Goal: Task Accomplishment & Management: Manage account settings

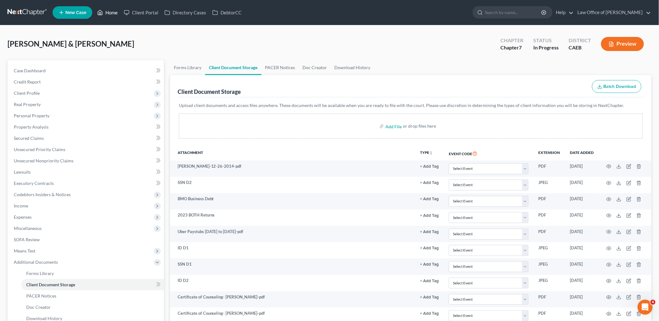
drag, startPoint x: 110, startPoint y: 14, endPoint x: 108, endPoint y: 22, distance: 7.7
click at [110, 14] on link "Home" at bounding box center [107, 12] width 27 height 11
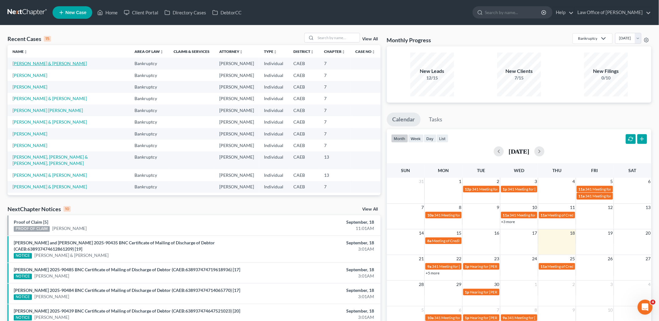
click at [23, 63] on link "Rosales, Guillermo & Maria" at bounding box center [50, 63] width 74 height 5
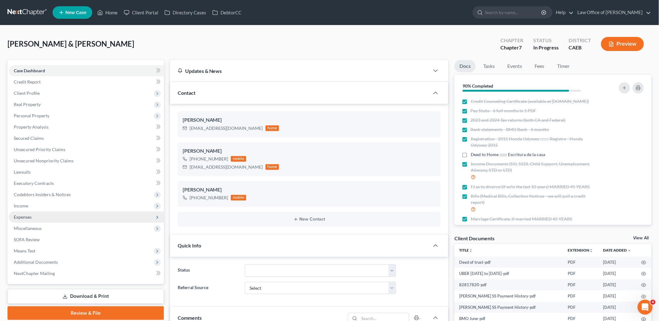
scroll to position [530, 0]
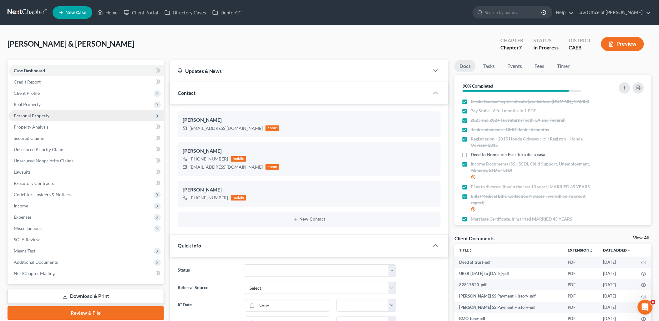
click at [32, 113] on span "Personal Property" at bounding box center [32, 115] width 36 height 5
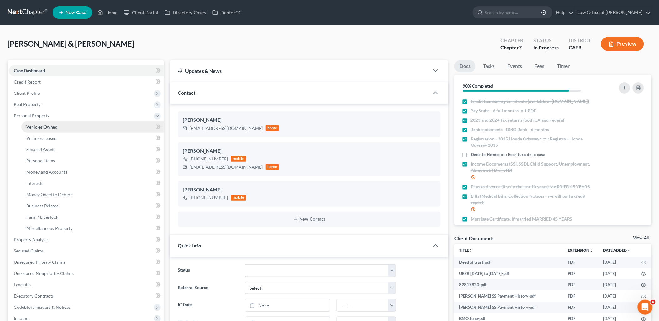
click at [38, 124] on span "Vehicles Owned" at bounding box center [41, 126] width 31 height 5
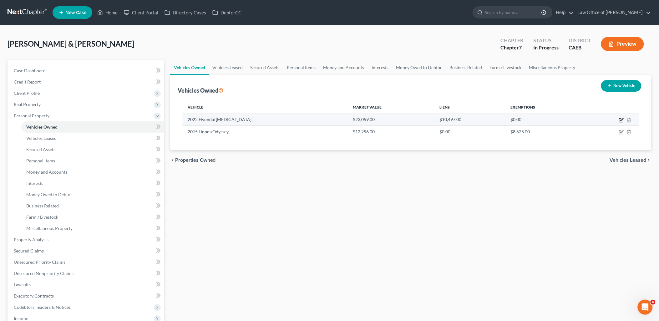
click at [621, 118] on icon "button" at bounding box center [621, 120] width 4 height 4
select select "0"
select select "4"
select select "2"
select select "4"
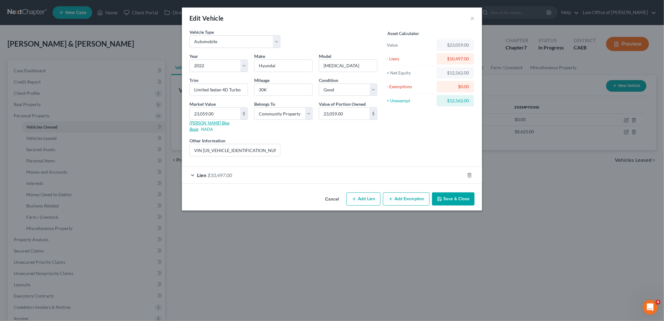
click at [205, 124] on link "Kelly Blue Book" at bounding box center [209, 126] width 40 height 12
click at [451, 194] on button "Save & Close" at bounding box center [453, 198] width 43 height 13
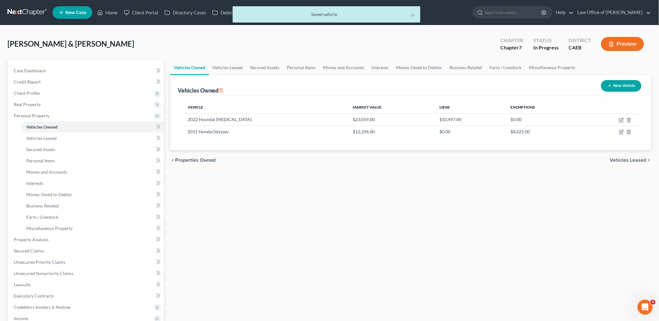
click at [108, 11] on div "× Saved vehicle" at bounding box center [326, 15] width 659 height 19
click at [411, 14] on button "×" at bounding box center [413, 15] width 4 height 8
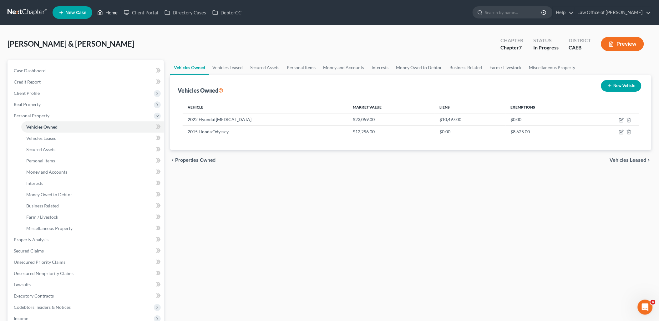
click at [113, 15] on link "Home" at bounding box center [107, 12] width 27 height 11
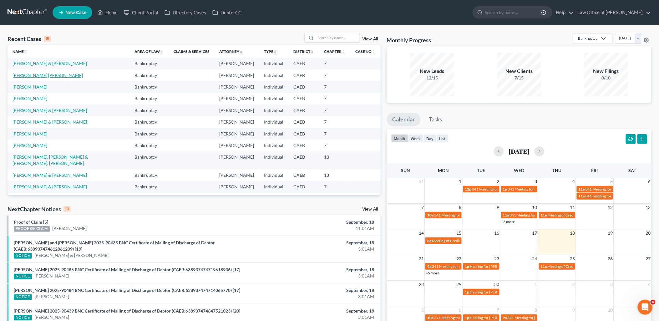
click at [27, 74] on link "Aguilar Morfin, Luis" at bounding box center [48, 75] width 70 height 5
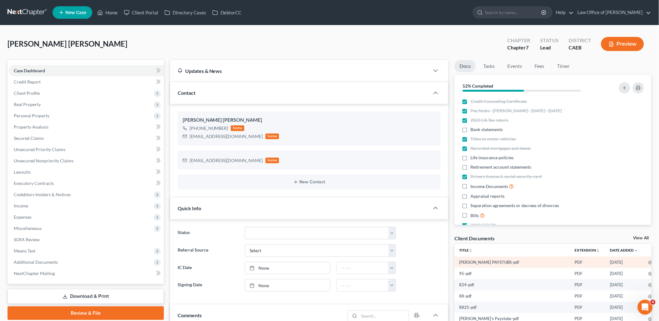
scroll to position [825, 0]
click at [640, 238] on link "View All" at bounding box center [641, 238] width 16 height 4
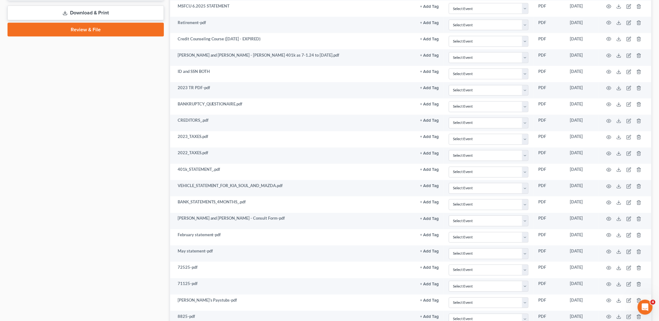
scroll to position [323, 0]
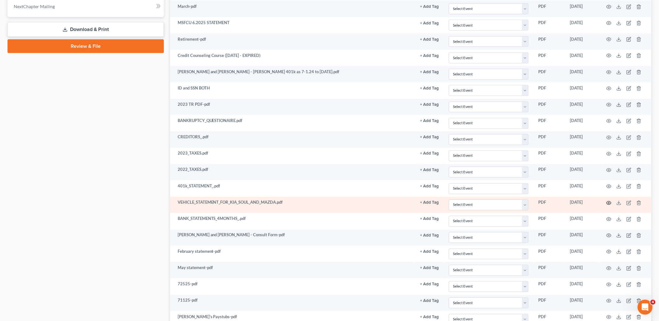
click at [611, 202] on icon "button" at bounding box center [608, 202] width 5 height 5
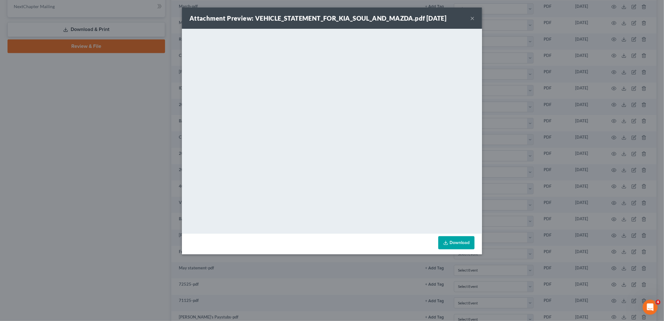
drag, startPoint x: 471, startPoint y: 20, endPoint x: 424, endPoint y: 26, distance: 47.6
click at [472, 19] on button "×" at bounding box center [472, 18] width 4 height 8
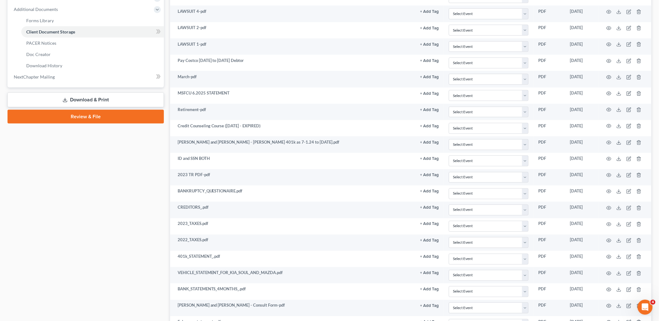
scroll to position [0, 0]
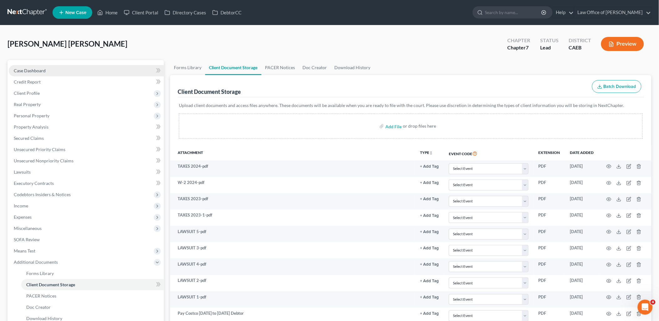
click at [31, 68] on span "Case Dashboard" at bounding box center [30, 70] width 32 height 5
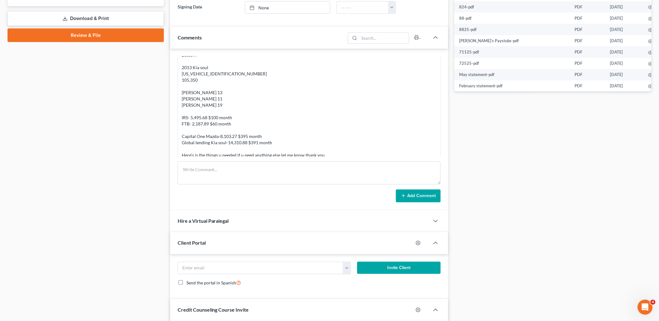
scroll to position [755, 0]
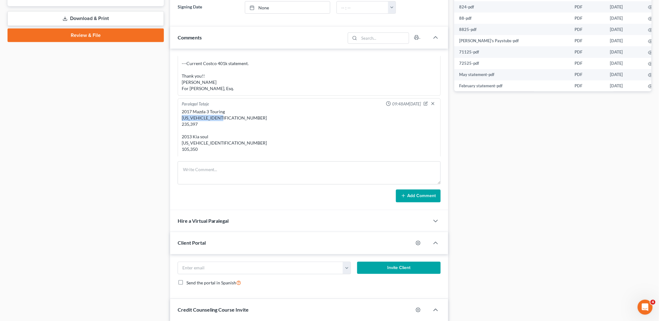
drag, startPoint x: 182, startPoint y: 112, endPoint x: 232, endPoint y: 114, distance: 49.8
click at [232, 114] on div "2017 Mazda 3 Touring 3MZBN1V74HM103210 235,397 2013 Kia soul KNDJT2A62D7753567 …" at bounding box center [309, 168] width 255 height 119
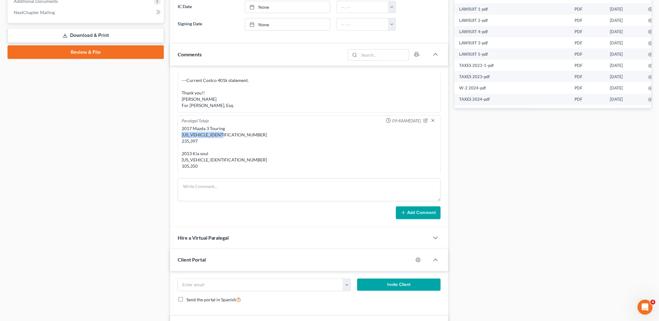
scroll to position [278, 0]
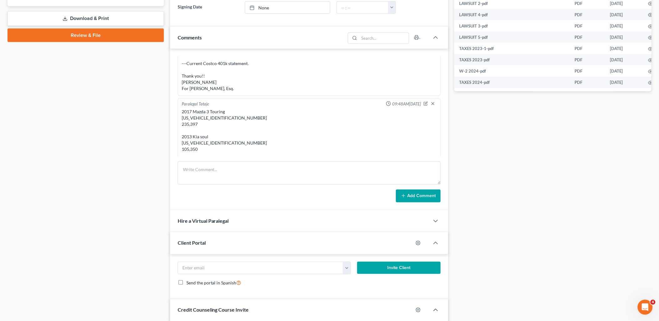
drag, startPoint x: 243, startPoint y: 127, endPoint x: 214, endPoint y: 112, distance: 32.0
click at [242, 127] on div "2017 Mazda 3 Touring 3MZBN1V74HM103210 235,397 2013 Kia soul KNDJT2A62D7753567 …" at bounding box center [309, 168] width 255 height 119
drag, startPoint x: 182, startPoint y: 136, endPoint x: 229, endPoint y: 136, distance: 47.8
click at [229, 136] on div "2017 Mazda 3 Touring 3MZBN1V74HM103210 235,397 2013 Kia soul KNDJT2A62D7753567 …" at bounding box center [309, 168] width 255 height 119
copy div "KNDJT2A62D7753567"
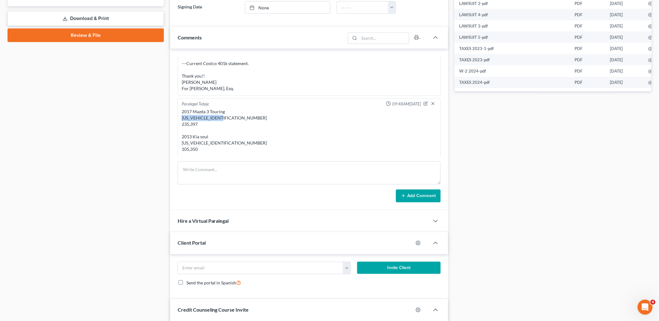
drag, startPoint x: 182, startPoint y: 110, endPoint x: 233, endPoint y: 111, distance: 50.3
click at [233, 111] on div "2017 Mazda 3 Touring 3MZBN1V74HM103210 235,397 2013 Kia soul KNDJT2A62D7753567 …" at bounding box center [309, 168] width 255 height 119
copy div "3MZBN1V74HM103210"
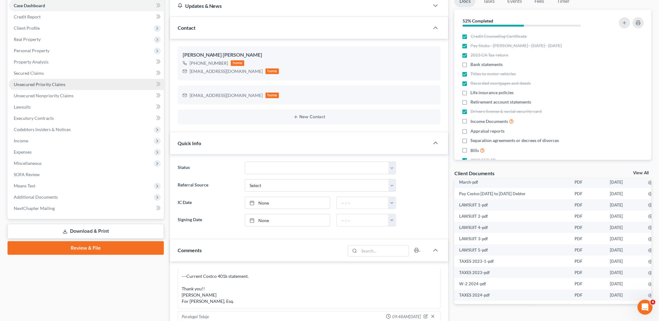
scroll to position [0, 0]
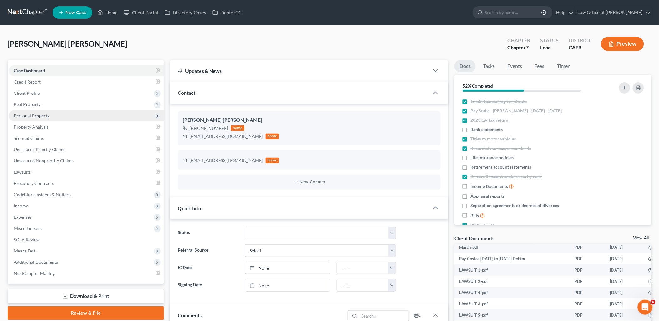
click at [35, 114] on span "Personal Property" at bounding box center [32, 115] width 36 height 5
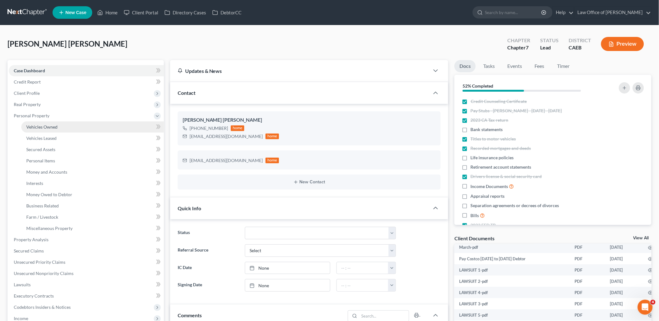
click at [47, 126] on span "Vehicles Owned" at bounding box center [41, 126] width 31 height 5
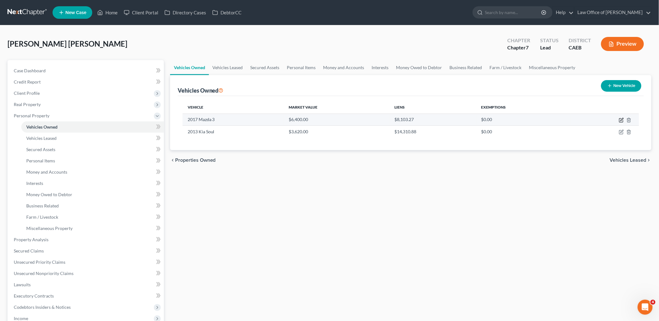
click at [623, 119] on icon "button" at bounding box center [621, 119] width 3 height 3
select select "0"
select select "9"
select select "0"
select select "4"
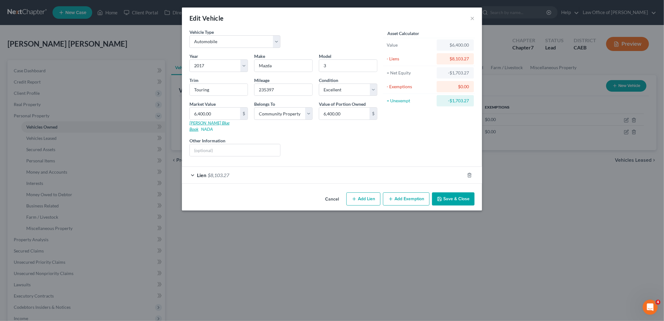
click at [205, 123] on link "Kelly Blue Book" at bounding box center [209, 126] width 40 height 12
drag, startPoint x: 465, startPoint y: 196, endPoint x: 388, endPoint y: 148, distance: 90.1
click at [465, 196] on button "Save & Close" at bounding box center [453, 198] width 43 height 13
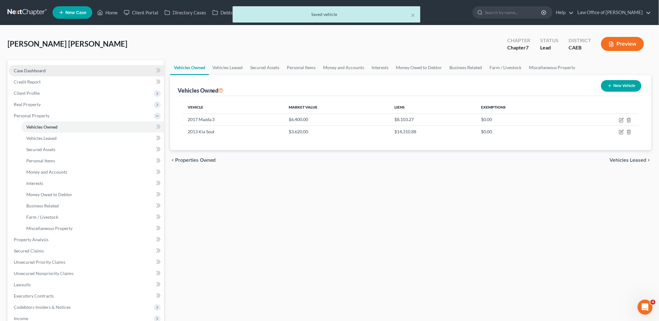
drag, startPoint x: 40, startPoint y: 70, endPoint x: 64, endPoint y: 71, distance: 24.1
click at [40, 70] on span "Case Dashboard" at bounding box center [30, 70] width 32 height 5
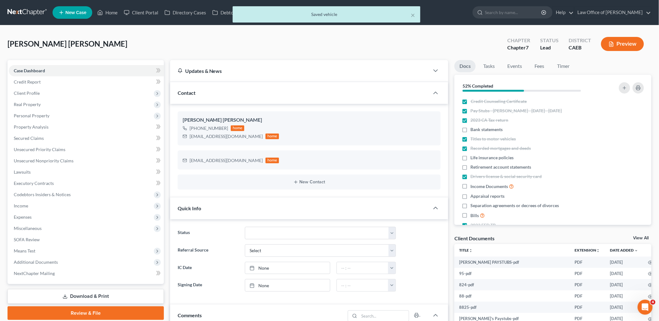
scroll to position [825, 0]
click at [645, 238] on link "View All" at bounding box center [641, 238] width 16 height 4
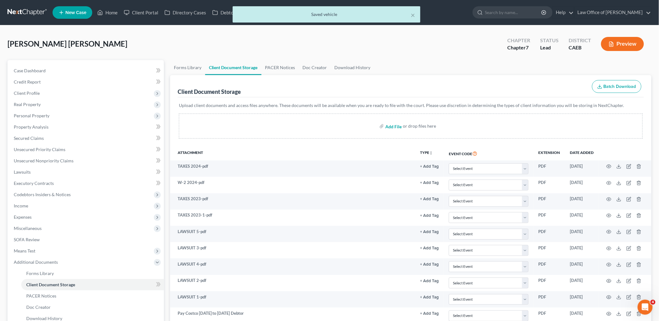
click at [387, 126] on input "file" at bounding box center [392, 125] width 15 height 11
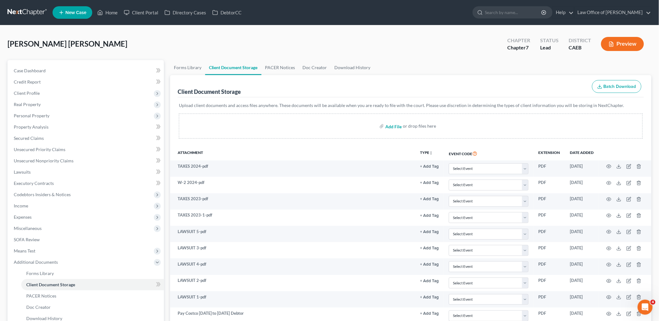
type input "C:\fakepath\2017 MAZDA MAZDA3 Touring Sedan 4D Trade In Values _ Kelley Blue Bo…"
drag, startPoint x: 39, startPoint y: 68, endPoint x: 85, endPoint y: 67, distance: 46.3
click at [39, 68] on span "Case Dashboard" at bounding box center [30, 70] width 32 height 5
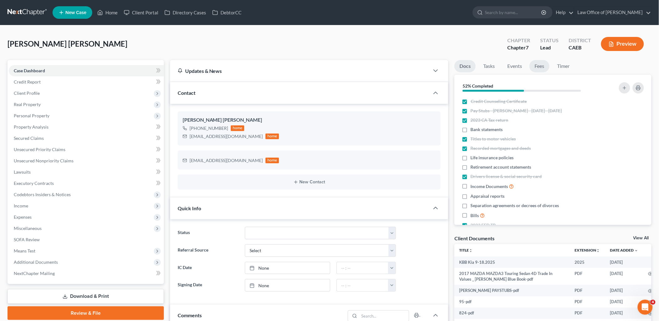
scroll to position [825, 0]
click at [540, 66] on link "Fees" at bounding box center [539, 66] width 20 height 12
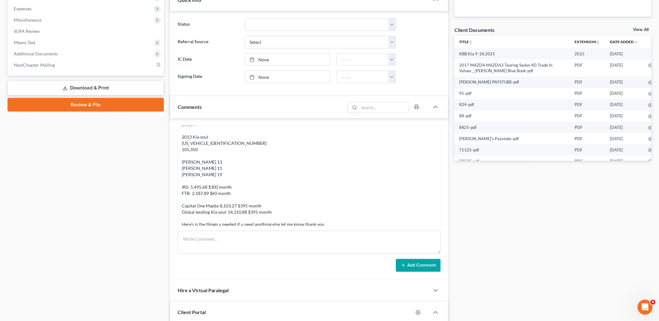
scroll to position [278, 0]
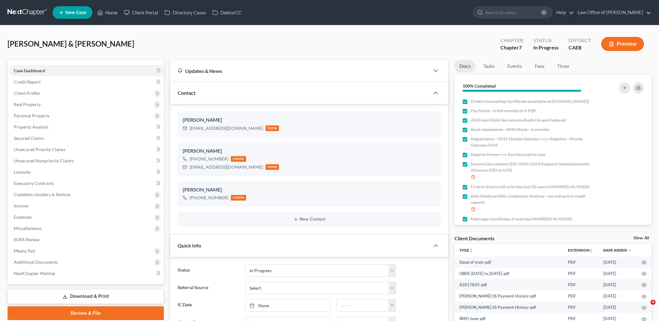
select select "9"
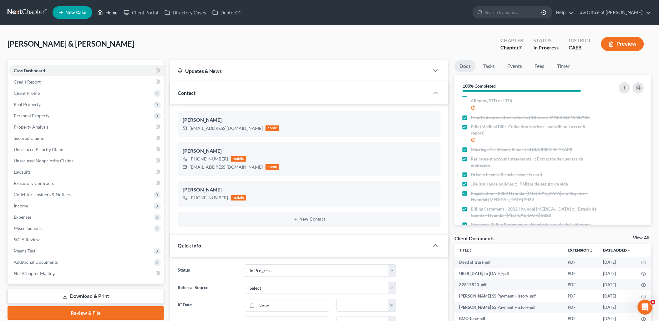
click at [111, 13] on link "Home" at bounding box center [107, 12] width 27 height 11
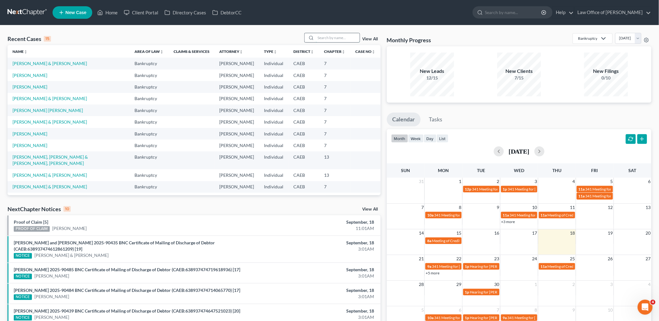
click at [345, 38] on input "search" at bounding box center [338, 37] width 44 height 9
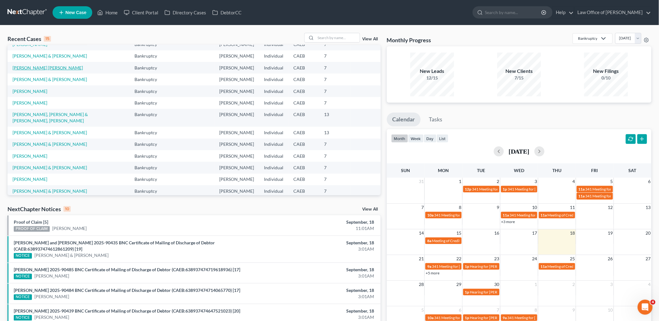
click at [30, 69] on link "Aguilar Morfin, Luis" at bounding box center [48, 67] width 70 height 5
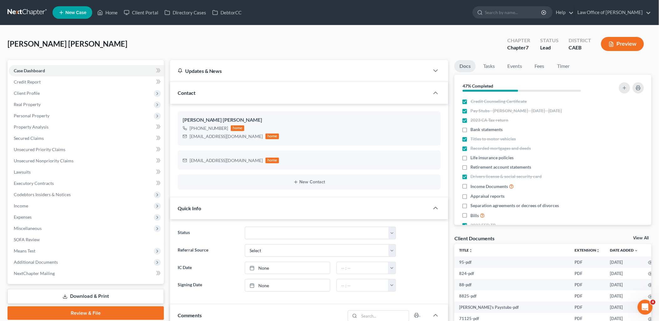
scroll to position [825, 0]
click at [641, 238] on link "View All" at bounding box center [641, 238] width 16 height 4
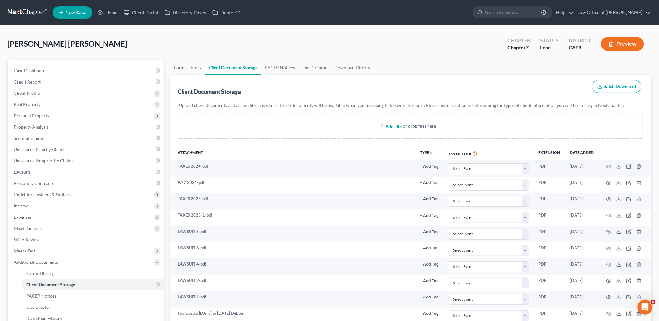
click at [390, 126] on input "file" at bounding box center [392, 125] width 15 height 11
type input "C:\fakepath\ANA AGUILAR PAYSTUBS.pdf"
click at [36, 73] on link "Case Dashboard" at bounding box center [86, 70] width 155 height 11
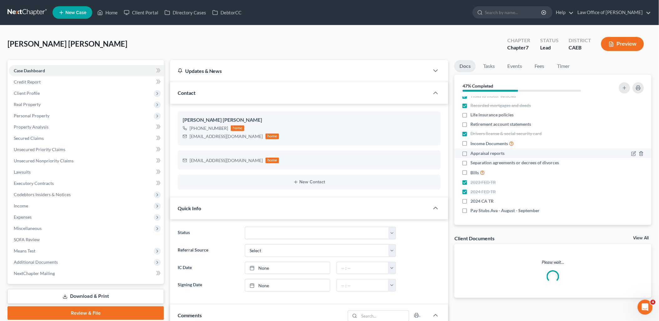
scroll to position [825, 0]
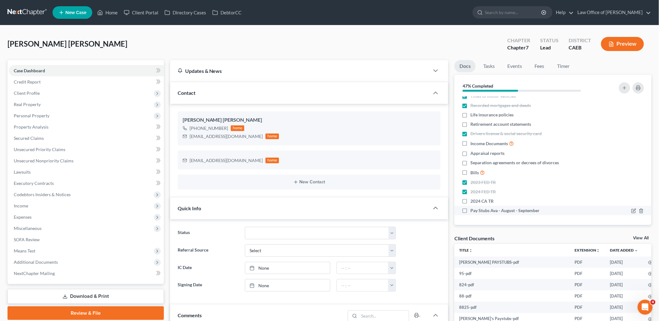
click at [470, 209] on label "Pay Stubs Ava - August - September" at bounding box center [504, 210] width 69 height 6
click at [473, 209] on input "Pay Stubs Ava - August - September" at bounding box center [475, 209] width 4 height 4
checkbox input "true"
click at [13, 202] on span "Income" at bounding box center [86, 205] width 155 height 11
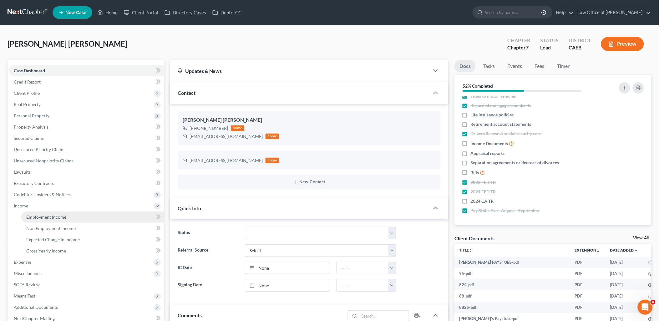
click at [36, 214] on span "Employment Income" at bounding box center [46, 216] width 40 height 5
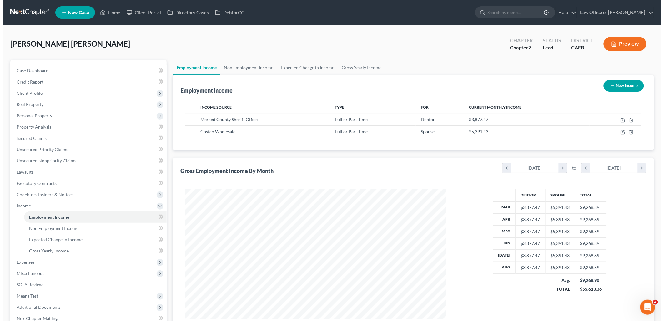
scroll to position [130, 274]
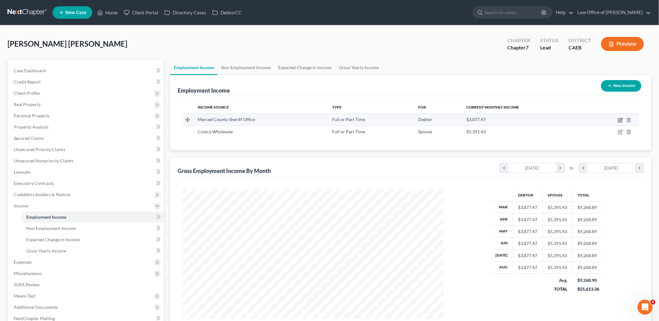
click at [618, 118] on icon "button" at bounding box center [620, 120] width 5 height 5
select select "0"
select select "4"
select select "2"
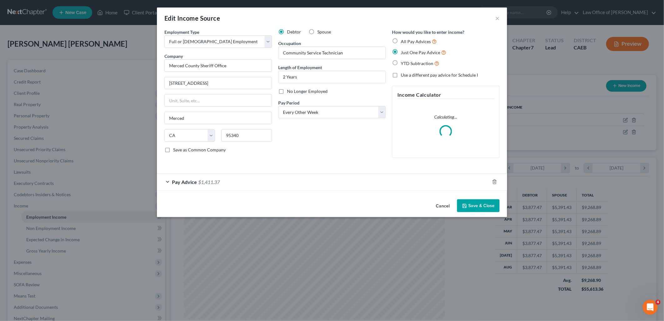
scroll to position [132, 276]
click at [212, 182] on span "$1,411.37" at bounding box center [209, 182] width 22 height 6
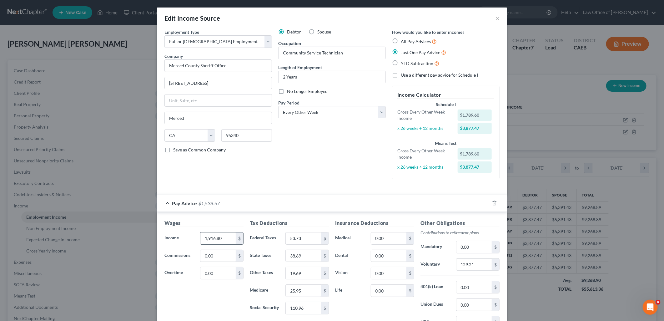
type input "1,916.80"
type input "119.96"
type input "28.05"
type input "74.27"
type input "35.74"
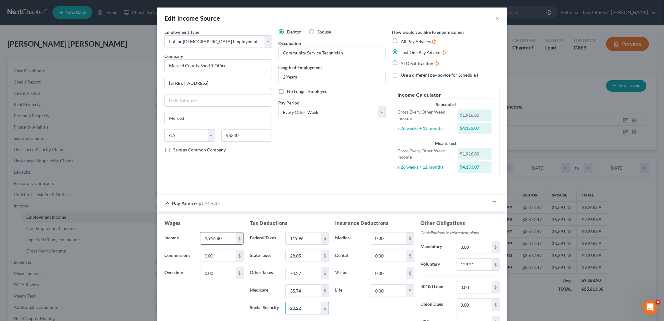
type input "23.22"
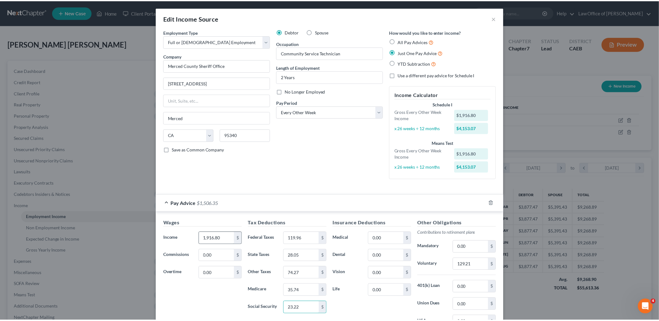
scroll to position [78, 0]
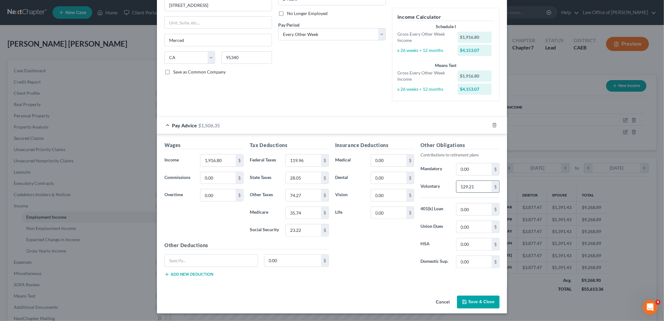
click at [485, 188] on input "129.21" at bounding box center [473, 187] width 35 height 12
type input "138.20"
click at [488, 298] on button "Save & Close" at bounding box center [478, 301] width 43 height 13
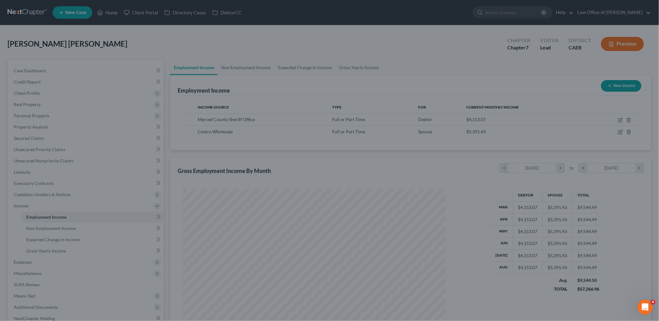
scroll to position [312455, 312312]
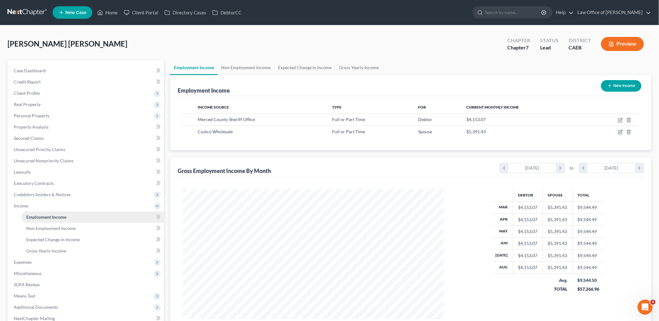
click at [50, 214] on span "Employment Income" at bounding box center [46, 216] width 40 height 5
click at [26, 260] on span "Expenses" at bounding box center [23, 261] width 18 height 5
click at [31, 230] on link "Home" at bounding box center [92, 228] width 143 height 11
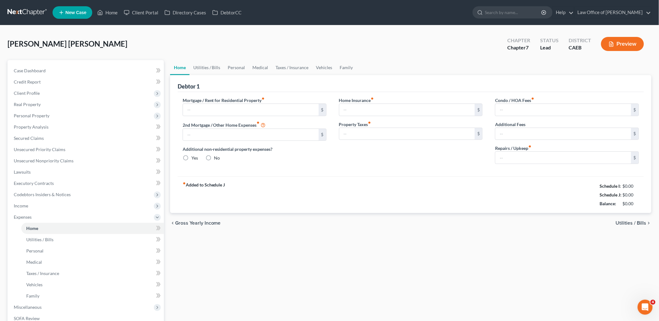
type input "1,300.00"
type input "0.00"
radio input "true"
type input "68.00"
type input "0.00"
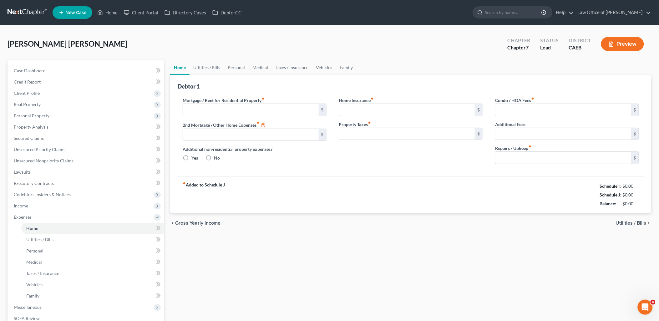
type input "0.00"
click at [520, 160] on input "40.00" at bounding box center [563, 158] width 136 height 12
type input "50"
click at [209, 64] on link "Utilities / Bills" at bounding box center [206, 67] width 35 height 15
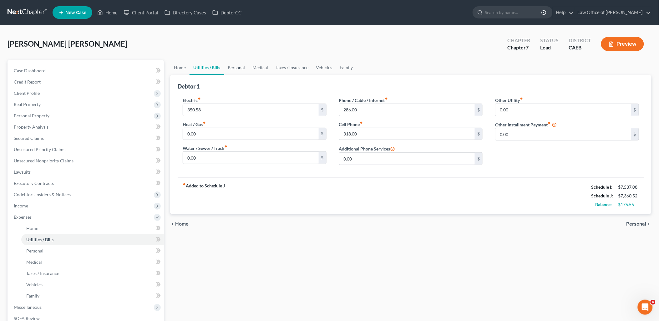
click at [237, 64] on link "Personal" at bounding box center [236, 67] width 25 height 15
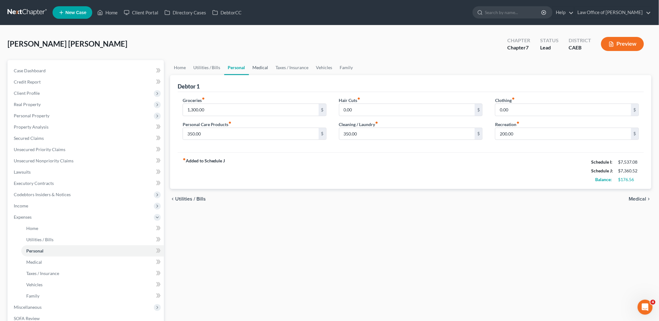
click at [268, 64] on link "Medical" at bounding box center [260, 67] width 23 height 15
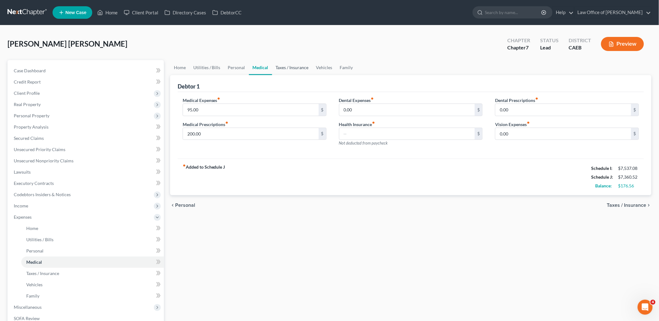
click at [298, 67] on link "Taxes / Insurance" at bounding box center [292, 67] width 40 height 15
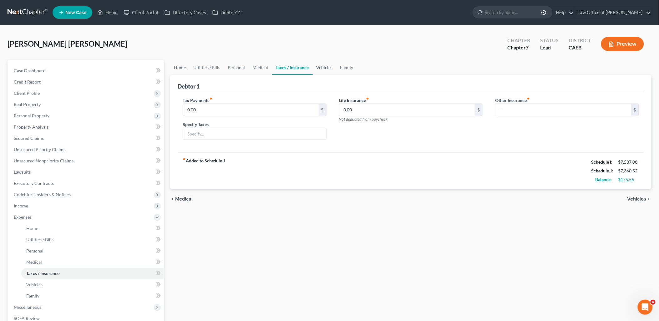
click at [325, 64] on link "Vehicles" at bounding box center [325, 67] width 24 height 15
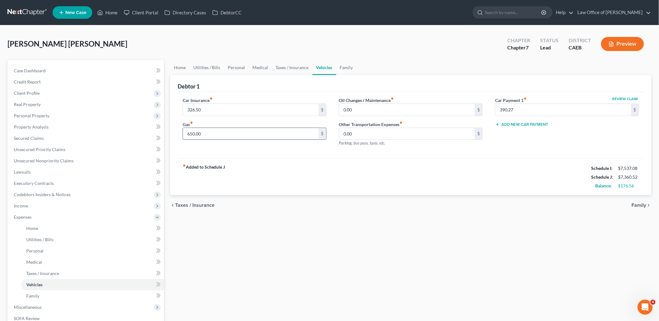
click at [211, 135] on input "650.00" at bounding box center [251, 134] width 136 height 12
type input "750"
click at [351, 67] on link "Family" at bounding box center [346, 67] width 21 height 15
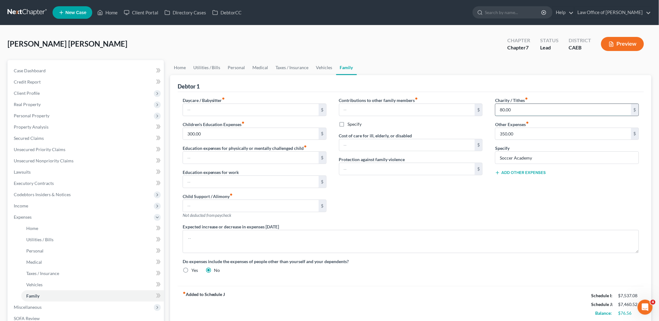
click at [521, 109] on input "80.00" at bounding box center [563, 110] width 136 height 12
type input "150"
click at [465, 223] on div "Expected increase or decrease in expenses within one year" at bounding box center [410, 238] width 469 height 30
click at [177, 67] on link "Home" at bounding box center [179, 67] width 19 height 15
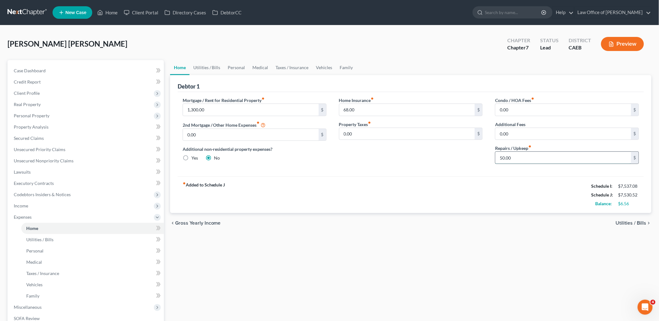
click at [523, 156] on input "50.00" at bounding box center [563, 158] width 136 height 12
click at [208, 66] on link "Utilities / Bills" at bounding box center [206, 67] width 35 height 15
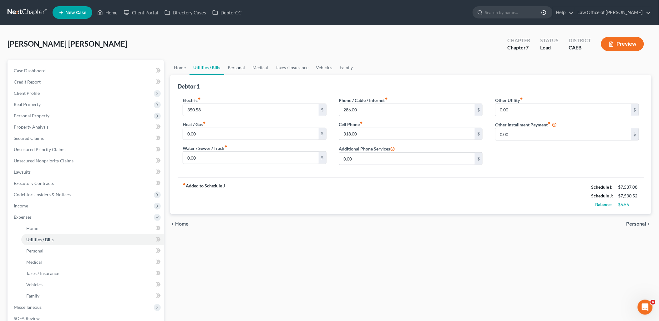
click at [234, 67] on link "Personal" at bounding box center [236, 67] width 25 height 15
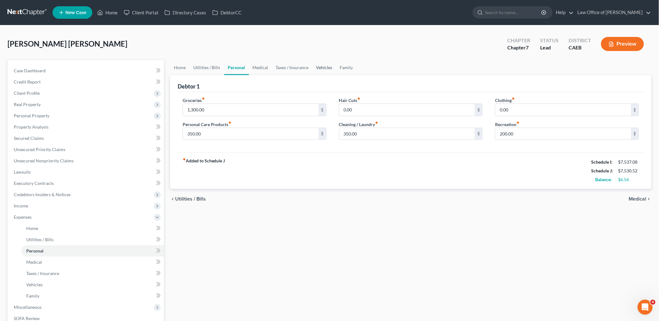
click at [327, 69] on link "Vehicles" at bounding box center [324, 67] width 24 height 15
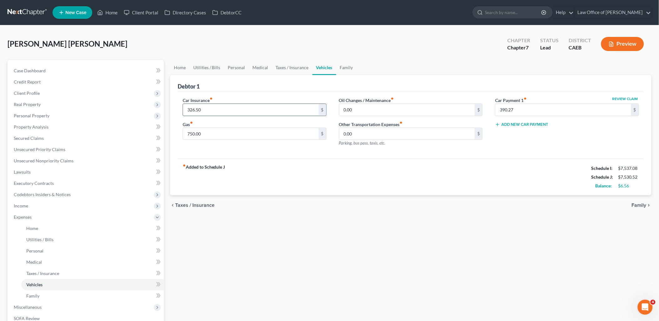
click at [210, 110] on input "326.50" at bounding box center [251, 110] width 136 height 12
type input "333"
click at [204, 67] on link "Utilities / Bills" at bounding box center [206, 67] width 35 height 15
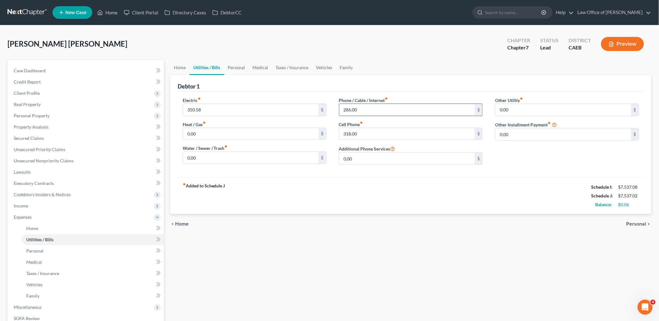
click at [367, 110] on input "286.00" at bounding box center [407, 110] width 136 height 12
click at [220, 111] on input "350.58" at bounding box center [251, 110] width 136 height 12
type input "350.95"
click at [269, 209] on div "fiber_manual_record Added to Schedule J Schedule I: $7,537.08 Schedule J: $7,53…" at bounding box center [411, 195] width 466 height 37
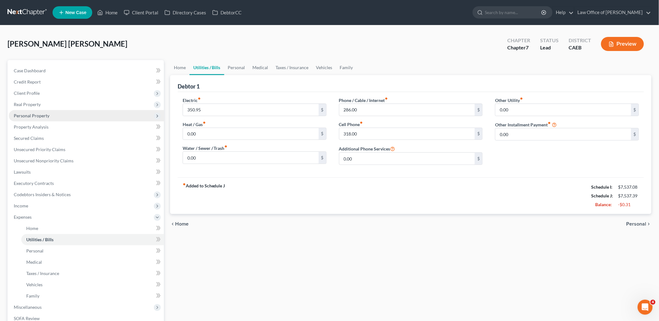
click at [23, 117] on span "Personal Property" at bounding box center [32, 115] width 36 height 5
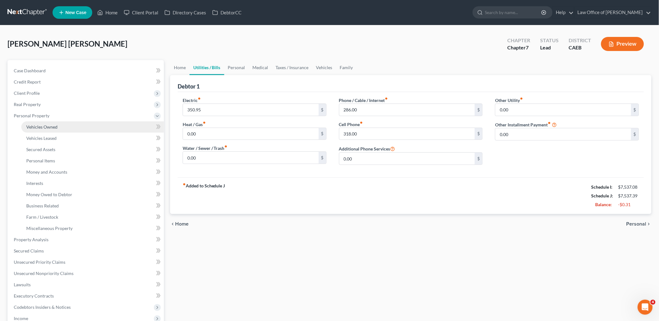
click at [35, 124] on span "Vehicles Owned" at bounding box center [41, 126] width 31 height 5
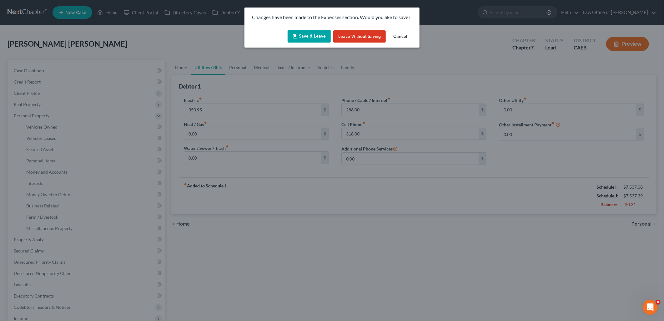
click at [315, 38] on button "Save & Leave" at bounding box center [309, 36] width 43 height 13
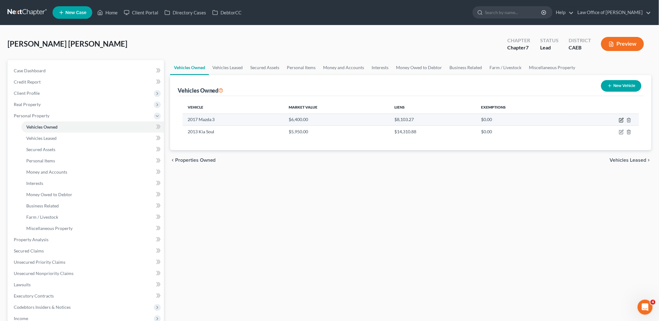
click at [621, 118] on icon "button" at bounding box center [621, 120] width 5 height 5
select select "0"
select select "9"
select select "0"
select select "4"
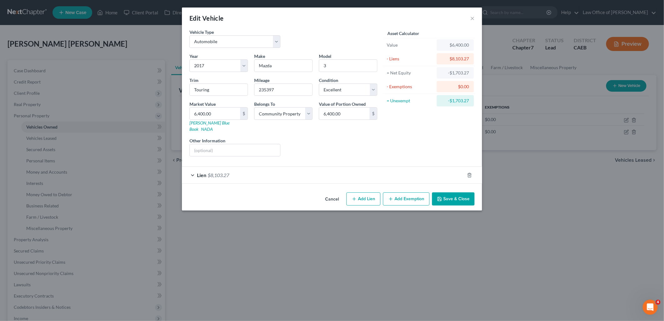
click at [450, 197] on button "Save & Close" at bounding box center [453, 198] width 43 height 13
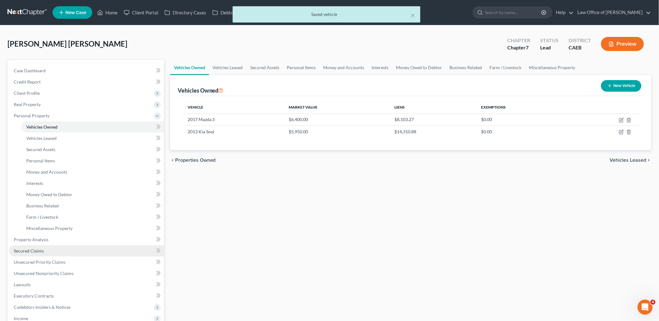
click at [33, 249] on span "Secured Claims" at bounding box center [29, 250] width 30 height 5
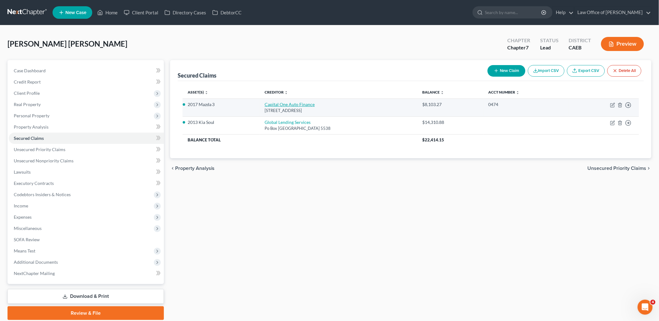
click at [300, 103] on link "Capital One Auto Finance" at bounding box center [289, 104] width 50 height 5
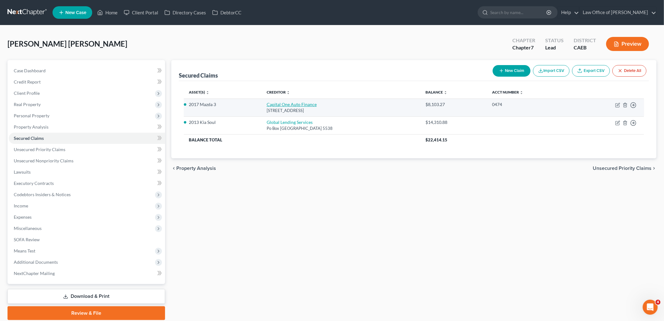
select select "4"
select select "1"
select select "0"
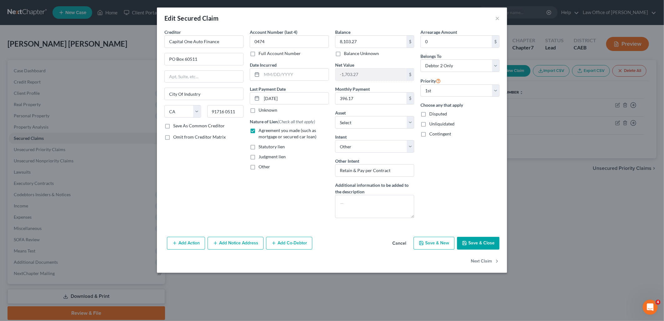
drag, startPoint x: 466, startPoint y: 247, endPoint x: 526, endPoint y: 235, distance: 61.6
click at [466, 247] on button "Save & Close" at bounding box center [478, 243] width 43 height 13
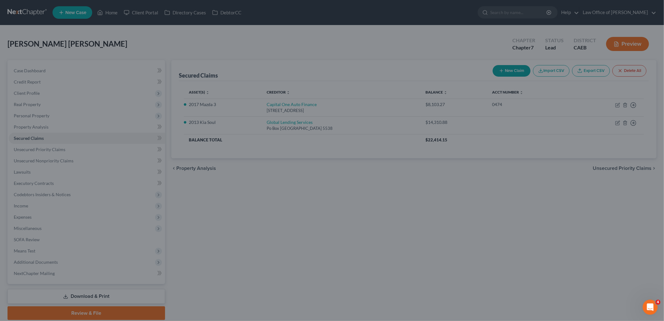
select select "8"
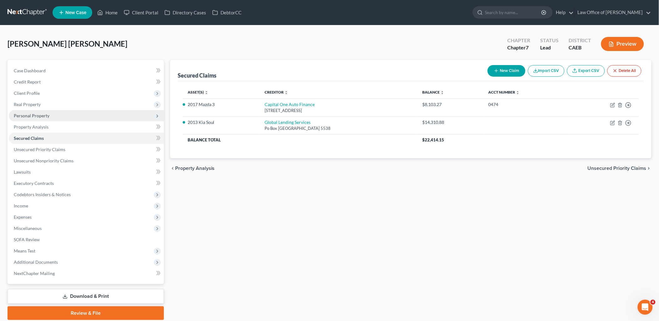
click at [24, 116] on span "Personal Property" at bounding box center [32, 115] width 36 height 5
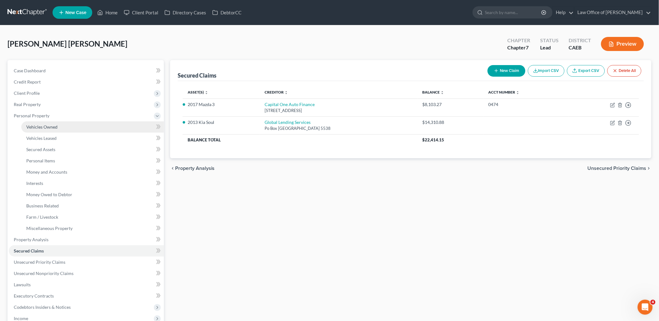
click at [33, 125] on span "Vehicles Owned" at bounding box center [41, 126] width 31 height 5
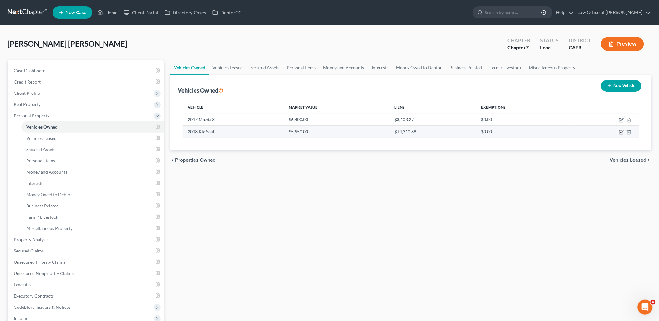
click at [621, 130] on icon "button" at bounding box center [621, 131] width 5 height 5
select select "0"
select select "13"
select select "3"
select select "4"
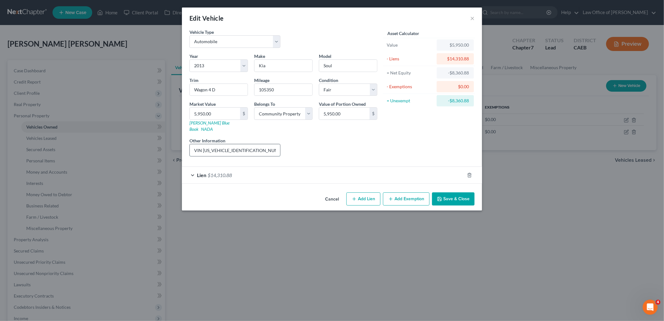
drag, startPoint x: 203, startPoint y: 142, endPoint x: 262, endPoint y: 142, distance: 58.5
click at [262, 144] on input "VIN JKDJT2A62D7753567" at bounding box center [235, 150] width 90 height 12
click at [288, 89] on input "105350" at bounding box center [283, 90] width 58 height 12
drag, startPoint x: 288, startPoint y: 89, endPoint x: 244, endPoint y: 88, distance: 44.1
click at [244, 88] on div "Year Select 2026 2025 2024 2023 2022 2021 2020 2019 2018 2017 2016 2015 2014 20…" at bounding box center [283, 107] width 194 height 108
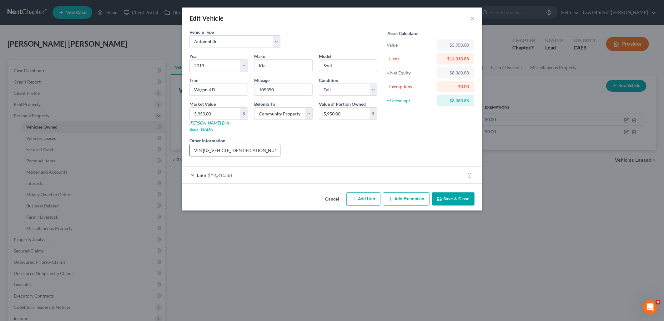
drag, startPoint x: 233, startPoint y: 143, endPoint x: 221, endPoint y: 143, distance: 11.3
click at [233, 144] on input "VIN JKDJT2A62D7753567" at bounding box center [235, 150] width 90 height 12
drag, startPoint x: 203, startPoint y: 143, endPoint x: 249, endPoint y: 145, distance: 45.4
click at [249, 145] on input "VIN JKDJT2A62D7753567" at bounding box center [235, 150] width 90 height 12
paste input "KN"
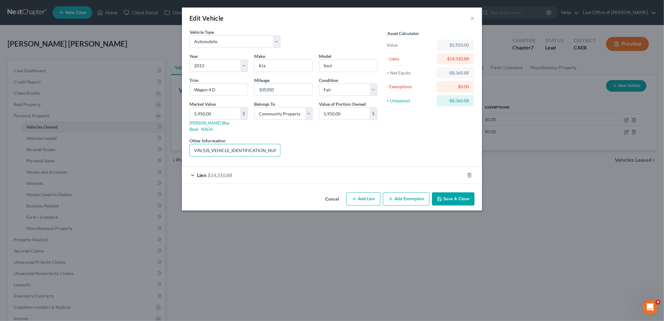
type input "VIN KNDJT2A62D7753567"
click at [212, 90] on input "Wagon 4 D" at bounding box center [219, 90] width 58 height 12
click at [228, 90] on input "Wagon 4D" at bounding box center [219, 90] width 58 height 12
type input "Wagon 4D FWD"
click at [216, 111] on input "5,950.00" at bounding box center [215, 114] width 50 height 12
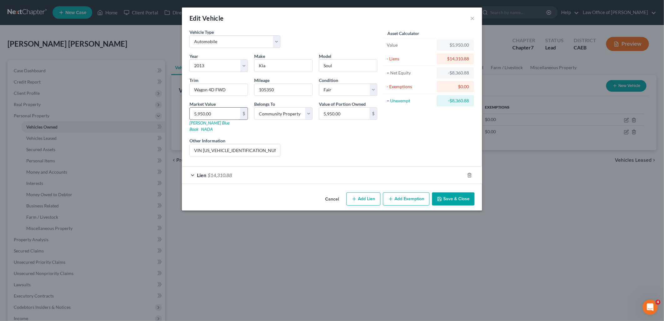
type input "3"
type input "3.00"
type input "36"
type input "36.00"
type input "362"
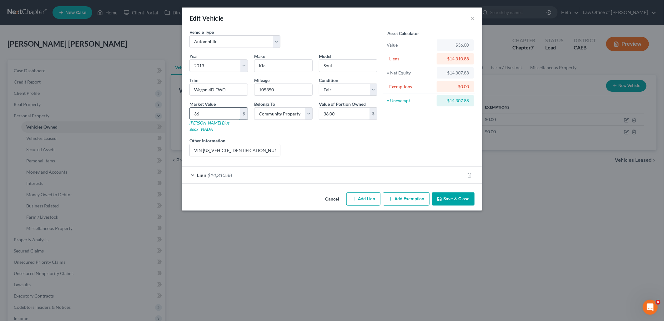
type input "362.00"
type input "3620"
type input "3,620.00"
type input "3,620"
click at [451, 196] on button "Save & Close" at bounding box center [453, 198] width 43 height 13
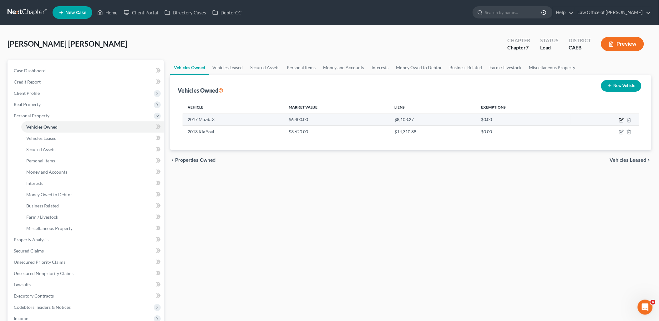
click at [621, 120] on icon "button" at bounding box center [621, 119] width 3 height 3
select select "0"
select select "9"
select select "0"
select select "4"
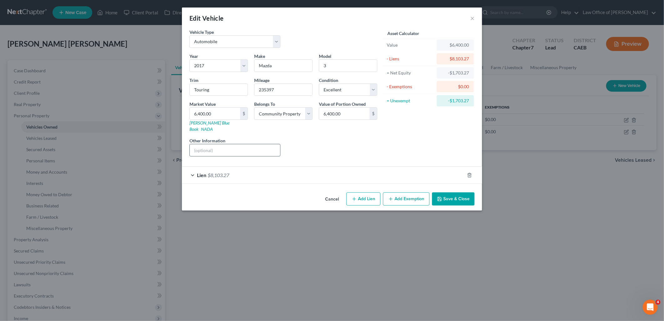
click at [243, 144] on input "text" at bounding box center [235, 150] width 90 height 12
type input "v"
paste input "3MZBN1V74HM103210"
type input "VIN 3MZBN1V74HM103210"
drag, startPoint x: 360, startPoint y: 90, endPoint x: 329, endPoint y: 95, distance: 31.3
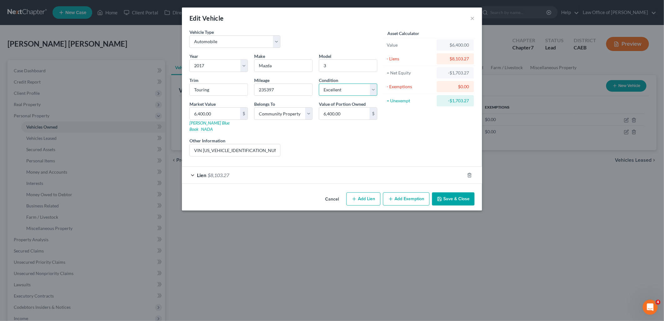
click at [360, 90] on select "Select Excellent Very Good Good Fair Poor" at bounding box center [348, 89] width 58 height 13
select select "2"
click at [319, 83] on select "Select Excellent Very Good Good Fair Poor" at bounding box center [348, 89] width 58 height 13
click at [218, 88] on input "Touring" at bounding box center [219, 90] width 58 height 12
type input "Touring sEDAN"
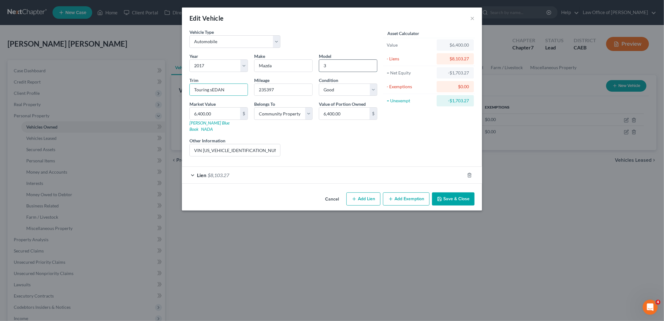
click at [323, 65] on input "3" at bounding box center [348, 66] width 58 height 12
type input "Mazda3"
click at [223, 110] on input "6,400.00" at bounding box center [215, 114] width 50 height 12
type input "4"
type input "4.00"
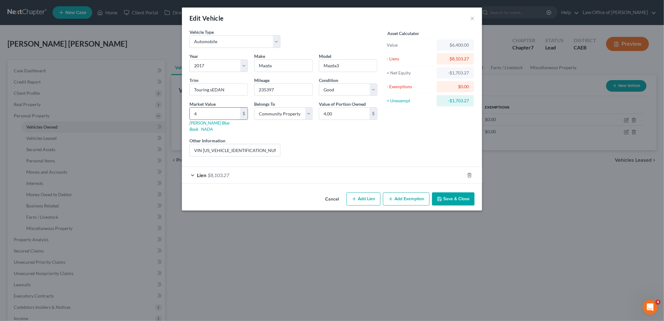
type input "40"
type input "40.00"
type input "403"
type input "403.00"
type input "4034"
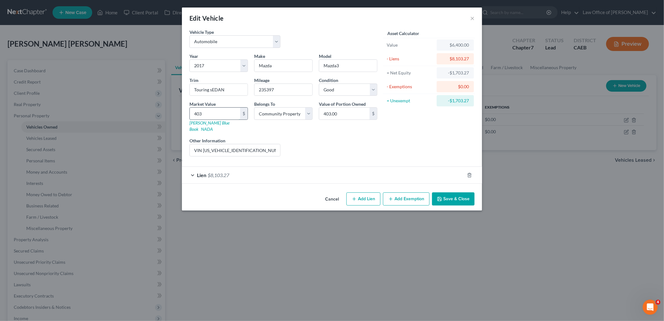
type input "4,034.00"
type input "4,034"
click at [449, 196] on button "Save & Close" at bounding box center [453, 198] width 43 height 13
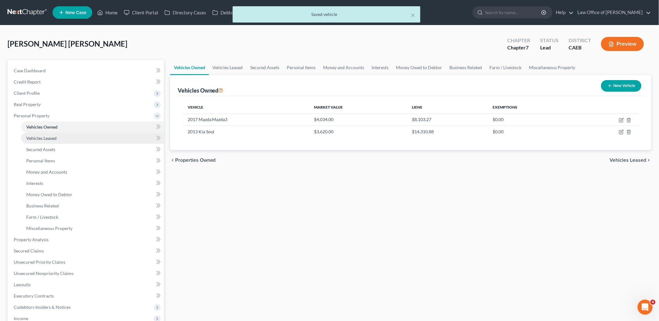
click at [37, 138] on span "Vehicles Leased" at bounding box center [41, 137] width 30 height 5
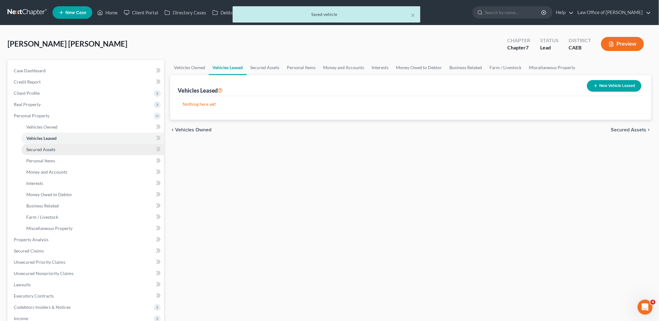
click at [43, 151] on span "Secured Assets" at bounding box center [40, 149] width 29 height 5
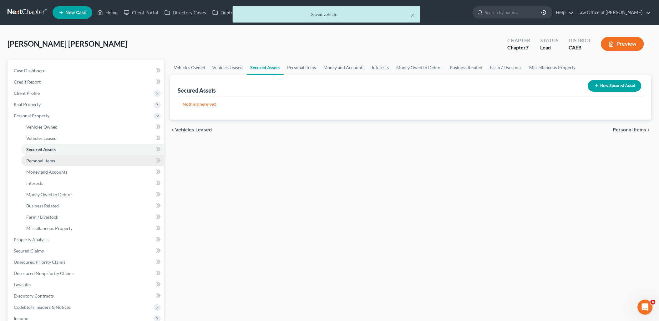
click at [48, 163] on span "Personal Items" at bounding box center [40, 160] width 29 height 5
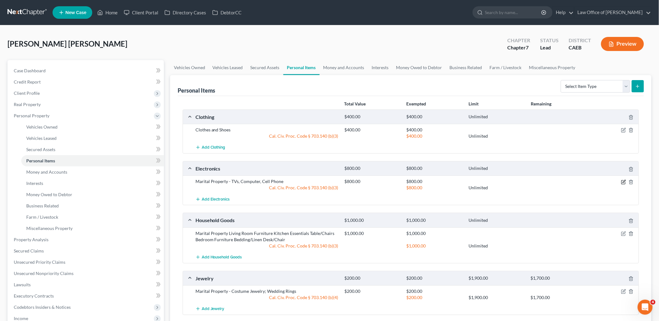
click at [623, 180] on icon "button" at bounding box center [623, 181] width 5 height 5
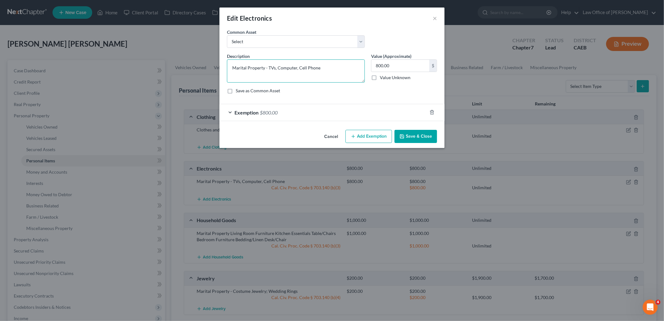
drag, startPoint x: 233, startPoint y: 68, endPoint x: 267, endPoint y: 69, distance: 33.8
click at [267, 69] on textarea "Marital Property - TVs, Computer, Cell Phone" at bounding box center [296, 70] width 138 height 23
type textarea "TVs, Computer, Cell Phone"
click at [426, 136] on button "Save & Close" at bounding box center [415, 136] width 43 height 13
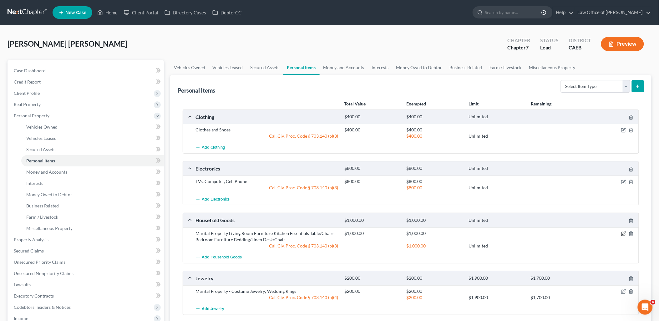
click at [623, 233] on icon "button" at bounding box center [623, 233] width 5 height 5
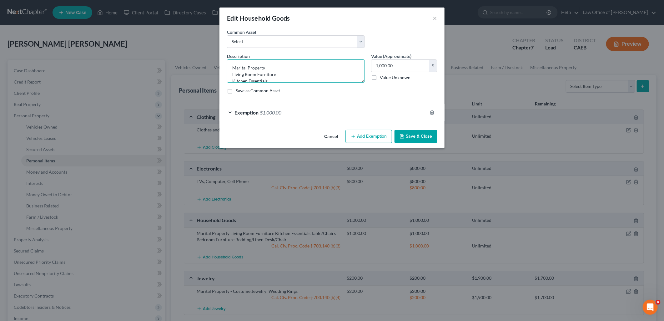
drag, startPoint x: 233, startPoint y: 66, endPoint x: 271, endPoint y: 67, distance: 38.5
click at [271, 67] on textarea "Marital Property Living Room Furniture Kitchen Essentials Table/Chairs Bedroom …" at bounding box center [296, 70] width 138 height 23
type textarea "Living Room Furniture Kitchen Essentials Table/Chairs Bedroom Furniture Bedding…"
click at [421, 141] on button "Save & Close" at bounding box center [415, 136] width 43 height 13
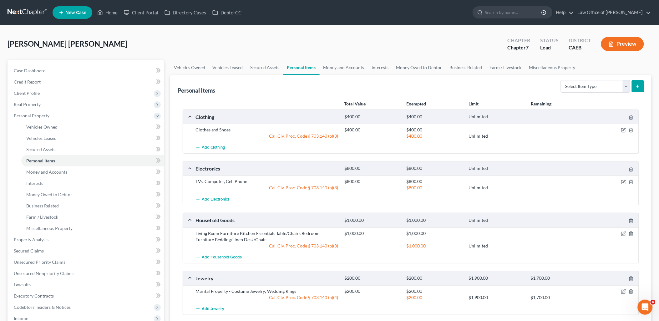
scroll to position [69, 0]
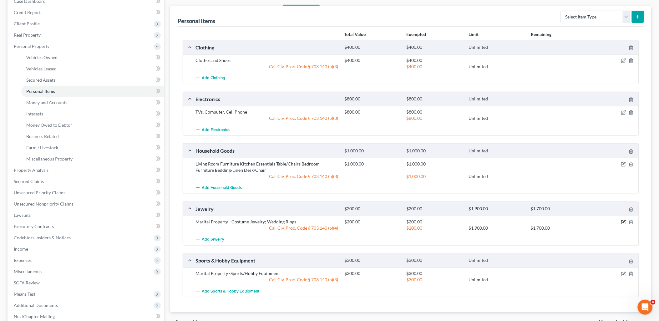
click at [623, 223] on icon "button" at bounding box center [623, 221] width 3 height 3
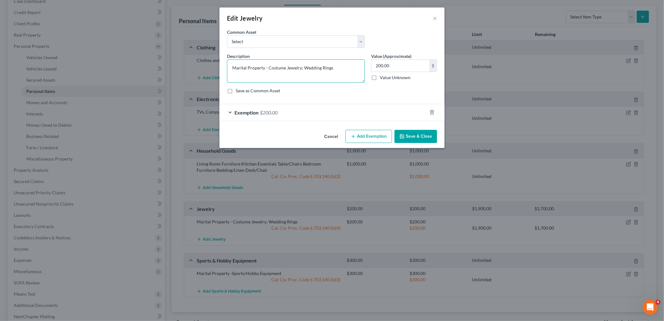
drag, startPoint x: 233, startPoint y: 67, endPoint x: 267, endPoint y: 68, distance: 34.1
click at [268, 67] on textarea "Marital Property - Costume Jewelry; Wedding Rings" at bounding box center [296, 70] width 138 height 23
type textarea "Costume Jewelry; Wedding Rings"
click at [421, 136] on button "Save & Close" at bounding box center [415, 136] width 43 height 13
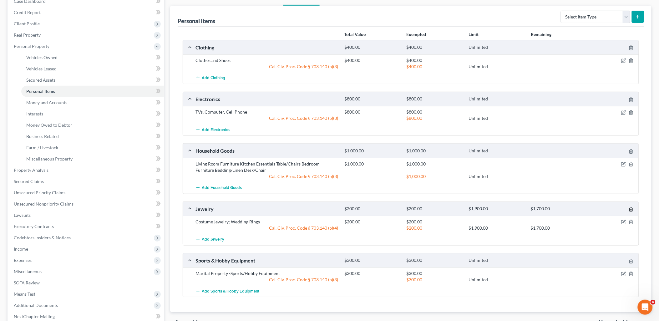
click at [630, 210] on icon "button" at bounding box center [630, 209] width 5 height 5
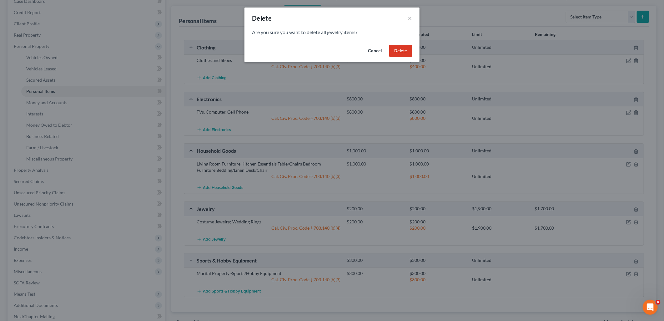
click at [398, 51] on button "Delete" at bounding box center [400, 51] width 23 height 13
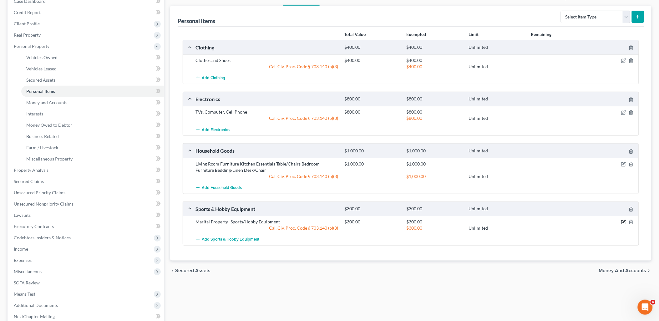
click at [625, 223] on icon "button" at bounding box center [623, 221] width 5 height 5
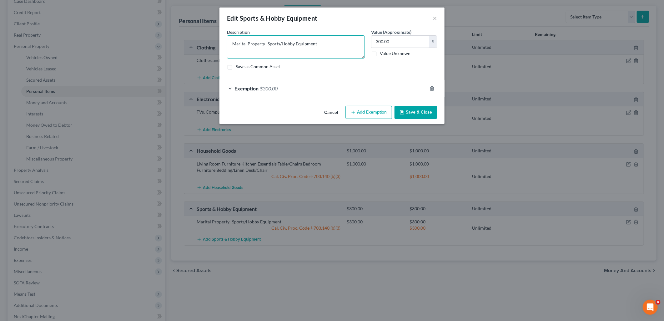
drag, startPoint x: 267, startPoint y: 44, endPoint x: 206, endPoint y: 49, distance: 61.4
click at [206, 47] on div "Edit Sports & Hobby Equipment × An exemption set must first be selected from th…" at bounding box center [332, 160] width 664 height 321
type textarea "Sports/Hobby Equipment"
click at [411, 117] on button "Save & Close" at bounding box center [415, 112] width 43 height 13
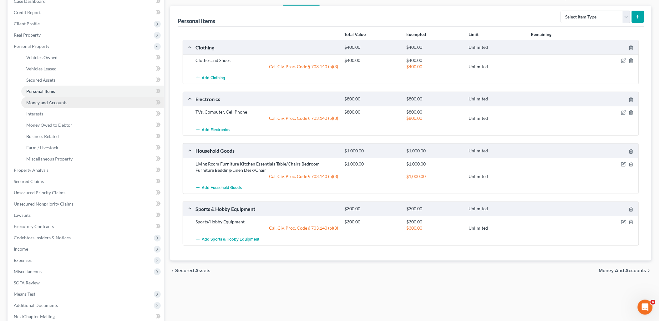
click at [38, 100] on span "Money and Accounts" at bounding box center [46, 102] width 41 height 5
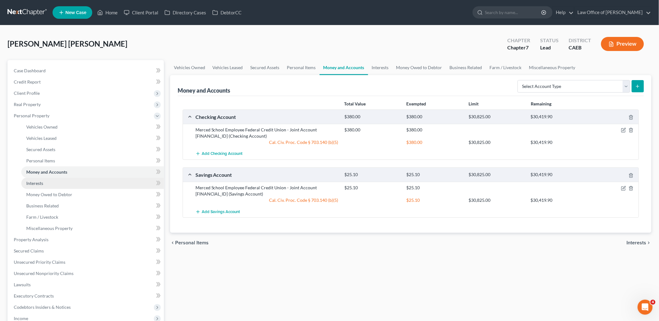
click at [35, 182] on span "Interests" at bounding box center [34, 182] width 17 height 5
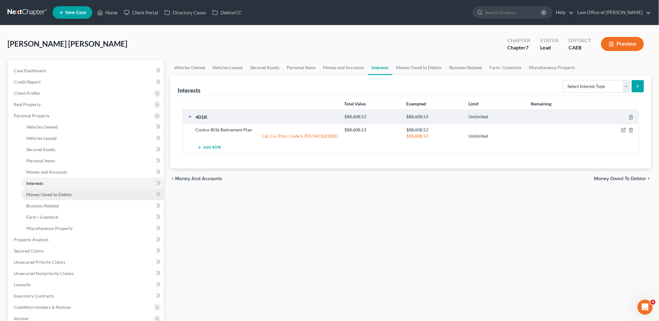
click at [44, 195] on span "Money Owed to Debtor" at bounding box center [49, 194] width 46 height 5
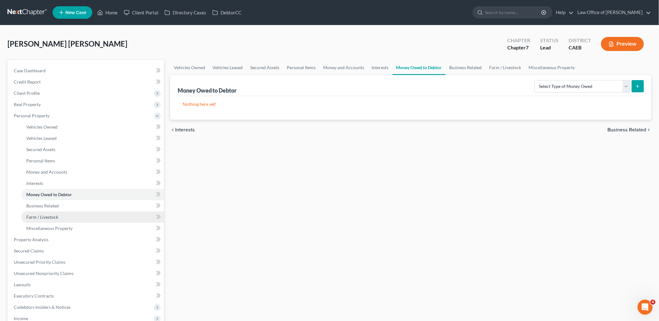
click at [49, 217] on span "Farm / Livestock" at bounding box center [42, 216] width 32 height 5
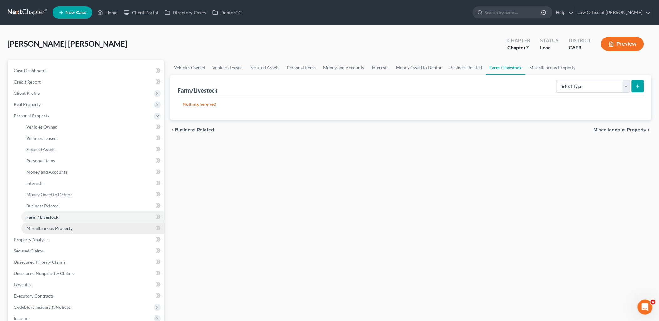
click at [46, 226] on span "Miscellaneous Property" at bounding box center [49, 227] width 46 height 5
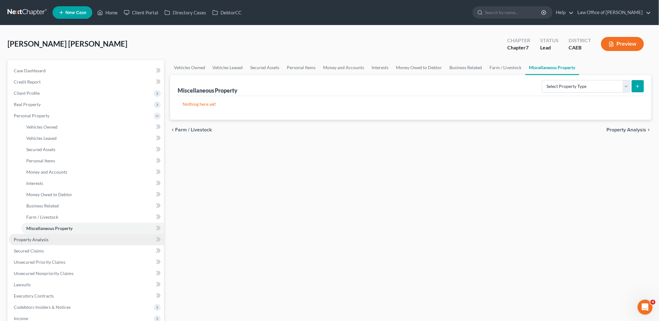
click at [28, 237] on span "Property Analysis" at bounding box center [31, 239] width 35 height 5
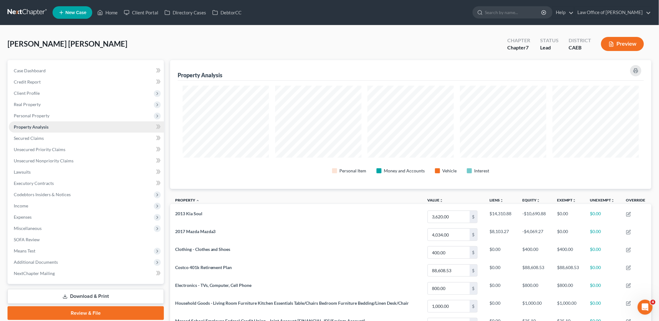
scroll to position [129, 481]
click at [34, 137] on span "Secured Claims" at bounding box center [29, 137] width 30 height 5
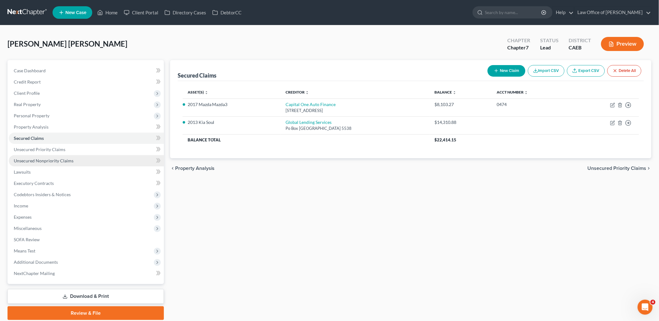
click at [34, 161] on span "Unsecured Nonpriority Claims" at bounding box center [44, 160] width 60 height 5
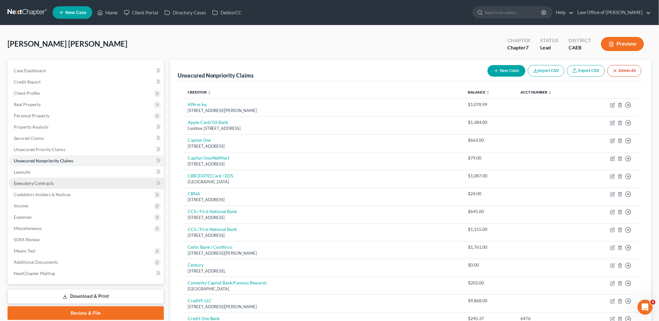
click at [23, 183] on span "Executory Contracts" at bounding box center [34, 182] width 40 height 5
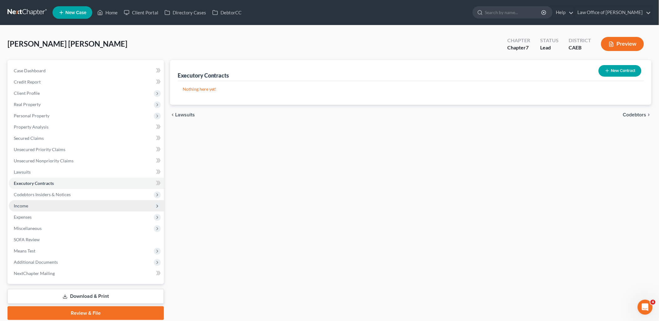
click at [23, 208] on span "Income" at bounding box center [21, 205] width 14 height 5
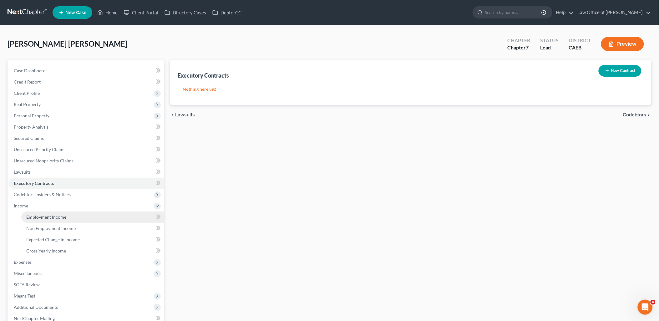
click at [35, 217] on span "Employment Income" at bounding box center [46, 216] width 40 height 5
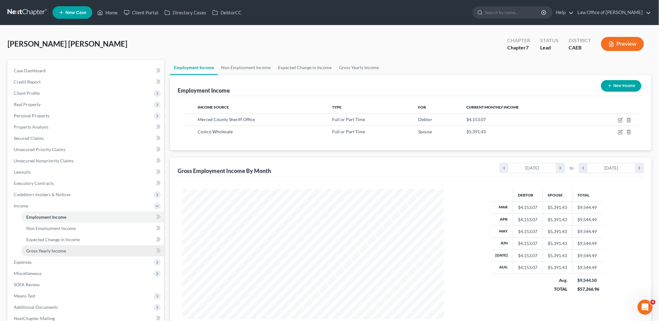
scroll to position [130, 274]
click at [23, 261] on span "Expenses" at bounding box center [23, 261] width 18 height 5
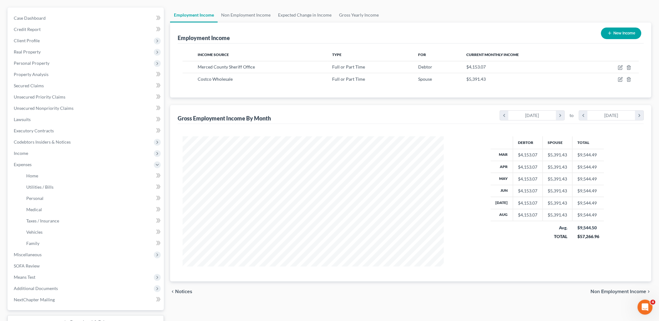
scroll to position [101, 0]
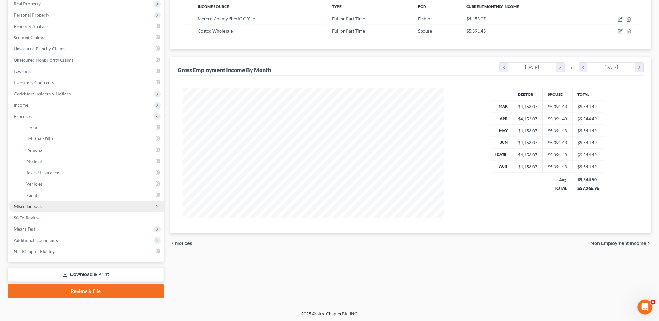
click at [30, 208] on span "Miscellaneous" at bounding box center [86, 206] width 155 height 11
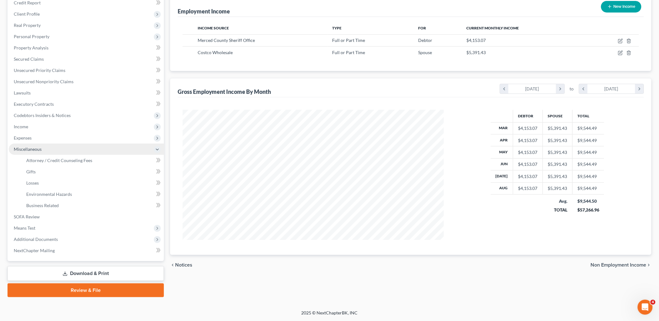
scroll to position [78, 0]
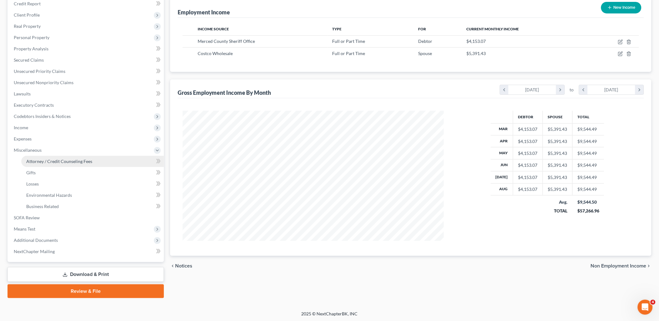
click at [48, 158] on span "Attorney / Credit Counseling Fees" at bounding box center [59, 160] width 66 height 5
select select "0"
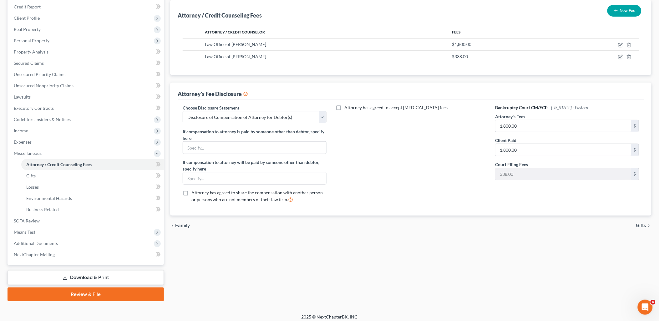
scroll to position [78, 0]
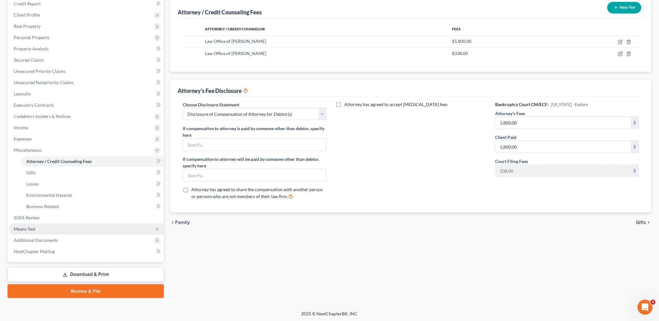
click at [20, 228] on span "Means Test" at bounding box center [25, 228] width 22 height 5
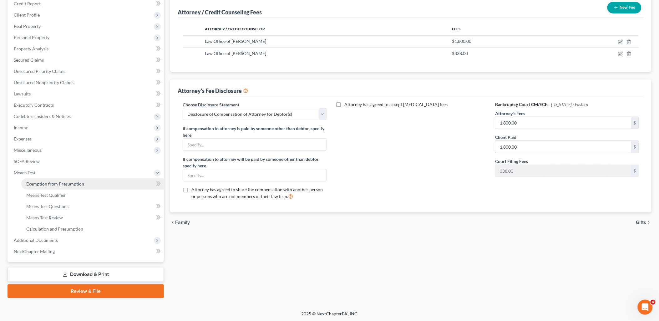
click at [44, 183] on span "Exemption from Presumption" at bounding box center [55, 183] width 58 height 5
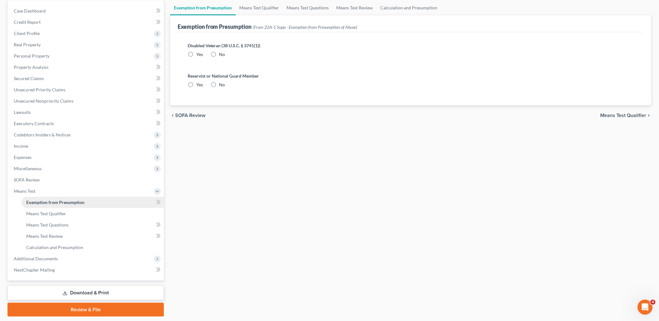
radio input "true"
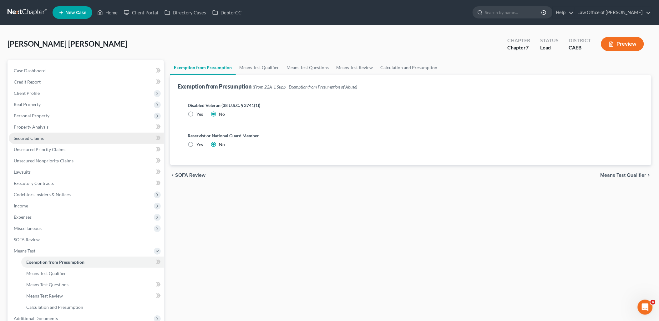
click at [30, 138] on span "Secured Claims" at bounding box center [29, 137] width 30 height 5
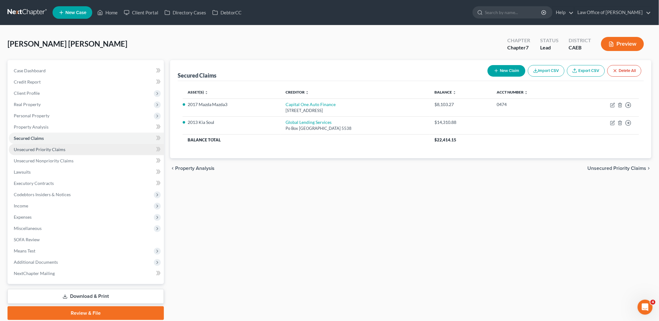
click at [31, 149] on span "Unsecured Priority Claims" at bounding box center [40, 149] width 52 height 5
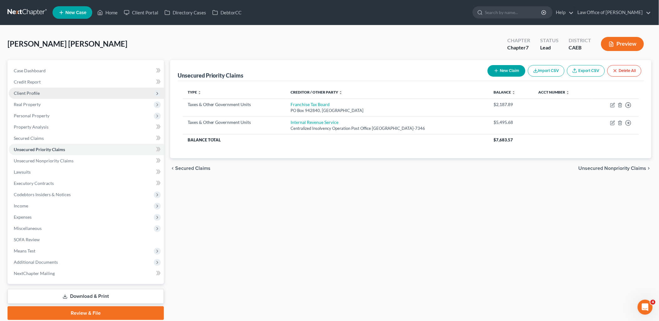
click at [24, 92] on span "Client Profile" at bounding box center [27, 92] width 26 height 5
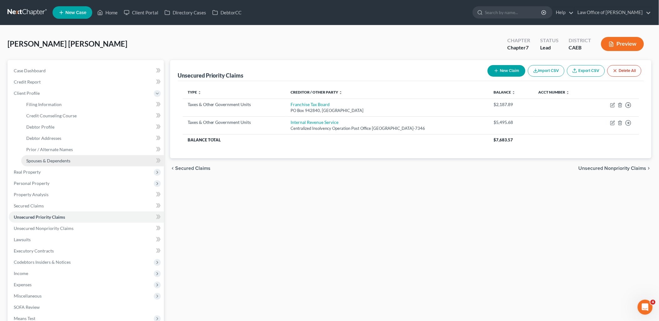
click at [46, 160] on span "Spouses & Dependents" at bounding box center [48, 160] width 44 height 5
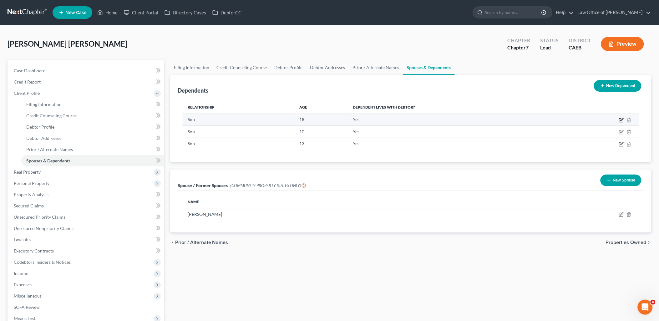
click at [622, 121] on icon "button" at bounding box center [621, 120] width 5 height 5
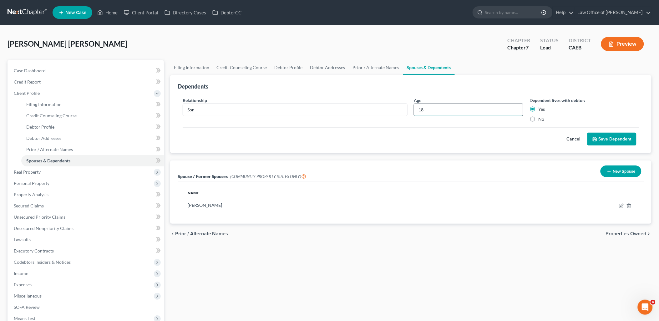
click at [447, 112] on input "18" at bounding box center [468, 110] width 109 height 12
type input "19"
click at [616, 142] on button "Save Dependent" at bounding box center [611, 139] width 49 height 13
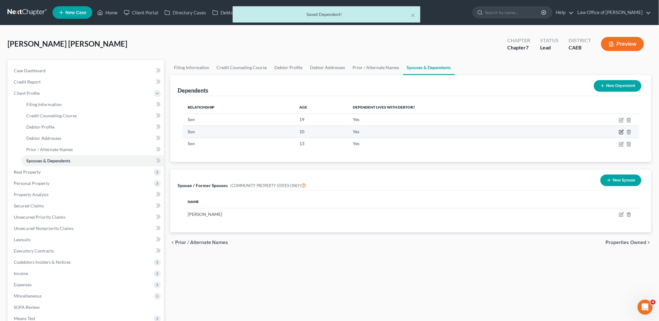
click at [621, 131] on icon "button" at bounding box center [621, 131] width 3 height 3
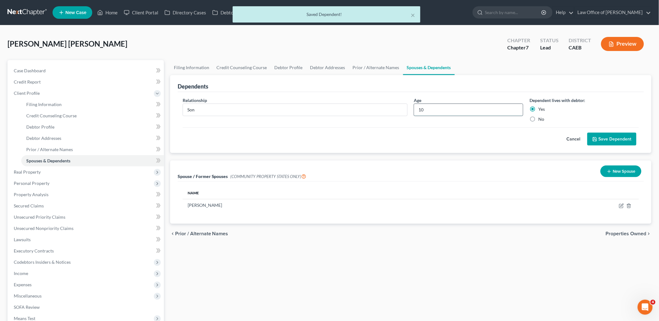
click at [450, 108] on input "10" at bounding box center [468, 110] width 109 height 12
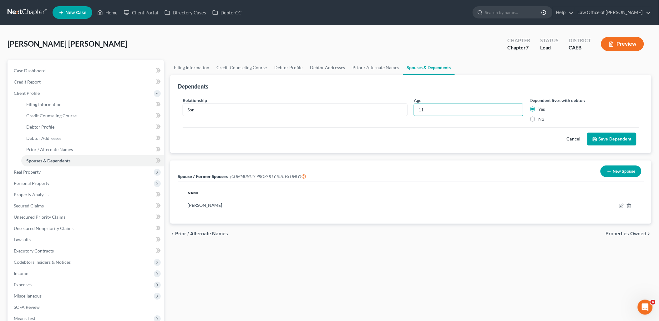
type input "11"
click at [616, 138] on button "Save Dependent" at bounding box center [611, 139] width 49 height 13
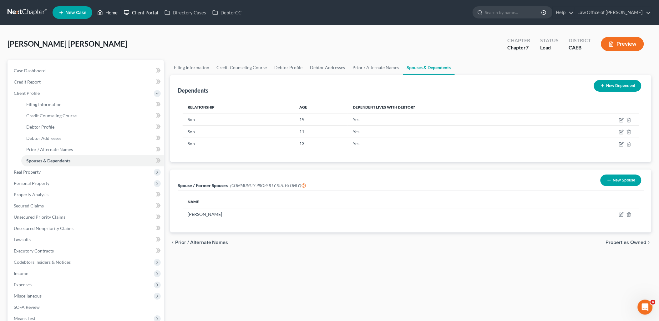
drag, startPoint x: 113, startPoint y: 11, endPoint x: 123, endPoint y: 14, distance: 10.7
click at [113, 11] on link "Home" at bounding box center [107, 12] width 27 height 11
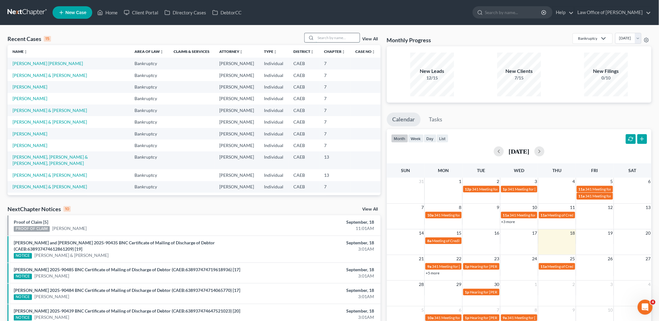
click at [333, 38] on input "search" at bounding box center [338, 37] width 44 height 9
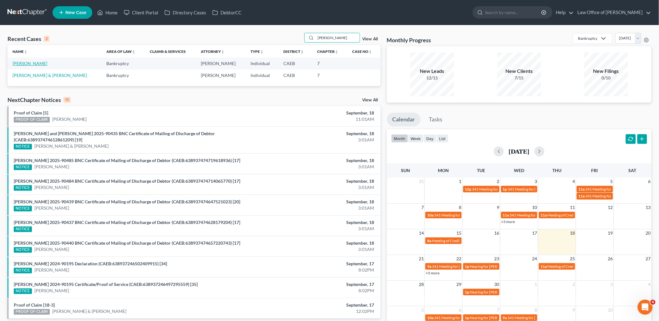
type input "macias"
click at [43, 63] on link "Macias-Valverde, Karen" at bounding box center [30, 63] width 35 height 5
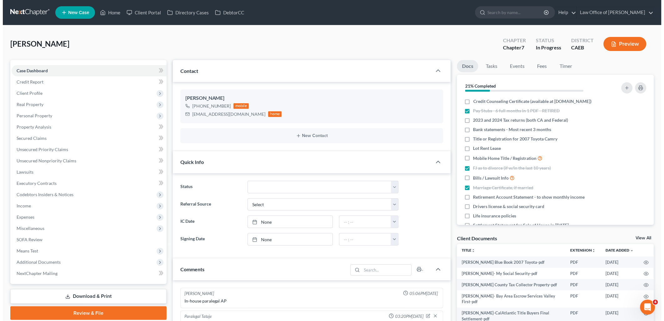
scroll to position [37, 0]
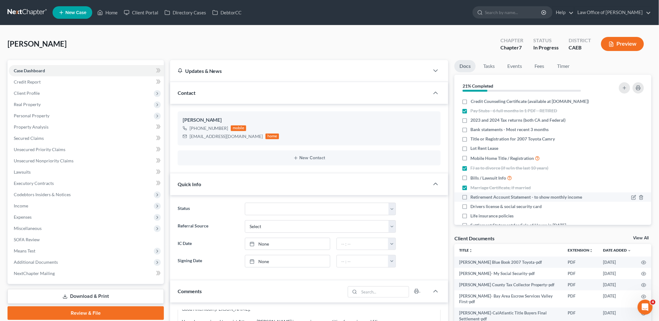
drag, startPoint x: 645, startPoint y: 235, endPoint x: 586, endPoint y: 198, distance: 69.5
click at [645, 236] on link "View All" at bounding box center [641, 238] width 16 height 4
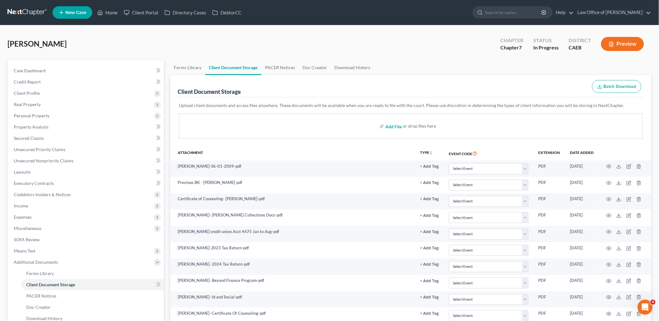
click at [392, 125] on input "file" at bounding box center [392, 125] width 15 height 11
type input "C:\fakepath\Lease Agreement KMV.pdf"
drag, startPoint x: 29, startPoint y: 181, endPoint x: 33, endPoint y: 177, distance: 6.6
click at [29, 181] on span "Executory Contracts" at bounding box center [34, 182] width 40 height 5
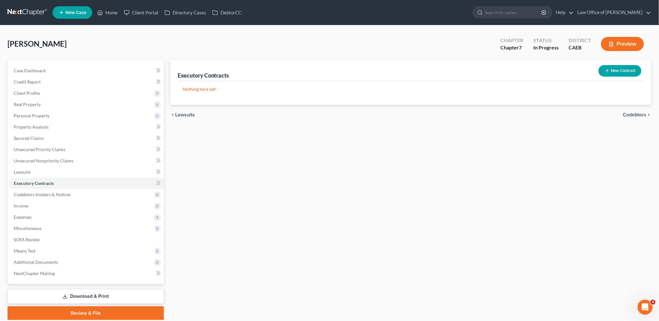
click at [614, 69] on button "New Contract" at bounding box center [619, 71] width 43 height 12
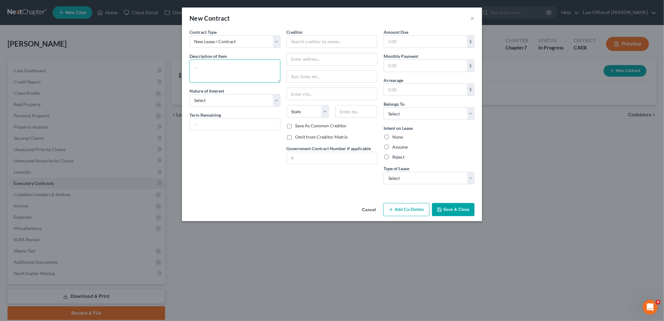
click at [243, 76] on textarea at bounding box center [234, 70] width 91 height 23
type textarea "2841 Fowler Road Ceres CA 95307"
select select "3"
click at [243, 66] on textarea "2841 Fowler Road Ceres CA 95307" at bounding box center [234, 70] width 91 height 23
type textarea "2841 Fowler Road, Lot 67 Ceres CA 95307"
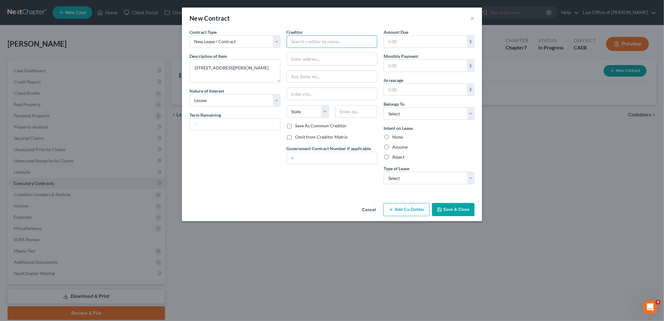
click at [307, 44] on input "text" at bounding box center [332, 41] width 91 height 13
drag, startPoint x: 195, startPoint y: 65, endPoint x: 229, endPoint y: 67, distance: 34.4
click at [229, 67] on textarea "2841 Fowler Road, Lot 67 Ceres CA 95307" at bounding box center [234, 70] width 91 height 23
drag, startPoint x: 311, startPoint y: 43, endPoint x: 315, endPoint y: 41, distance: 4.2
click at [311, 42] on input "text" at bounding box center [332, 41] width 91 height 13
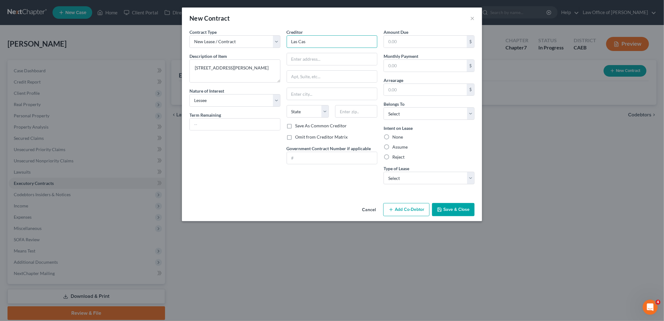
click at [336, 40] on input "Las Cas" at bounding box center [332, 41] width 91 height 13
type input "Las Casitias Mobile Home Park"
type input "2841 Fowler Road"
type input "95307"
type input "Ceres"
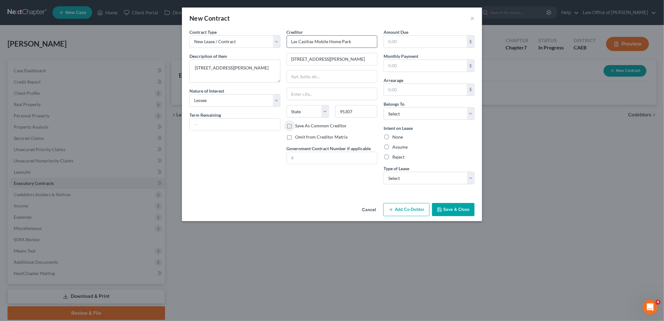
select select "4"
click at [404, 64] on input "text" at bounding box center [425, 66] width 83 height 12
type input "730"
click at [413, 108] on select "Select Debtor 1 Only Debtor 2 Only Debtor 1 And Debtor 2 Only At Least One Of T…" at bounding box center [429, 113] width 91 height 13
select select "3"
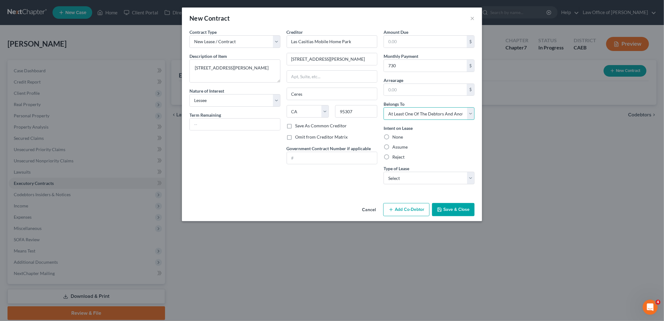
click at [384, 107] on select "Select Debtor 1 Only Debtor 2 Only Debtor 1 And Debtor 2 Only At Least One Of T…" at bounding box center [429, 113] width 91 height 13
click at [396, 146] on label "Assume" at bounding box center [399, 147] width 15 height 6
click at [396, 146] on input "Assume" at bounding box center [397, 146] width 4 height 4
radio input "true"
drag, startPoint x: 410, startPoint y: 177, endPoint x: 411, endPoint y: 184, distance: 7.9
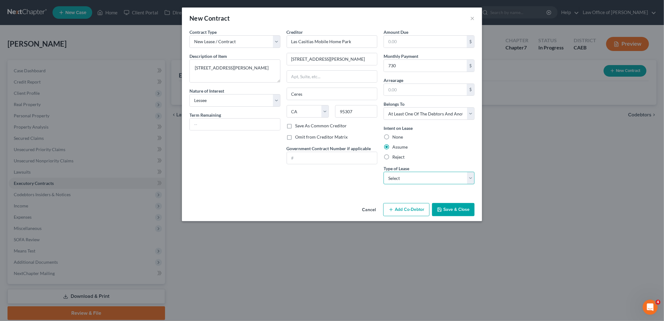
click at [410, 177] on select "Select Real Estate Car Other" at bounding box center [429, 178] width 91 height 13
select select "0"
click at [384, 172] on select "Select Real Estate Car Other" at bounding box center [429, 178] width 91 height 13
click at [414, 209] on button "Add Co-Debtor" at bounding box center [406, 209] width 46 height 13
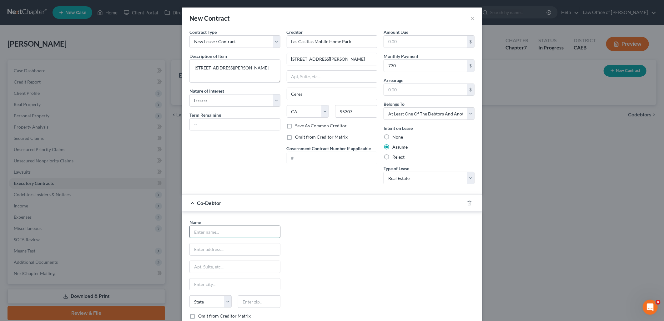
click at [235, 227] on input "text" at bounding box center [235, 232] width 90 height 12
type input "Albert Macias"
drag, startPoint x: 192, startPoint y: 68, endPoint x: 245, endPoint y: 69, distance: 52.8
click at [245, 69] on textarea "2841 Fowler Road, Lot 67 Ceres CA 95307" at bounding box center [234, 70] width 91 height 23
click at [230, 252] on input "text" at bounding box center [235, 249] width 90 height 12
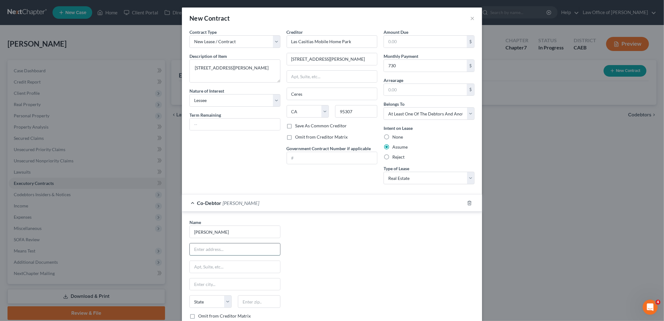
paste input "2841 Fowler Road, Lot 67"
type input "2841 Fowler Road, Lot 67"
click at [264, 301] on input "text" at bounding box center [259, 301] width 42 height 13
type input "95307"
type input "Ceres"
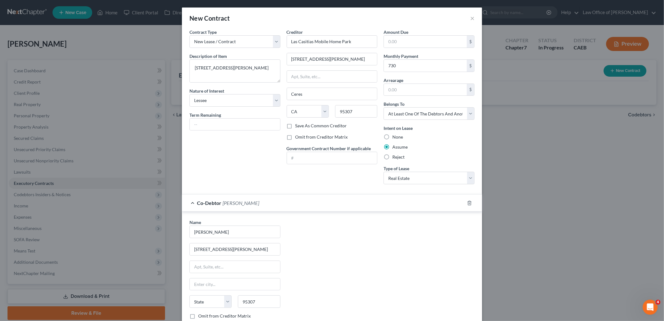
select select "4"
click at [231, 125] on input "text" at bounding box center [235, 124] width 90 height 12
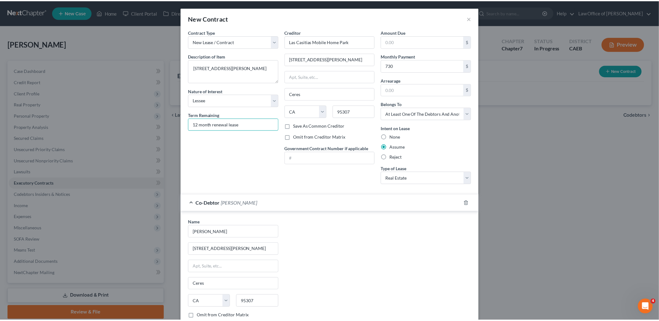
scroll to position [54, 0]
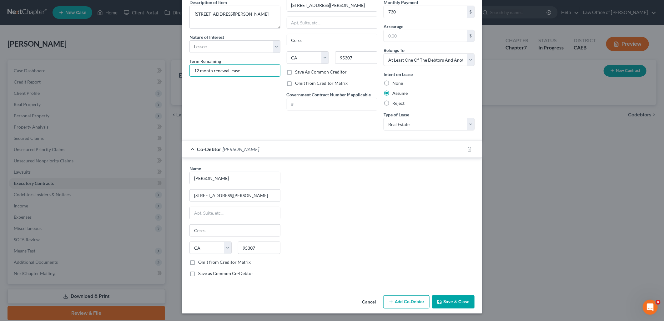
type input "12 month renewal lease"
click at [461, 298] on button "Save & Close" at bounding box center [453, 301] width 43 height 13
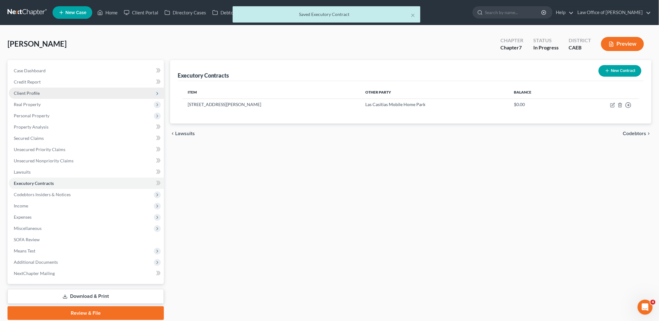
click at [19, 92] on span "Client Profile" at bounding box center [27, 92] width 26 height 5
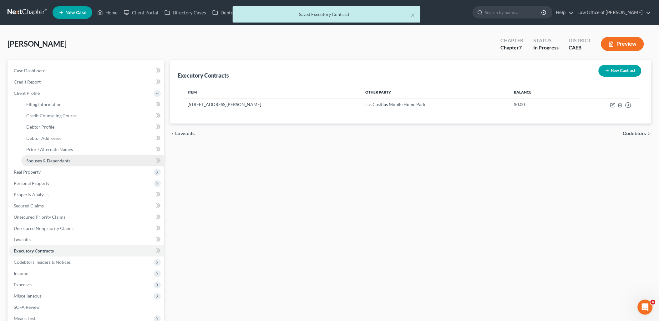
click at [53, 163] on span "Spouses & Dependents" at bounding box center [48, 160] width 44 height 5
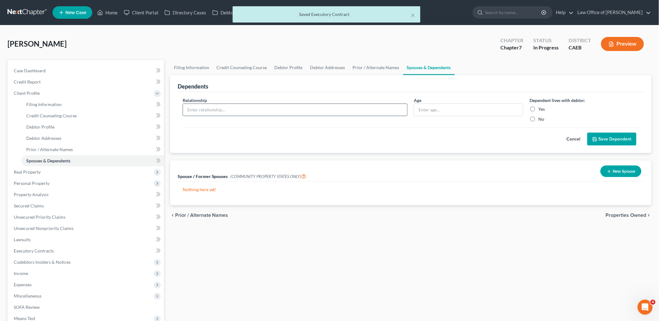
click at [336, 111] on input "text" at bounding box center [295, 110] width 224 height 12
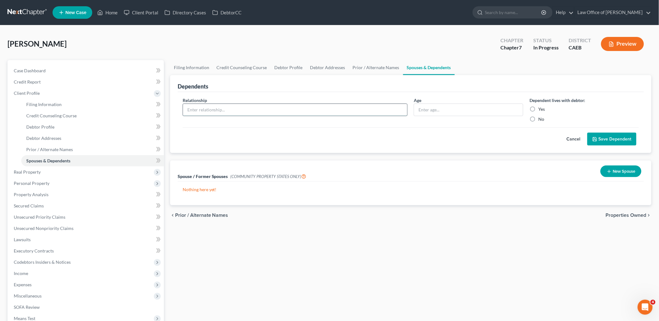
type input "b"
type input "l"
type input "Albert Macias"
drag, startPoint x: 218, startPoint y: 110, endPoint x: 180, endPoint y: 108, distance: 38.2
click at [180, 108] on div "Relationship * Albert Macias" at bounding box center [294, 109] width 231 height 25
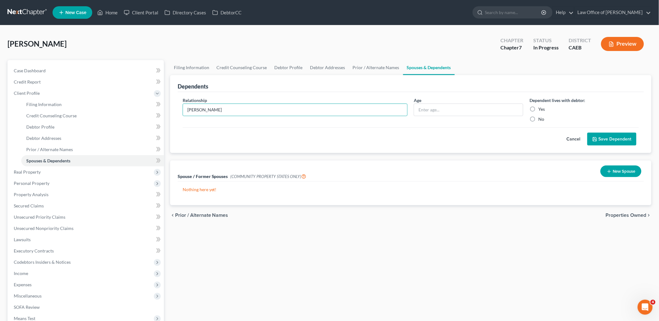
click at [571, 139] on button "Cancel" at bounding box center [574, 139] width 28 height 13
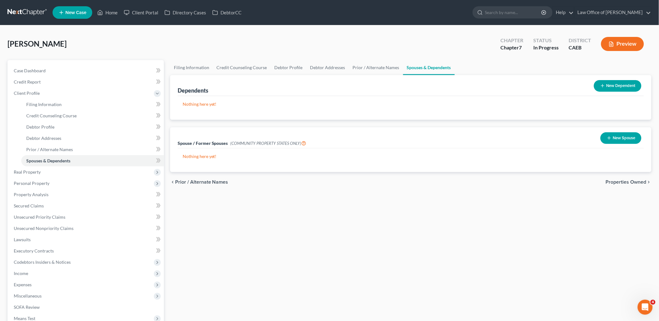
click at [620, 139] on button "New Spouse" at bounding box center [620, 138] width 41 height 12
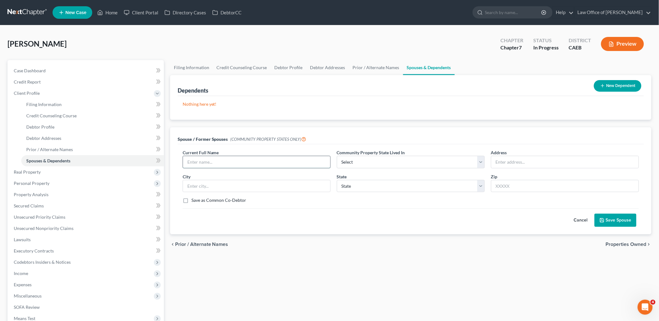
click at [219, 163] on input "text" at bounding box center [256, 162] width 147 height 12
paste input "Albert Macias"
type input "Albert Macias"
click at [373, 163] on select "Select AZ CA GU ID LA NV NM PR TX WA WI" at bounding box center [411, 162] width 148 height 13
select select "1"
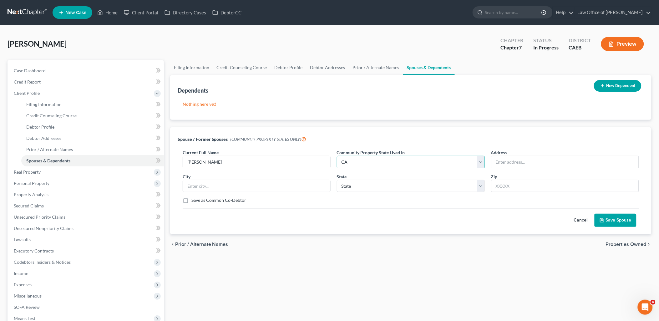
click at [337, 156] on select "Select AZ CA GU ID LA NV NM PR TX WA WI" at bounding box center [411, 162] width 148 height 13
drag, startPoint x: 373, startPoint y: 185, endPoint x: 373, endPoint y: 188, distance: 3.4
click at [373, 185] on select "State AL AK AR AZ CA CO CT DE DC FL GA GU HI ID IL IN IA KS KY LA ME MD MA MI M…" at bounding box center [411, 186] width 148 height 13
select select "4"
click at [337, 180] on select "State AL AK AR AZ CA CO CT DE DC FL GA GU HI ID IL IN IA KS KY LA ME MD MA MI M…" at bounding box center [411, 186] width 148 height 13
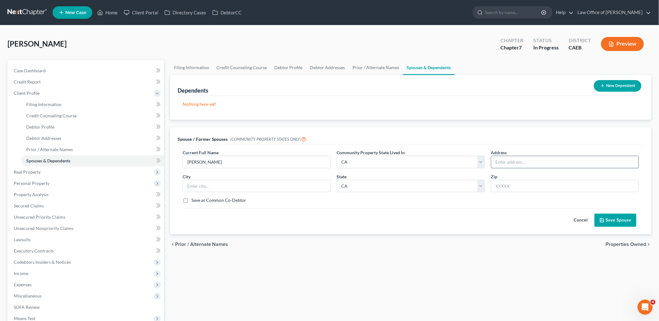
click at [535, 158] on input "text" at bounding box center [564, 162] width 147 height 12
paste input "Albert Macias"
type input "Albert Macias"
drag, startPoint x: 547, startPoint y: 164, endPoint x: 477, endPoint y: 163, distance: 70.7
click at [477, 163] on div "Current Full Name * Albert Macias Community Property State Lived In * Select AZ…" at bounding box center [410, 178] width 462 height 59
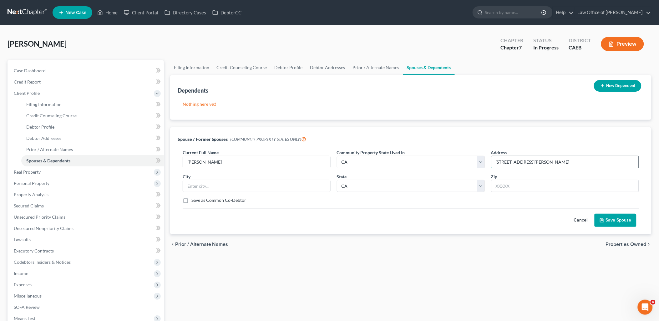
type input "2841 Fowler Road #67"
type input "95307"
type input "Ceres"
click at [191, 199] on label "Save as Common Co-Debtor" at bounding box center [218, 200] width 55 height 6
click at [194, 199] on input "Save as Common Co-Debtor" at bounding box center [196, 199] width 4 height 4
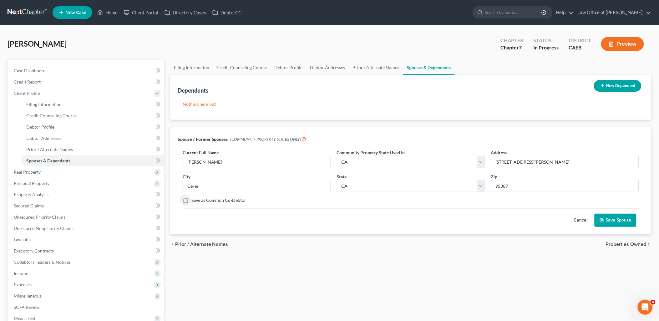
checkbox input "true"
click at [616, 222] on button "Save Spouse" at bounding box center [615, 219] width 42 height 13
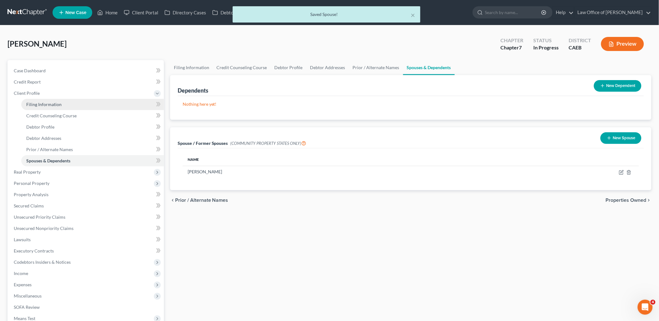
click at [35, 102] on span "Filing Information" at bounding box center [43, 104] width 35 height 5
select select "1"
select select "0"
select select "4"
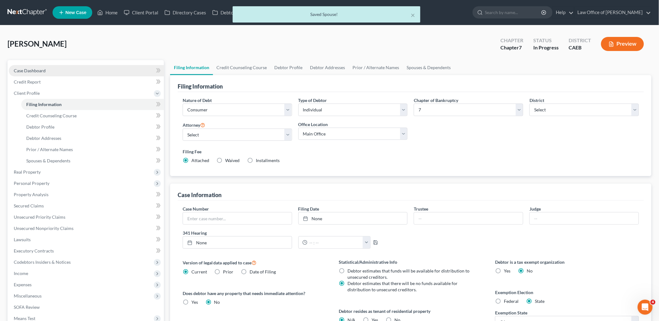
click at [30, 71] on span "Case Dashboard" at bounding box center [30, 70] width 32 height 5
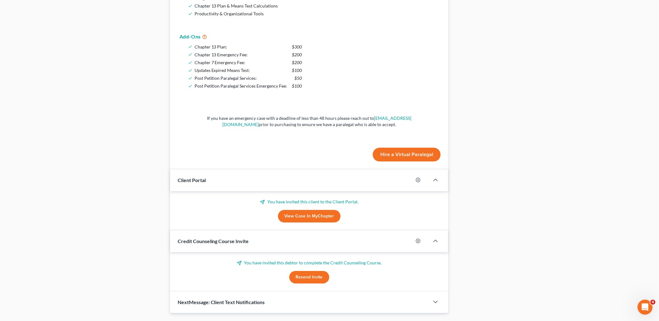
scroll to position [618, 0]
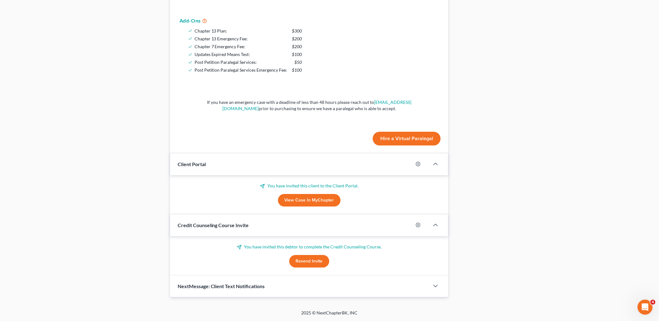
click at [305, 201] on link "View Case in MyChapter" at bounding box center [309, 200] width 63 height 13
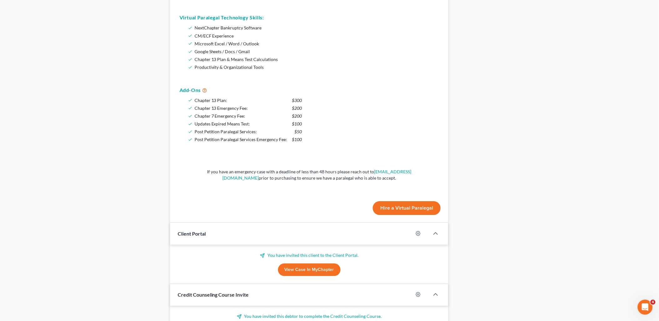
scroll to position [410, 0]
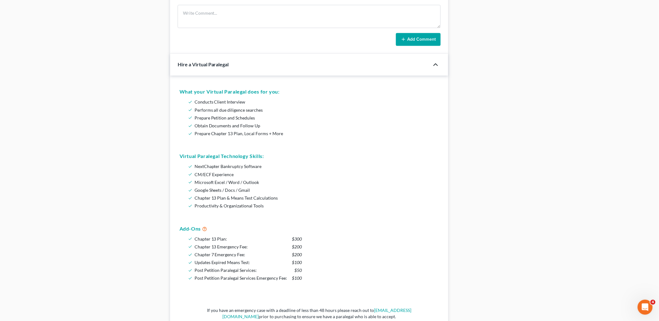
click at [437, 65] on icon "button" at bounding box center [436, 65] width 8 height 8
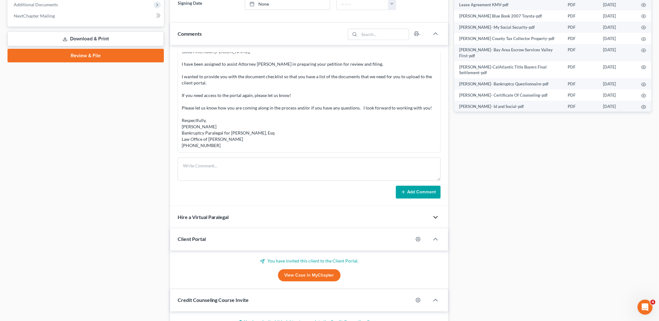
scroll to position [124, 0]
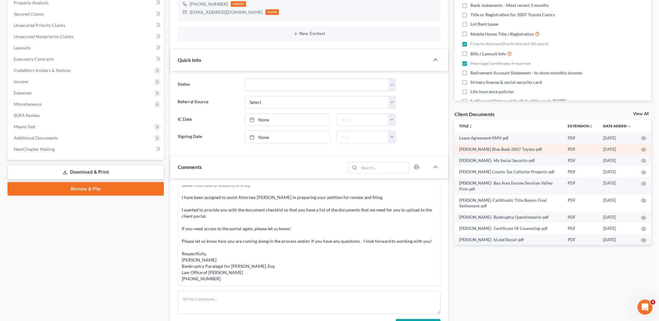
drag, startPoint x: 643, startPoint y: 113, endPoint x: 560, endPoint y: 152, distance: 91.3
click at [643, 113] on link "View All" at bounding box center [641, 114] width 16 height 4
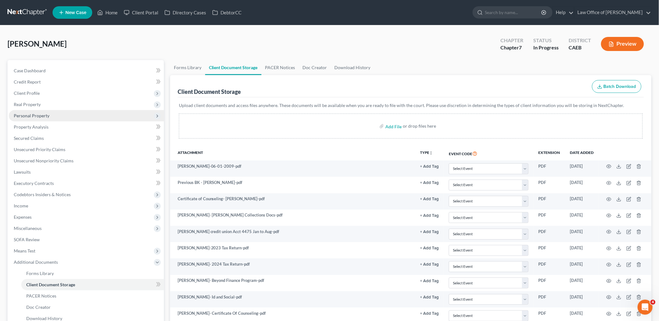
click at [28, 116] on span "Personal Property" at bounding box center [32, 115] width 36 height 5
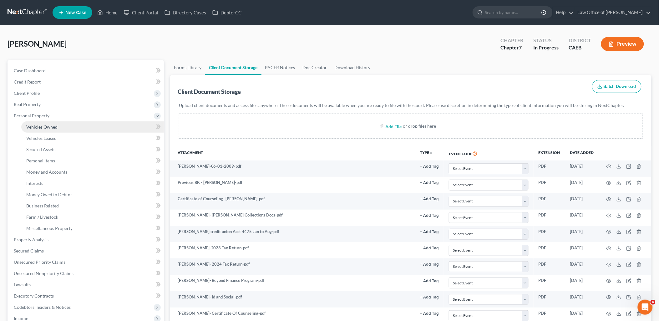
click at [35, 127] on span "Vehicles Owned" at bounding box center [41, 126] width 31 height 5
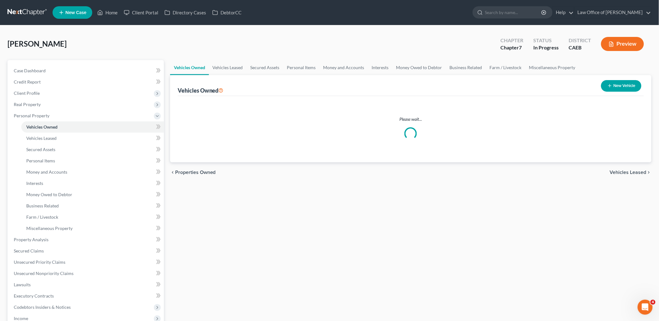
click at [626, 86] on button "New Vehicle" at bounding box center [621, 86] width 40 height 12
click at [620, 87] on button "New Vehicle" at bounding box center [621, 86] width 40 height 12
select select "0"
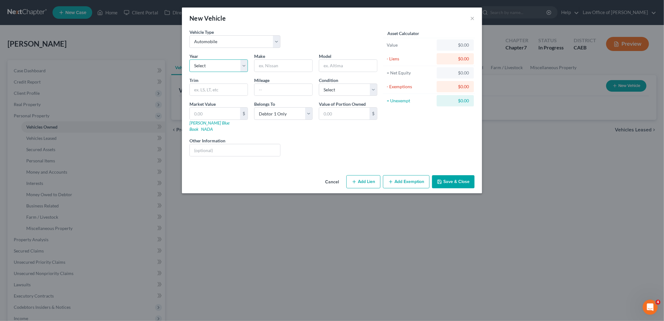
drag, startPoint x: 221, startPoint y: 63, endPoint x: 213, endPoint y: 66, distance: 7.8
click at [221, 63] on select "Select 2026 2025 2024 2023 2022 2021 2020 2019 2018 2017 2016 2015 2014 2013 20…" at bounding box center [218, 65] width 58 height 13
select select "19"
click at [189, 59] on select "Select 2026 2025 2024 2023 2022 2021 2020 2019 2018 2017 2016 2015 2014 2013 20…" at bounding box center [218, 65] width 58 height 13
click at [287, 65] on input "text" at bounding box center [283, 66] width 58 height 12
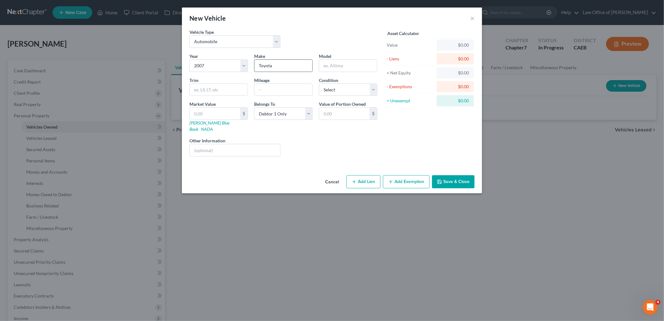
type input "Toyota"
type input "D"
type input "Sedan"
select select "4"
click at [244, 144] on input "text" at bounding box center [235, 150] width 90 height 12
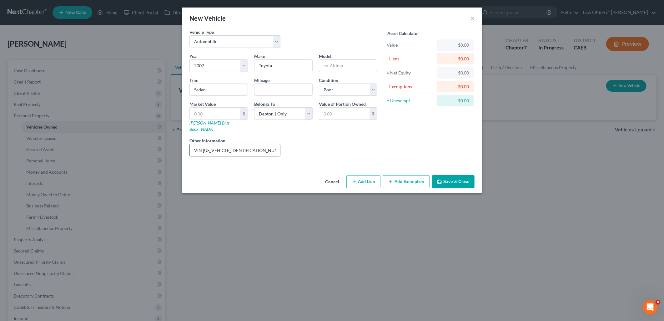
drag, startPoint x: 204, startPoint y: 144, endPoint x: 249, endPoint y: 143, distance: 45.6
click at [249, 144] on input "VIN 4T1BK46K47U503872" at bounding box center [235, 150] width 90 height 12
type input "VIN 4T1BK46K47U503872"
click at [450, 179] on button "Save & Close" at bounding box center [453, 181] width 43 height 13
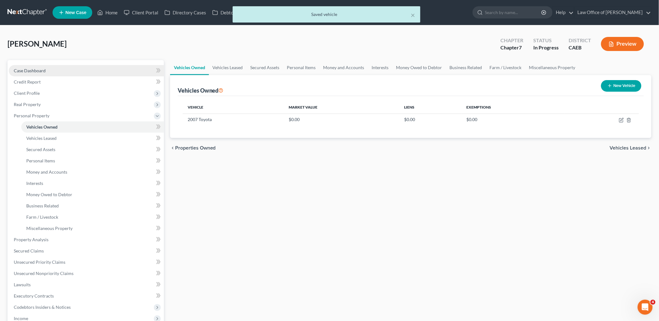
click at [38, 71] on span "Case Dashboard" at bounding box center [30, 70] width 32 height 5
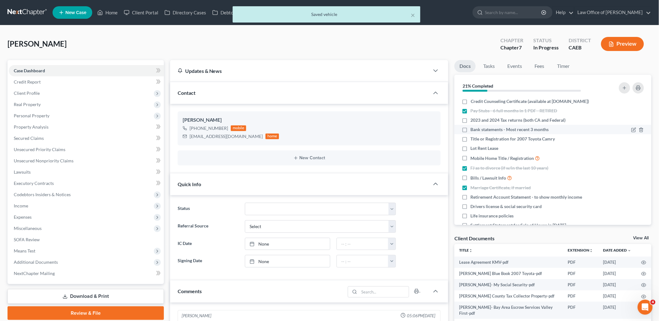
scroll to position [37, 0]
click at [470, 142] on label "Title or Registration for 2007 Toyota Camry" at bounding box center [512, 139] width 84 height 6
click at [473, 140] on input "Title or Registration for 2007 Toyota Camry" at bounding box center [475, 138] width 4 height 4
checkbox input "true"
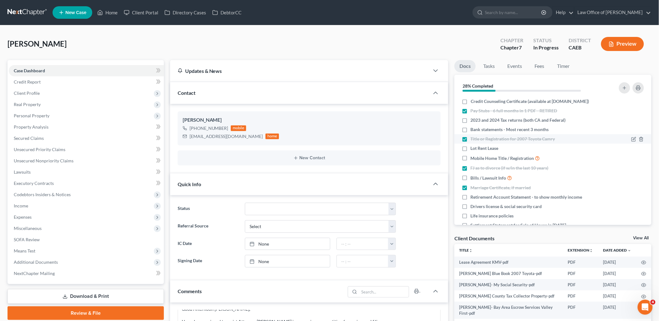
drag, startPoint x: 639, startPoint y: 237, endPoint x: 541, endPoint y: 141, distance: 137.1
click at [639, 237] on link "View All" at bounding box center [641, 238] width 16 height 4
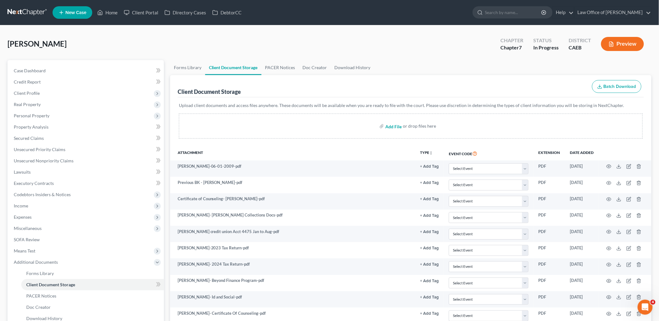
click at [398, 124] on input "file" at bounding box center [392, 125] width 15 height 11
type input "C:\fakepath\2007 Toyota Registration.pdf"
click at [32, 71] on span "Case Dashboard" at bounding box center [30, 70] width 32 height 5
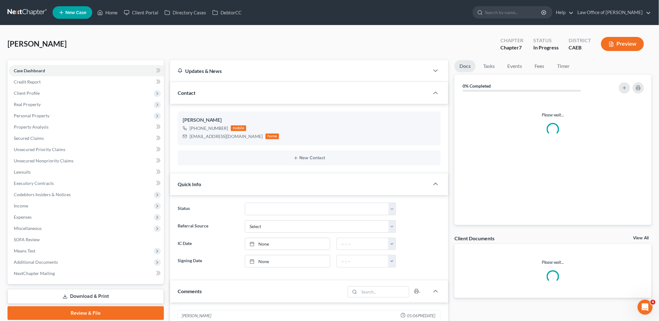
scroll to position [37, 0]
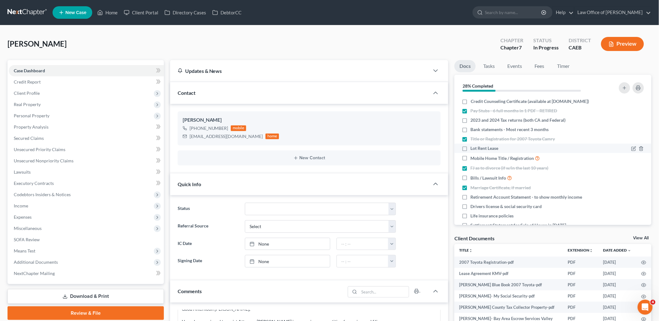
click at [470, 151] on label "Lot Rent Lease" at bounding box center [484, 148] width 28 height 6
click at [473, 149] on input "Lot Rent Lease" at bounding box center [475, 147] width 4 height 4
checkbox input "true"
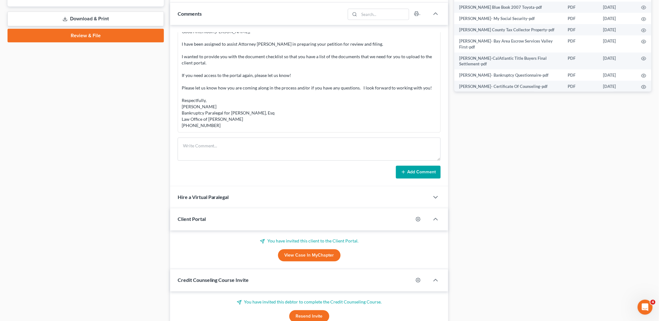
scroll to position [278, 0]
drag, startPoint x: 232, startPoint y: 141, endPoint x: 244, endPoint y: 155, distance: 17.9
click at [232, 141] on textarea at bounding box center [309, 148] width 263 height 23
paste textarea "Toyota registration received. Can you tell me how many miles the Toyota has on …"
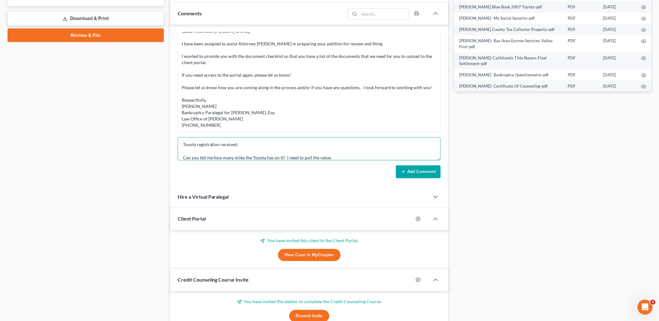
click at [232, 151] on textarea "Toyota registration received. Can you tell me how many miles the Toyota has on …" at bounding box center [309, 148] width 263 height 23
click at [341, 153] on textarea "Toyota registration received. Can you tell me how many miles the Toyota has on …" at bounding box center [309, 148] width 263 height 23
type textarea "Toyota registration received. Can you tell me how many miles the Toyota has on …"
click at [418, 171] on button "Add Comment" at bounding box center [418, 171] width 45 height 13
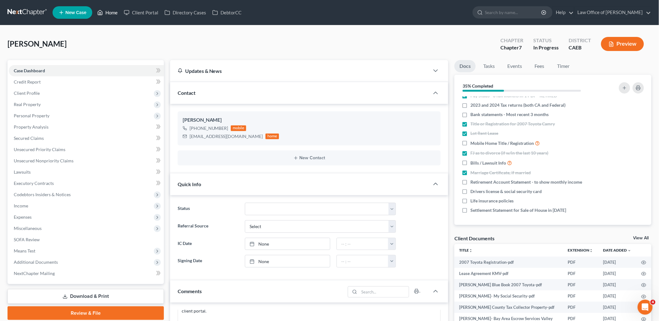
click at [109, 13] on link "Home" at bounding box center [107, 12] width 27 height 11
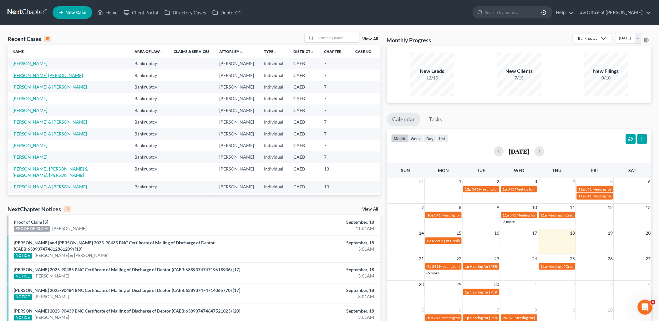
click at [33, 74] on link "Aguilar Morfin, Luis" at bounding box center [48, 75] width 70 height 5
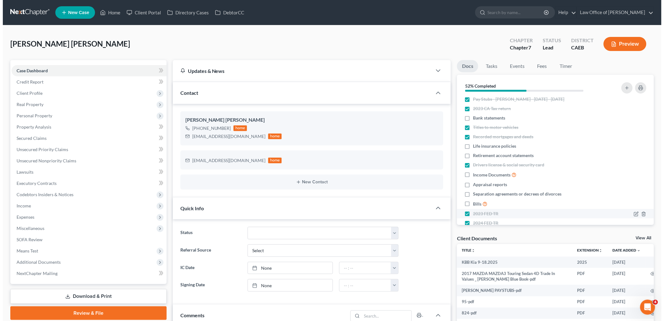
scroll to position [43, 0]
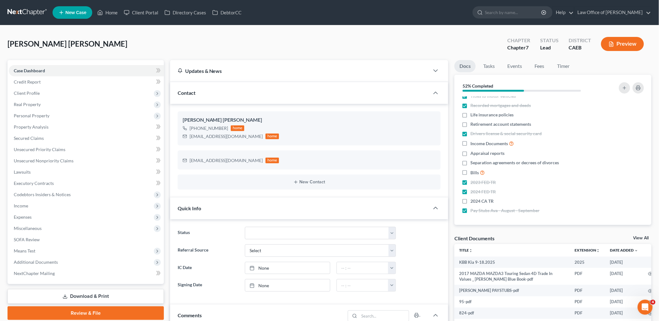
click at [644, 237] on link "View All" at bounding box center [641, 238] width 16 height 4
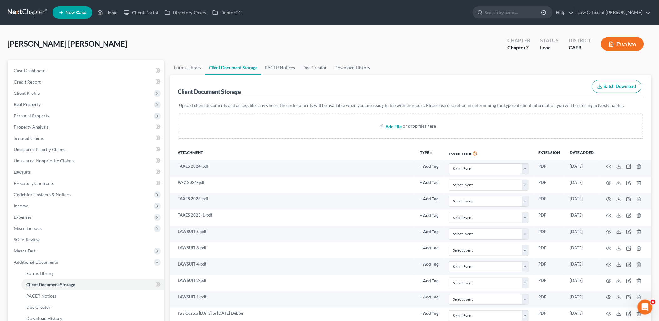
click at [396, 127] on input "file" at bounding box center [392, 125] width 15 height 11
type input "C:\fakepath\Global Payoff.pdf"
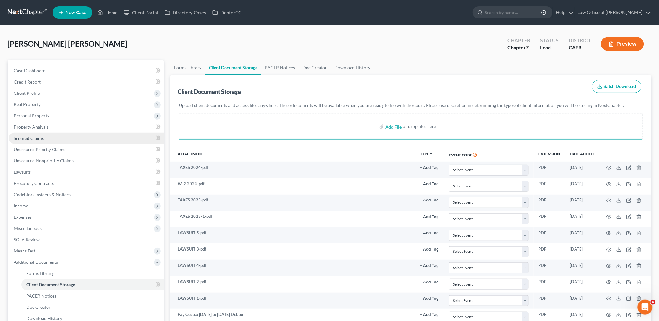
click at [33, 137] on span "Secured Claims" at bounding box center [29, 137] width 30 height 5
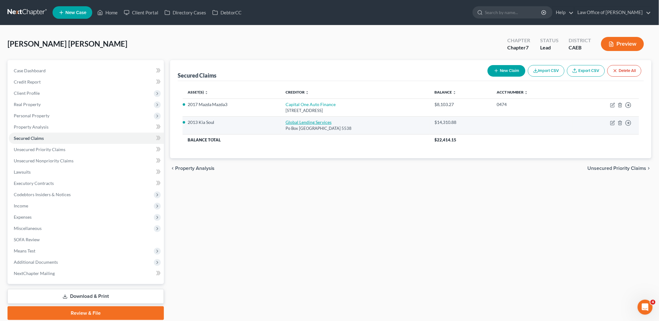
click at [311, 123] on link "Global Lending Services" at bounding box center [308, 121] width 46 height 5
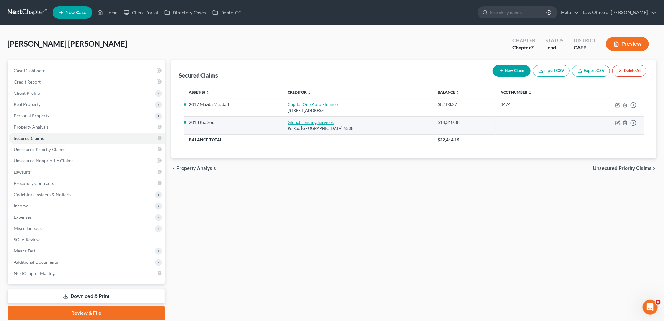
select select "10"
select select "4"
select select "0"
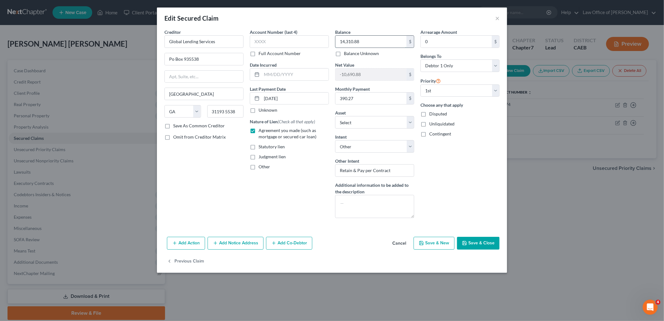
click at [365, 43] on input "14,310.88" at bounding box center [370, 42] width 71 height 12
type input "14,230.73"
click at [295, 98] on input "10/17/2024" at bounding box center [295, 99] width 67 height 12
drag, startPoint x: 299, startPoint y: 98, endPoint x: 269, endPoint y: 98, distance: 29.7
click at [254, 99] on div "10/17/2024" at bounding box center [289, 98] width 79 height 13
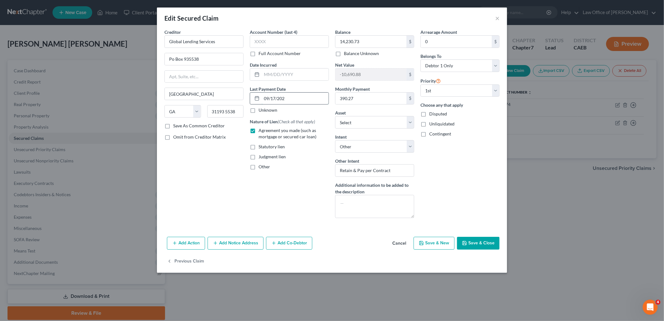
type input "09/17/2025"
select select "0"
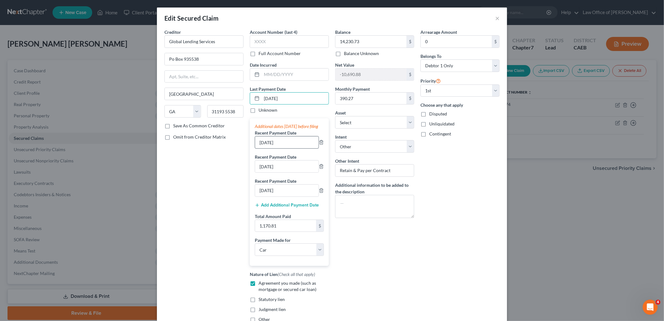
type input "09/17/2025"
click at [288, 144] on input "10/17/2024" at bounding box center [286, 142] width 63 height 12
drag, startPoint x: 288, startPoint y: 148, endPoint x: 235, endPoint y: 147, distance: 52.2
click at [240, 149] on div "Creditor * Global Lending Services Po Box 935538 Atlanta State AL AK AR AZ CA C…" at bounding box center [331, 178] width 341 height 299
type input "09/17/2025"
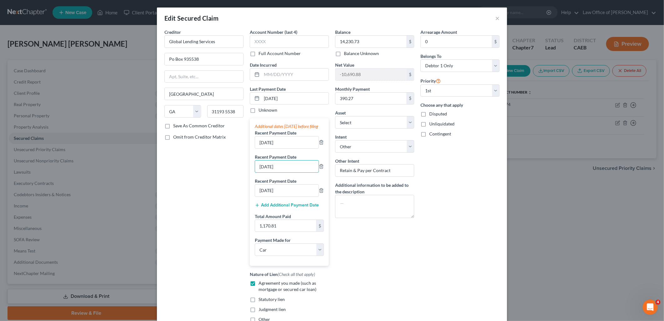
drag, startPoint x: 297, startPoint y: 170, endPoint x: 227, endPoint y: 164, distance: 70.3
click at [232, 167] on div "Creditor * Global Lending Services Po Box 935538 Atlanta State AL AK AR AZ CA C…" at bounding box center [331, 178] width 341 height 299
type input "08/17/2025"
drag, startPoint x: 289, startPoint y: 198, endPoint x: 233, endPoint y: 197, distance: 55.7
click at [234, 198] on div "Creditor * Global Lending Services Po Box 935538 Atlanta State AL AK AR AZ CA C…" at bounding box center [331, 178] width 341 height 299
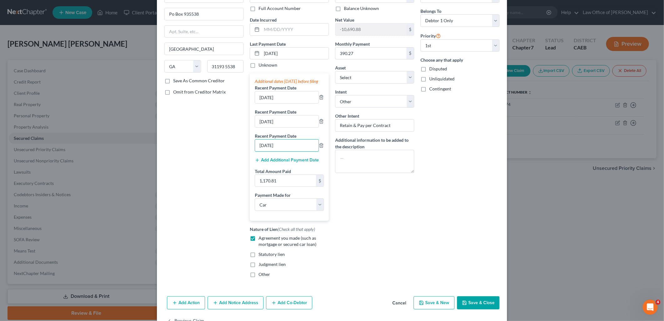
scroll to position [70, 0]
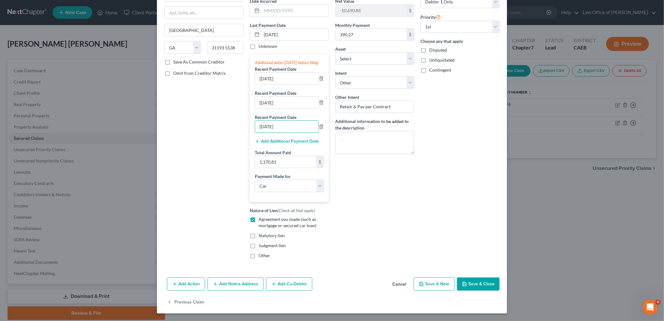
type input "07/17/2025"
click at [468, 285] on button "Save & Close" at bounding box center [478, 283] width 43 height 13
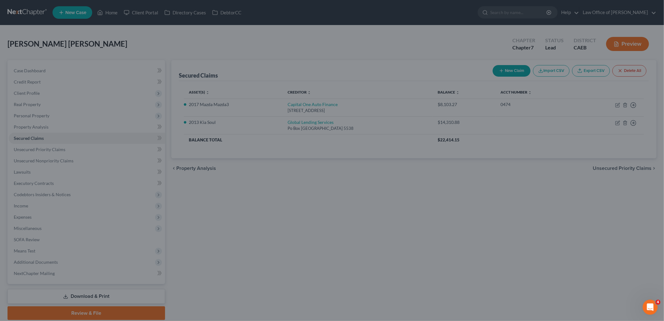
type input "-10,610.73"
select select "9"
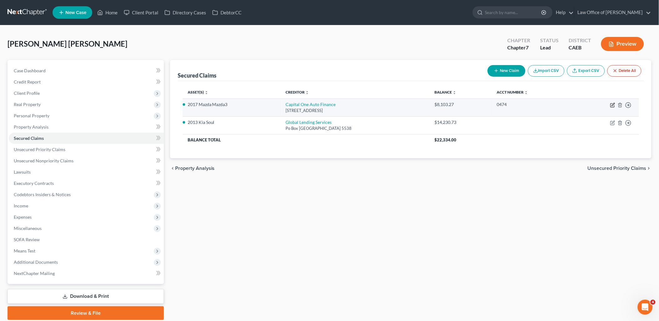
click at [611, 103] on icon "button" at bounding box center [612, 105] width 5 height 5
select select "4"
select select "1"
select select "0"
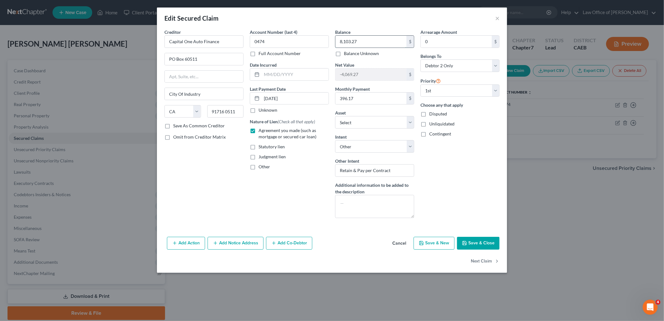
click at [378, 44] on input "8,103.27" at bounding box center [370, 42] width 71 height 12
type input "7,802.73"
click at [294, 96] on input "10/27/2024" at bounding box center [295, 99] width 67 height 12
drag, startPoint x: 294, startPoint y: 96, endPoint x: 250, endPoint y: 97, distance: 44.4
click at [250, 97] on div "10/27/2024" at bounding box center [289, 98] width 79 height 13
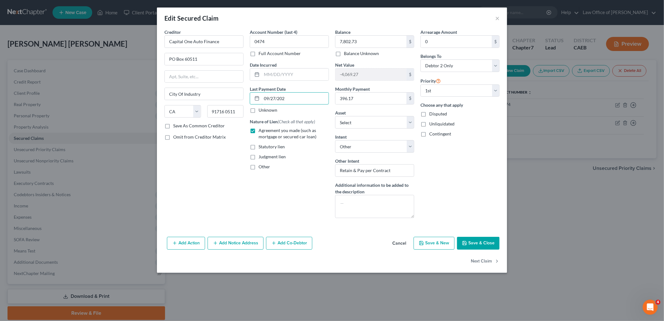
type input "09/27/2025"
select select "0"
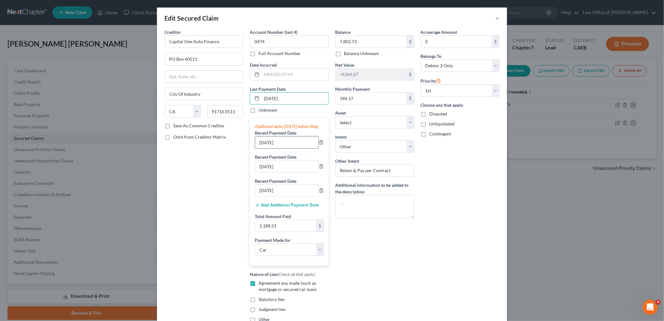
type input "09/27/2025"
click at [299, 148] on input "10/27/2024" at bounding box center [286, 142] width 63 height 12
drag, startPoint x: 299, startPoint y: 148, endPoint x: 240, endPoint y: 144, distance: 59.2
click at [243, 147] on div "Creditor * Capital One Auto Finance PO Box 60511 City Of Industry State AL AK A…" at bounding box center [331, 178] width 341 height 299
type input "09/27/2025"
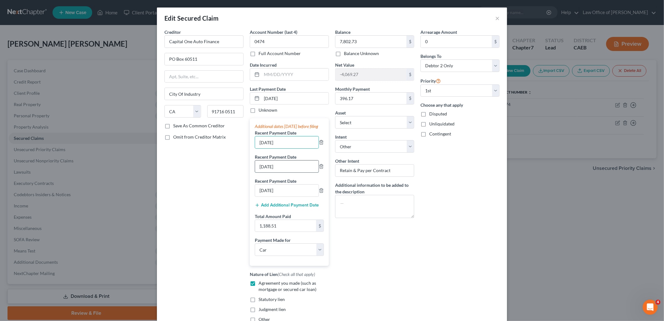
click at [299, 171] on input "09/27/2024" at bounding box center [286, 166] width 63 height 12
drag, startPoint x: 299, startPoint y: 171, endPoint x: 239, endPoint y: 175, distance: 60.8
click at [239, 175] on div "Creditor * Capital One Auto Finance PO Box 60511 City Of Industry State AL AK A…" at bounding box center [331, 178] width 341 height 299
type input "08/27/2025"
drag, startPoint x: 289, startPoint y: 195, endPoint x: 223, endPoint y: 196, distance: 66.3
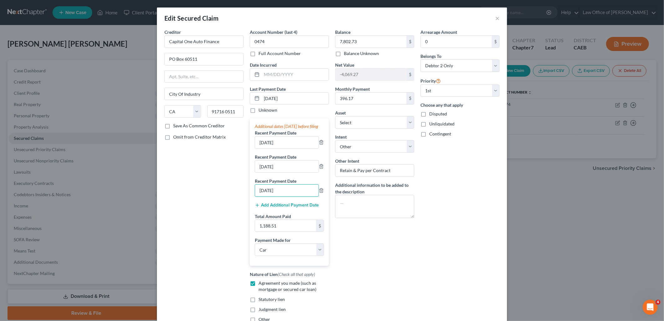
click at [227, 198] on div "Creditor * Capital One Auto Finance PO Box 60511 City Of Industry State AL AK A…" at bounding box center [331, 178] width 341 height 299
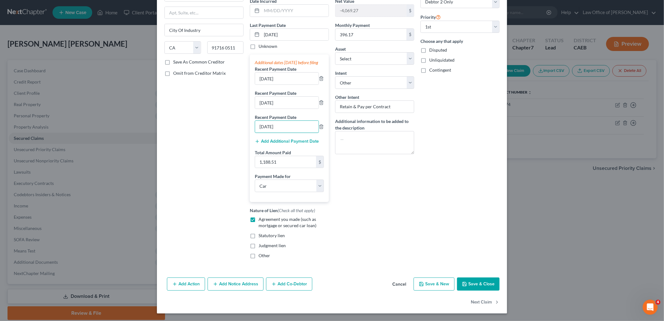
type input "07/27/2025"
click at [486, 286] on button "Save & Close" at bounding box center [478, 283] width 43 height 13
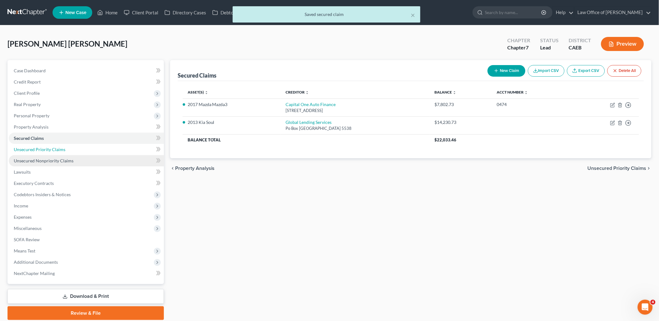
drag, startPoint x: 38, startPoint y: 149, endPoint x: 43, endPoint y: 161, distance: 12.8
click at [38, 149] on span "Unsecured Priority Claims" at bounding box center [40, 149] width 52 height 5
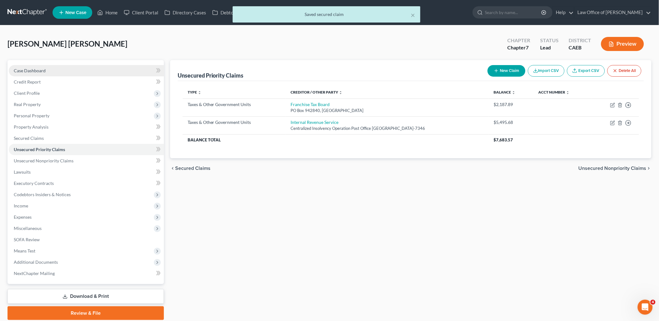
click at [21, 68] on span "Case Dashboard" at bounding box center [30, 70] width 32 height 5
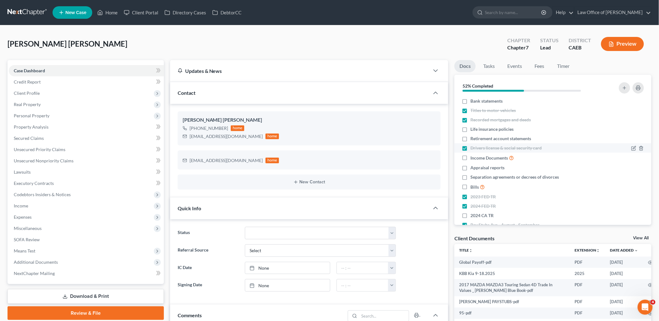
scroll to position [43, 0]
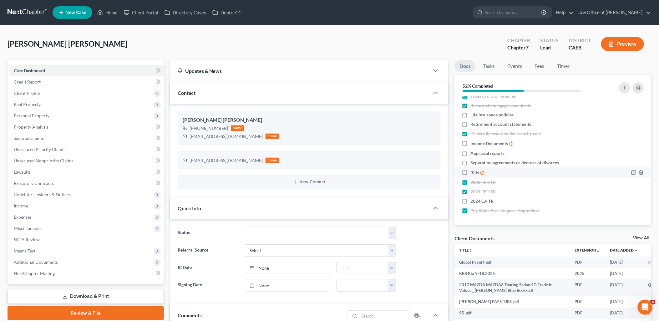
click at [470, 171] on label "Bills" at bounding box center [477, 172] width 14 height 7
click at [473, 171] on input "Bills" at bounding box center [475, 171] width 4 height 4
checkbox input "true"
click at [470, 162] on label "Separation agreements or decrees of divorces" at bounding box center [514, 162] width 88 height 6
click at [473, 162] on input "Separation agreements or decrees of divorces" at bounding box center [475, 161] width 4 height 4
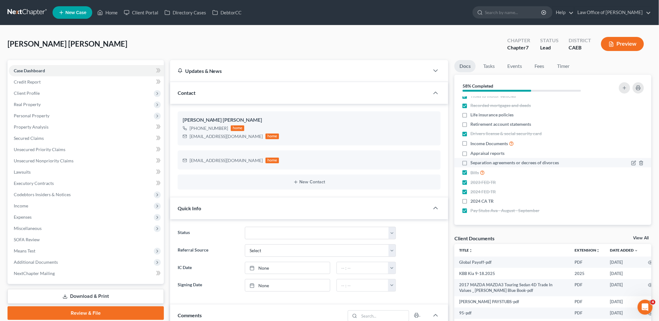
checkbox input "true"
click at [470, 152] on label "Appraisal reports" at bounding box center [487, 153] width 34 height 6
click at [473, 152] on input "Appraisal reports" at bounding box center [475, 152] width 4 height 4
checkbox input "true"
click at [470, 143] on label "Income Documents" at bounding box center [491, 143] width 43 height 7
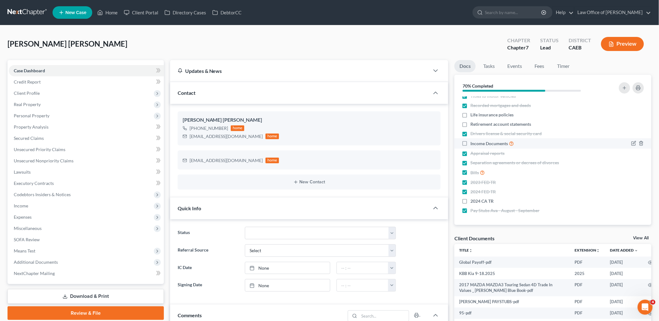
click at [473, 143] on input "Income Documents" at bounding box center [475, 142] width 4 height 4
checkbox input "true"
click at [640, 235] on div "Client Documents View All" at bounding box center [552, 239] width 197 height 9
click at [644, 236] on link "View All" at bounding box center [641, 238] width 16 height 4
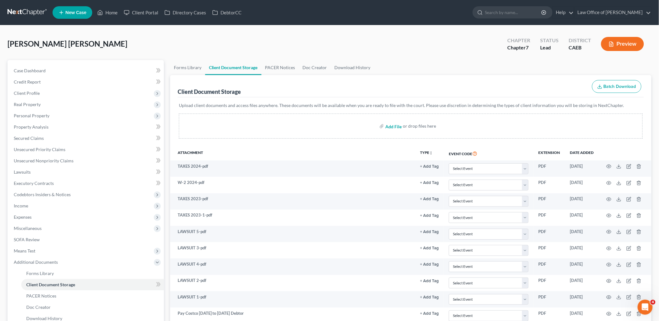
drag, startPoint x: 394, startPoint y: 123, endPoint x: 409, endPoint y: 129, distance: 15.4
click at [394, 123] on input "file" at bounding box center [392, 125] width 15 height 11
type input "C:\fakepath\Cap One Mazda Balance.pdf"
click at [392, 125] on input "file" at bounding box center [392, 125] width 15 height 11
type input "C:\fakepath\81.pdf"
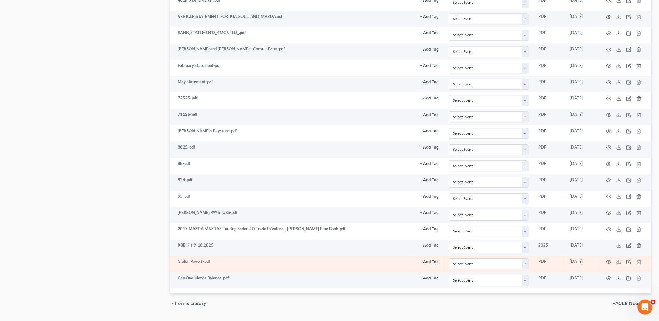
scroll to position [527, 0]
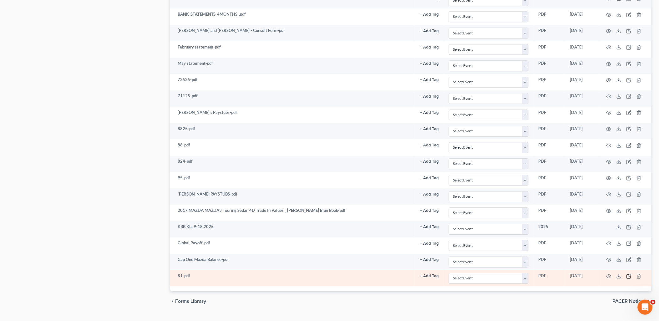
click at [629, 279] on icon "button" at bounding box center [628, 276] width 5 height 5
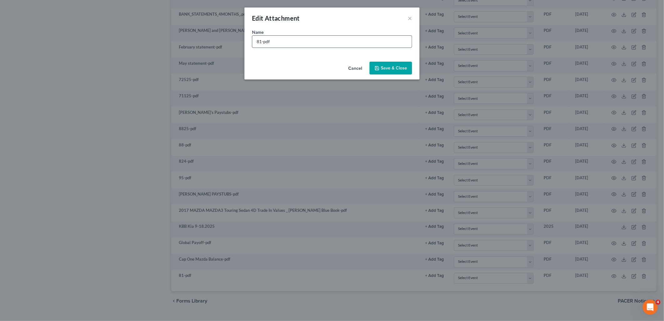
click at [308, 40] on input "81-pdf" at bounding box center [331, 42] width 159 height 12
type input "8"
type input "MSEFCU 8.2025"
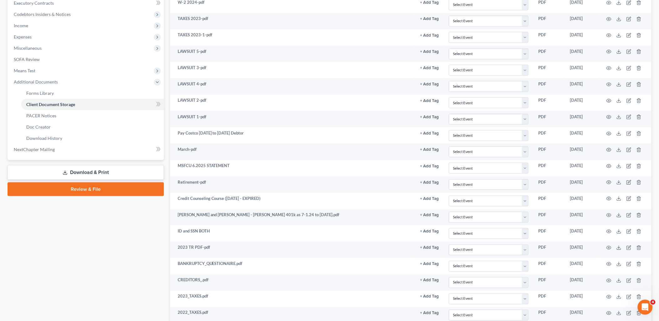
scroll to position [0, 0]
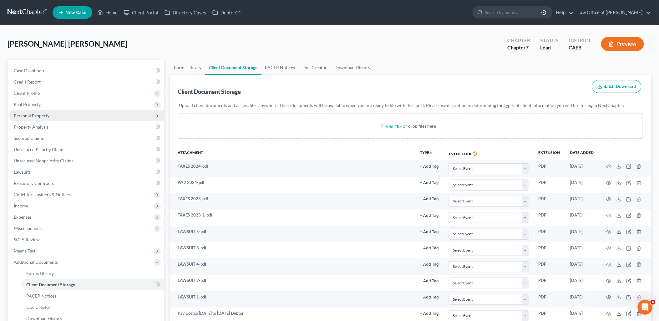
click at [31, 118] on span "Personal Property" at bounding box center [32, 115] width 36 height 5
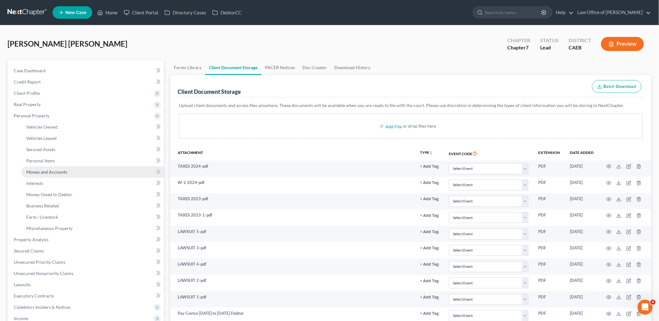
click at [41, 171] on span "Money and Accounts" at bounding box center [46, 171] width 41 height 5
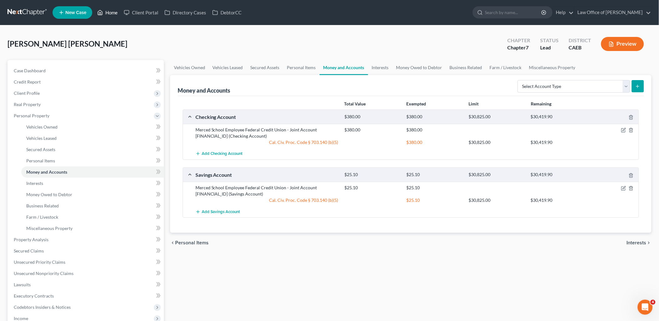
click at [111, 13] on link "Home" at bounding box center [107, 12] width 27 height 11
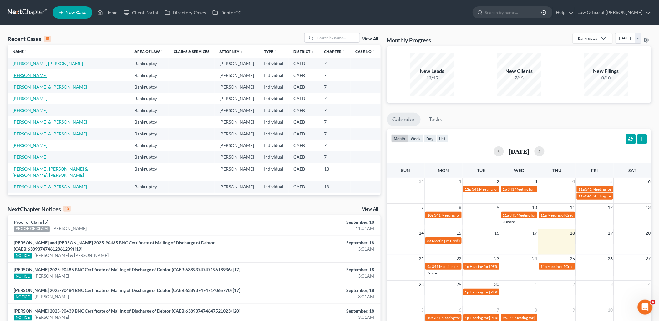
click at [28, 76] on link "Macias-Valverde, Karen" at bounding box center [30, 75] width 35 height 5
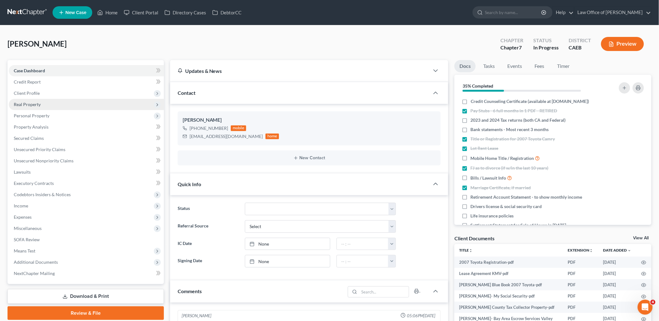
scroll to position [66, 0]
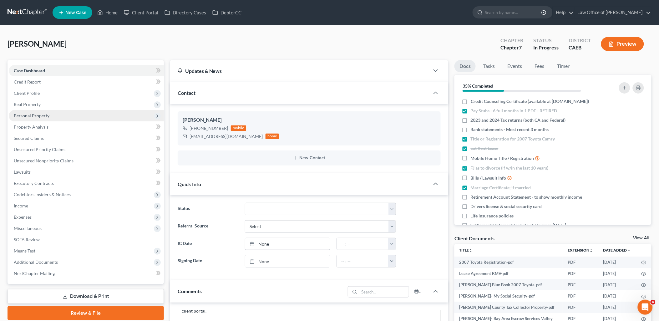
click at [29, 113] on span "Personal Property" at bounding box center [32, 115] width 36 height 5
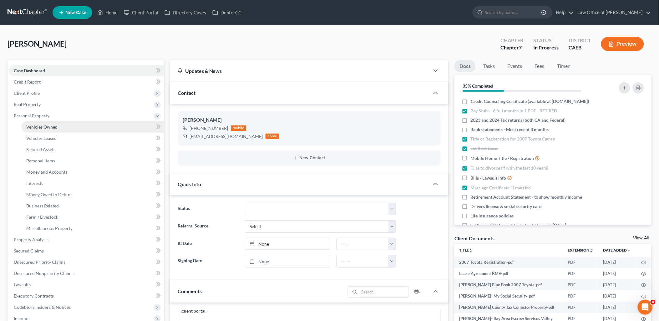
click at [47, 125] on span "Vehicles Owned" at bounding box center [41, 126] width 31 height 5
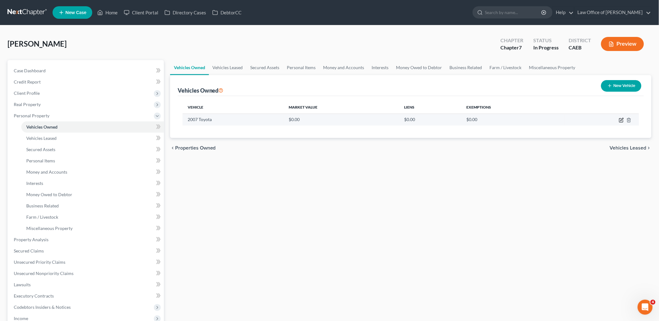
click at [621, 118] on icon "button" at bounding box center [621, 120] width 4 height 4
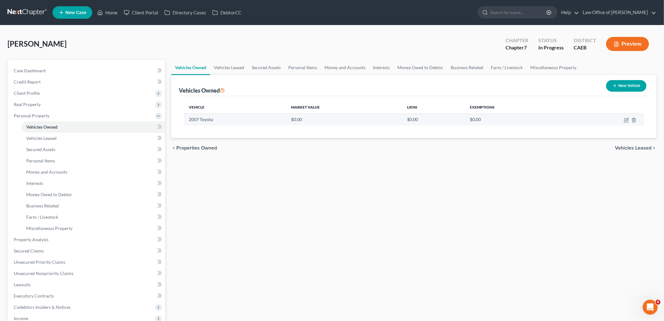
select select "0"
select select "19"
select select "4"
select select "0"
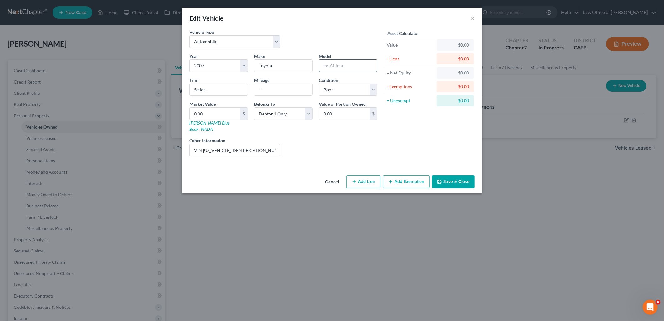
click at [350, 67] on input "text" at bounding box center [348, 66] width 58 height 12
type input "Camry"
type input "219K"
click at [473, 176] on button "Save & Close" at bounding box center [453, 181] width 43 height 13
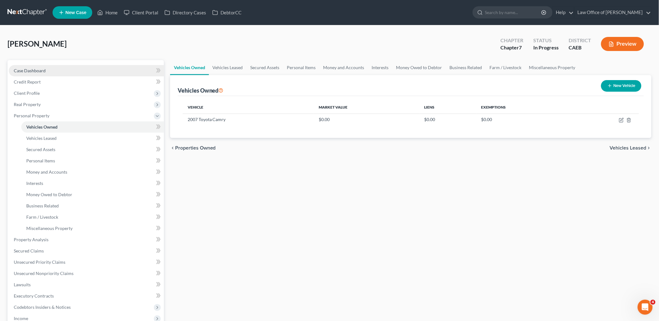
drag, startPoint x: 34, startPoint y: 70, endPoint x: 39, endPoint y: 74, distance: 6.4
click at [34, 70] on span "Case Dashboard" at bounding box center [30, 70] width 32 height 5
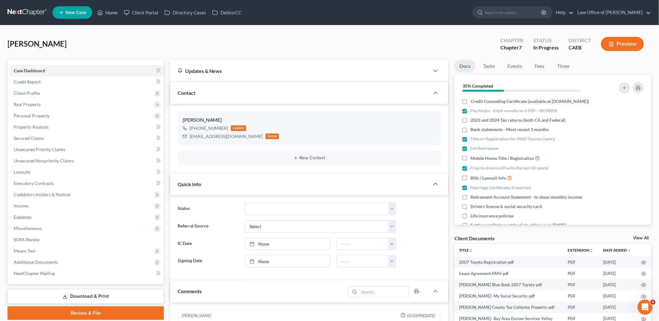
scroll to position [66, 0]
click at [642, 236] on link "View All" at bounding box center [641, 238] width 16 height 4
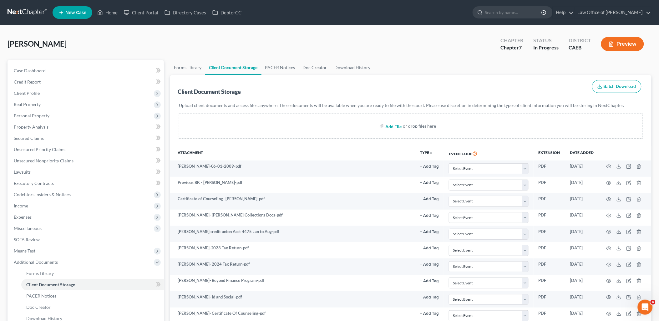
click at [397, 124] on input "file" at bounding box center [392, 125] width 15 height 11
type input "C:\fakepath\2007 Toyota Camry Mileage.pdf"
click at [33, 69] on span "Case Dashboard" at bounding box center [30, 70] width 32 height 5
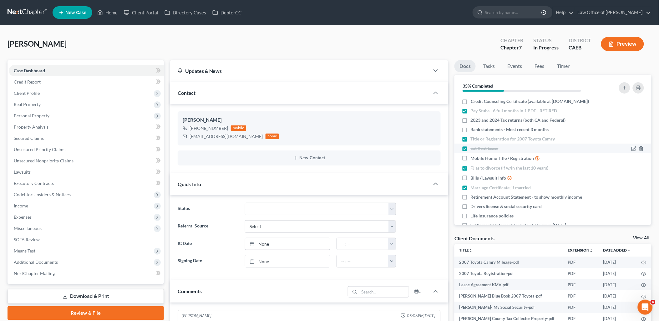
scroll to position [66, 0]
drag, startPoint x: 117, startPoint y: 13, endPoint x: 112, endPoint y: 10, distance: 5.9
click at [117, 13] on link "Home" at bounding box center [107, 12] width 27 height 11
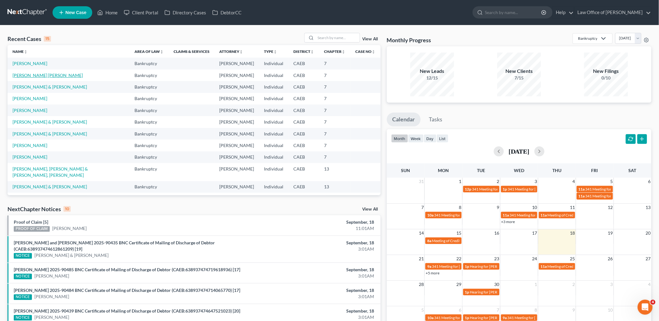
click at [26, 73] on link "Aguilar Morfin, Luis" at bounding box center [48, 75] width 70 height 5
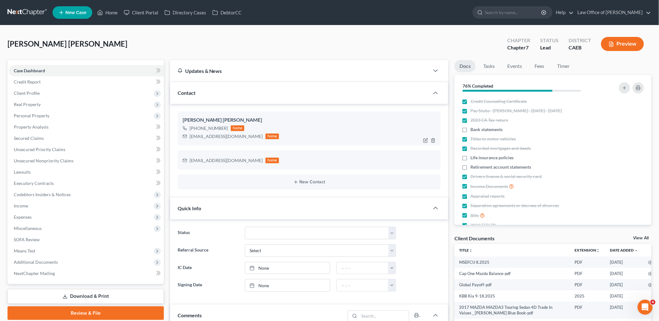
scroll to position [825, 0]
click at [33, 94] on span "Client Profile" at bounding box center [27, 92] width 26 height 5
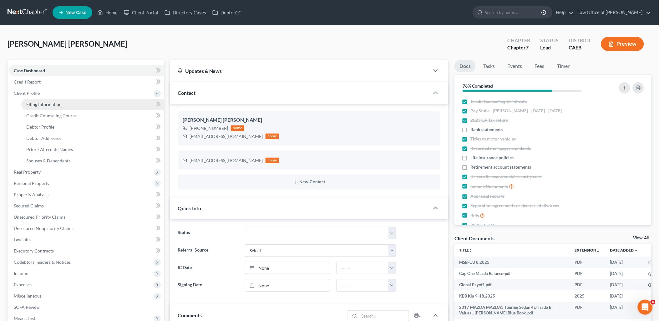
click at [44, 105] on span "Filing Information" at bounding box center [43, 104] width 35 height 5
select select "1"
select select "0"
select select "8"
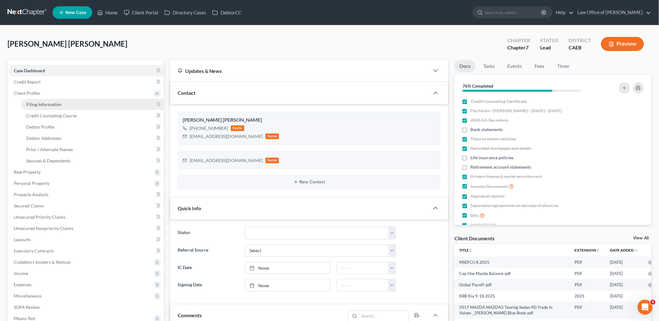
select select "0"
select select "4"
select select "0"
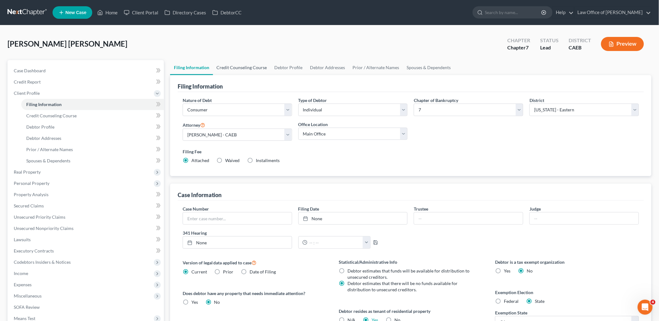
click at [229, 68] on link "Credit Counseling Course" at bounding box center [242, 67] width 58 height 15
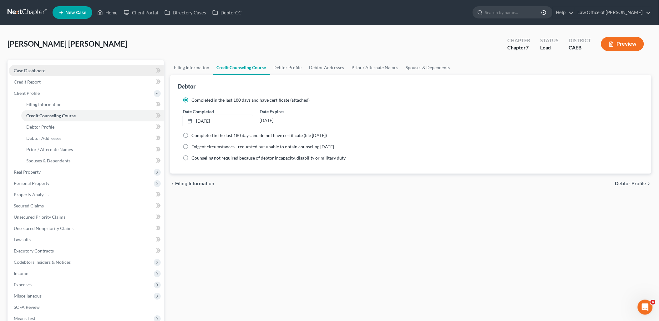
click at [30, 73] on link "Case Dashboard" at bounding box center [86, 70] width 155 height 11
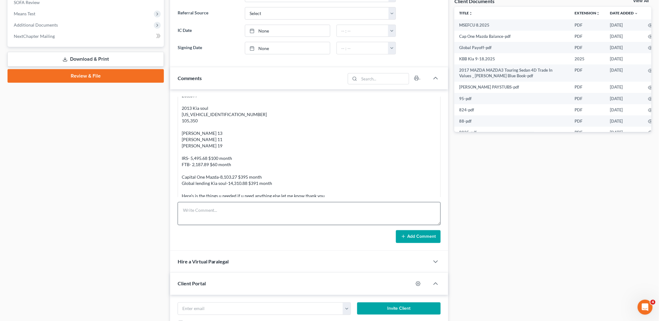
scroll to position [278, 0]
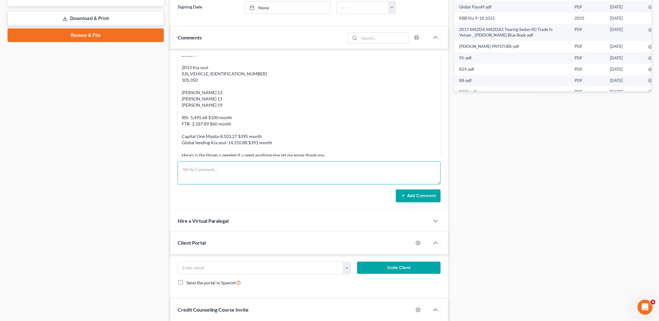
click at [244, 174] on textarea at bounding box center [309, 172] width 263 height 23
paste textarea "Ana - Luis's credit counseling certificate has expired. You have time, but we n…"
type textarea "Ana - Luis's credit counseling certificate has expired. You have time, but we n…"
click at [414, 193] on button "Add Comment" at bounding box center [418, 195] width 45 height 13
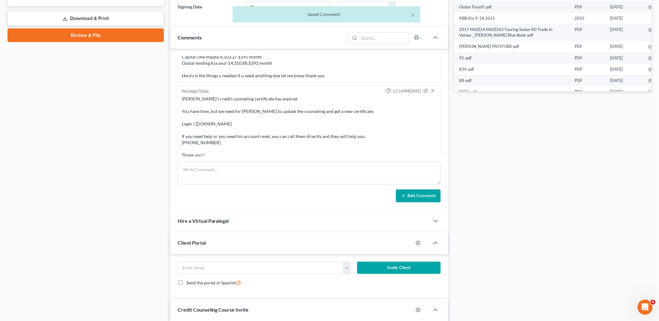
scroll to position [0, 0]
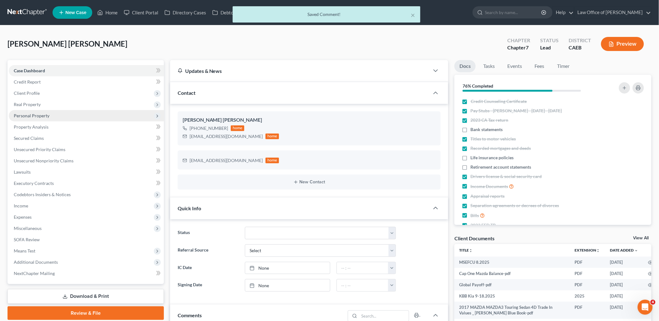
click at [33, 116] on span "Personal Property" at bounding box center [32, 115] width 36 height 5
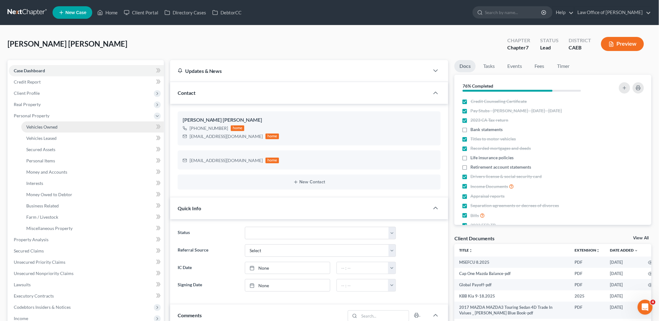
click at [33, 129] on span "Vehicles Owned" at bounding box center [41, 126] width 31 height 5
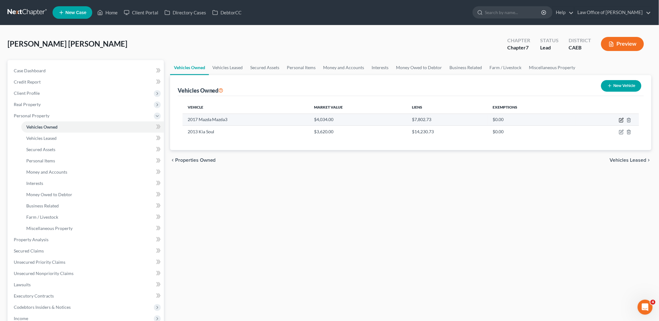
click at [620, 120] on icon "button" at bounding box center [621, 120] width 5 height 5
select select "0"
select select "9"
select select "2"
select select "4"
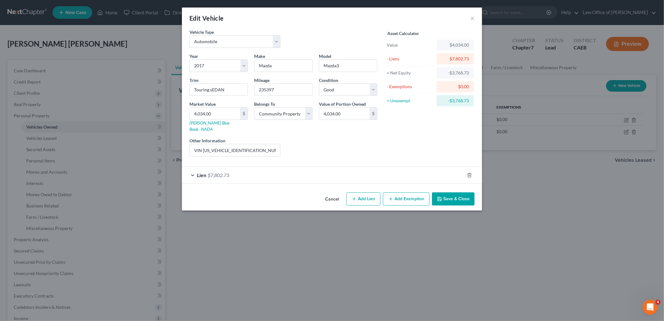
click at [455, 196] on button "Save & Close" at bounding box center [453, 198] width 43 height 13
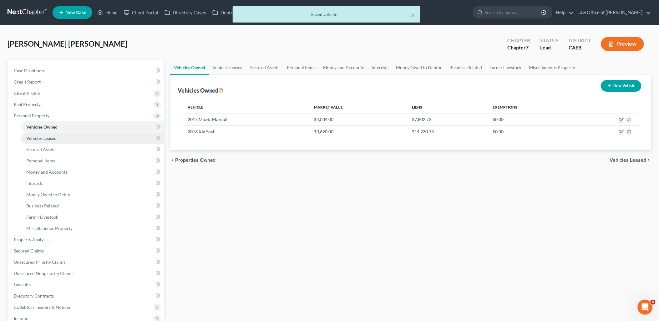
click at [38, 139] on span "Vehicles Leased" at bounding box center [41, 137] width 30 height 5
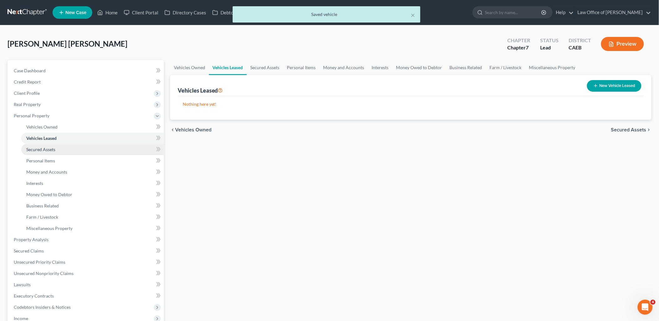
click at [40, 147] on span "Secured Assets" at bounding box center [40, 149] width 29 height 5
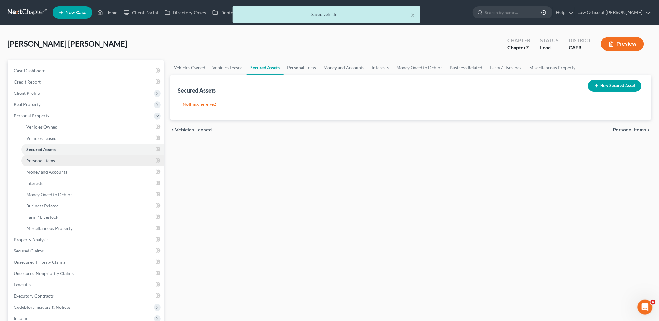
click at [42, 159] on span "Personal Items" at bounding box center [40, 160] width 29 height 5
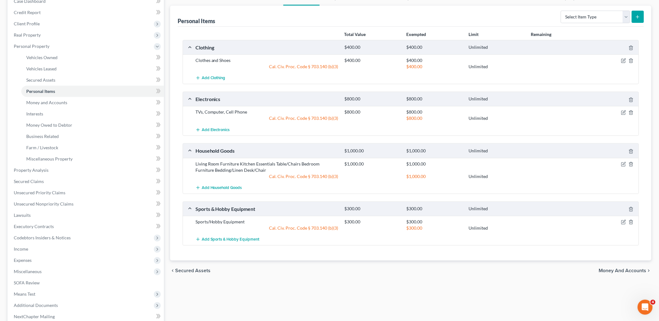
scroll to position [134, 0]
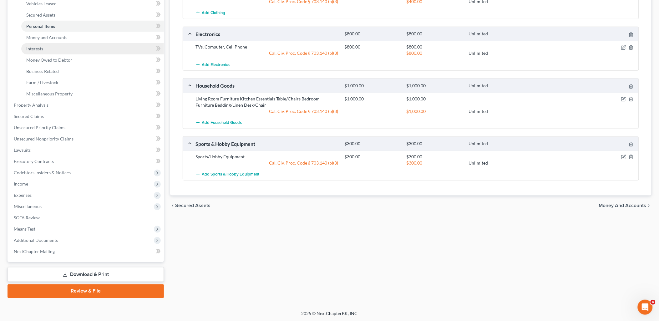
click at [33, 46] on span "Interests" at bounding box center [34, 48] width 17 height 5
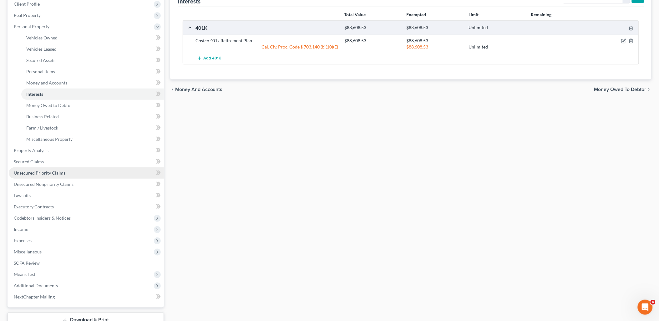
scroll to position [134, 0]
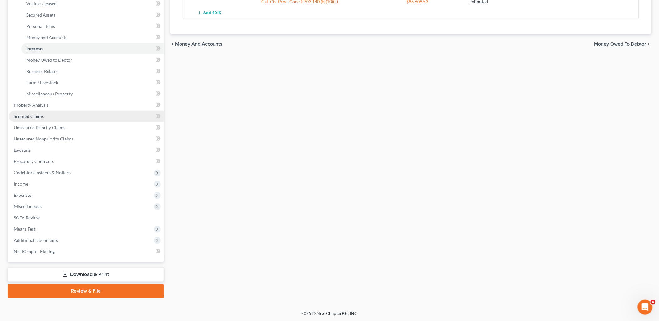
click at [38, 114] on span "Secured Claims" at bounding box center [29, 115] width 30 height 5
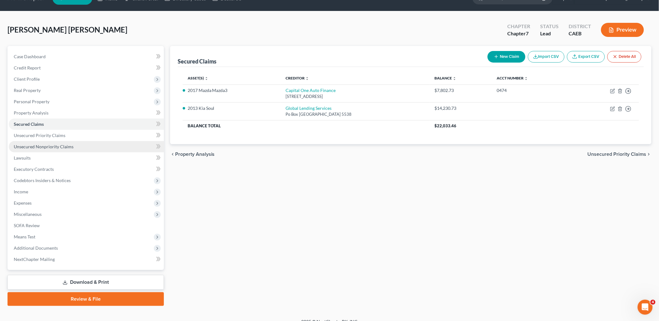
scroll to position [22, 0]
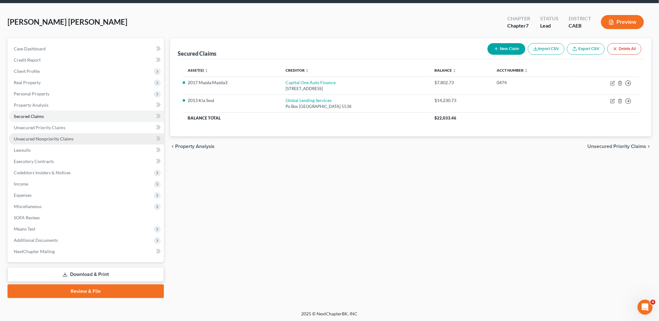
click at [40, 138] on span "Unsecured Nonpriority Claims" at bounding box center [44, 138] width 60 height 5
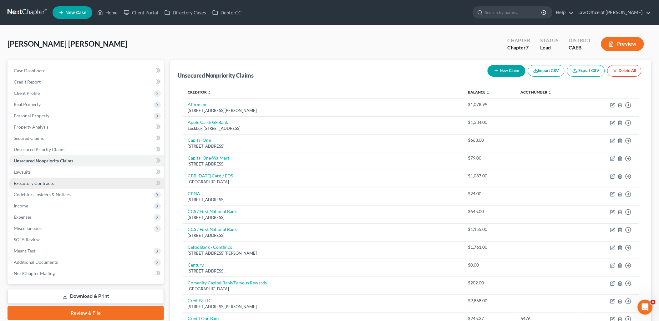
click at [31, 182] on span "Executory Contracts" at bounding box center [34, 182] width 40 height 5
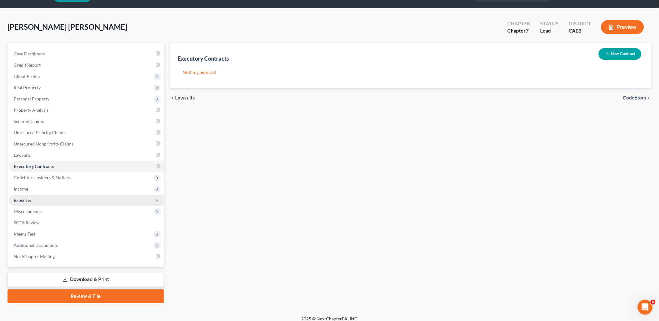
scroll to position [22, 0]
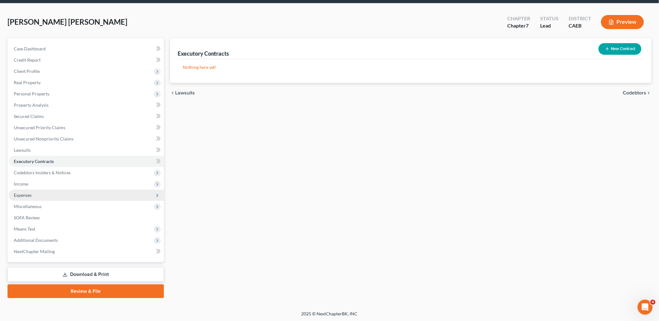
click at [26, 195] on span "Expenses" at bounding box center [23, 194] width 18 height 5
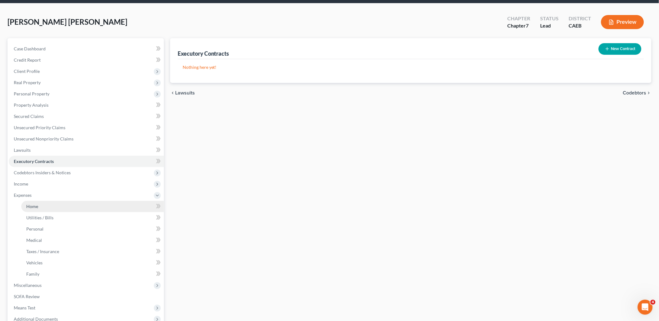
click at [33, 202] on link "Home" at bounding box center [92, 206] width 143 height 11
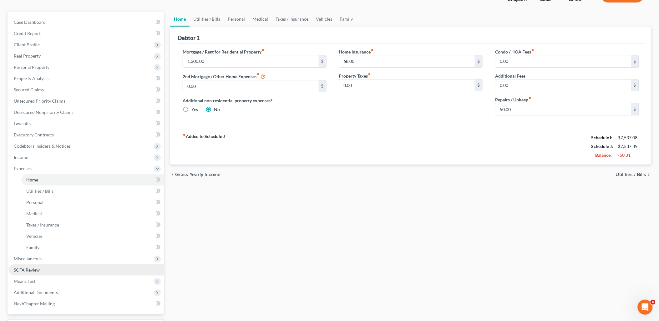
scroll to position [101, 0]
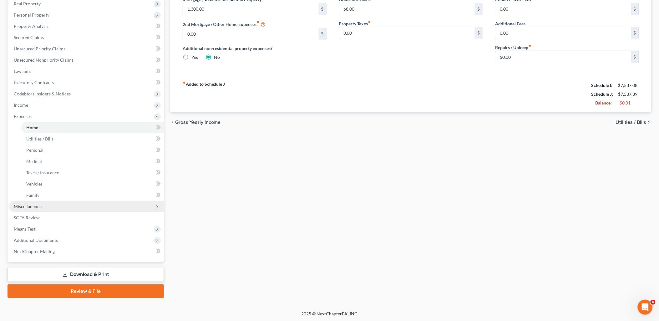
click at [34, 205] on span "Miscellaneous" at bounding box center [28, 205] width 28 height 5
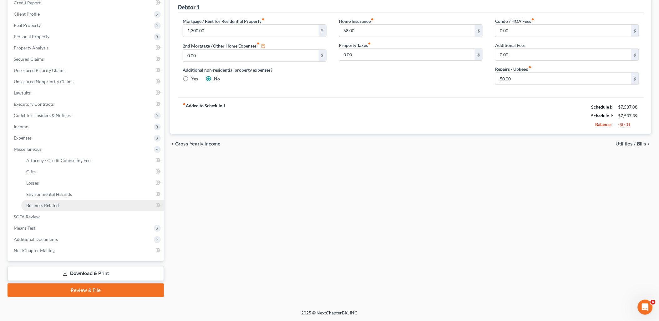
scroll to position [78, 0]
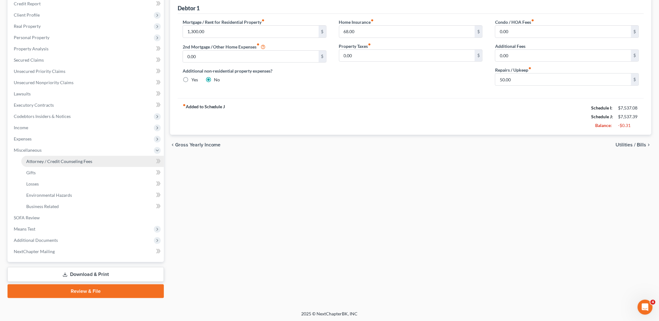
click at [46, 162] on span "Attorney / Credit Counseling Fees" at bounding box center [59, 160] width 66 height 5
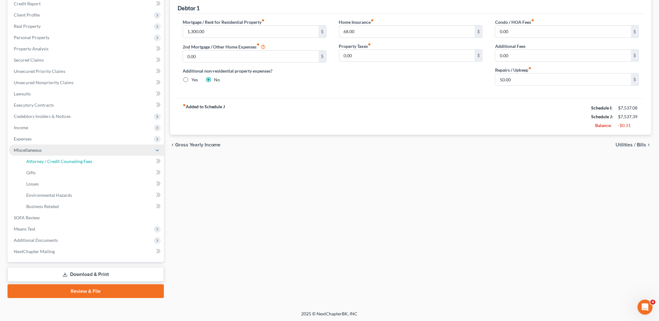
select select "0"
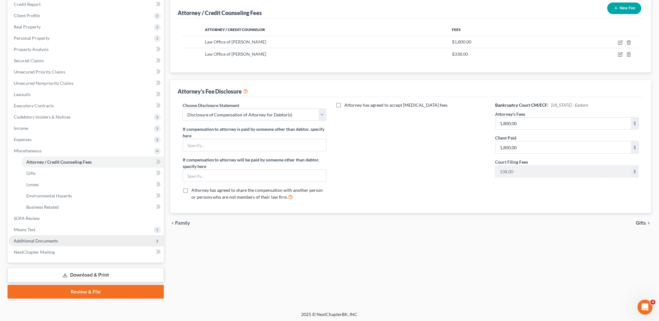
scroll to position [78, 0]
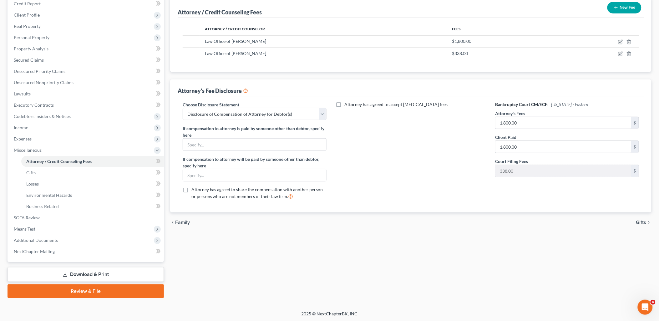
click at [85, 274] on link "Download & Print" at bounding box center [86, 274] width 156 height 15
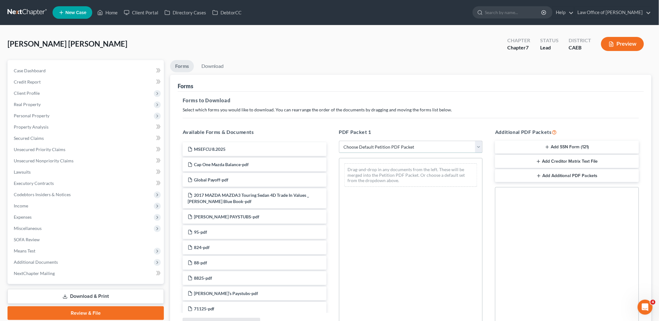
drag, startPoint x: 382, startPoint y: 148, endPoint x: 382, endPoint y: 153, distance: 5.9
click at [382, 148] on select "Choose Default Petition PDF Packet Complete Bankruptcy Petition (all forms and …" at bounding box center [411, 147] width 144 height 13
select select "8"
click at [339, 141] on select "Choose Default Petition PDF Packet Complete Bankruptcy Petition (all forms and …" at bounding box center [411, 147] width 144 height 13
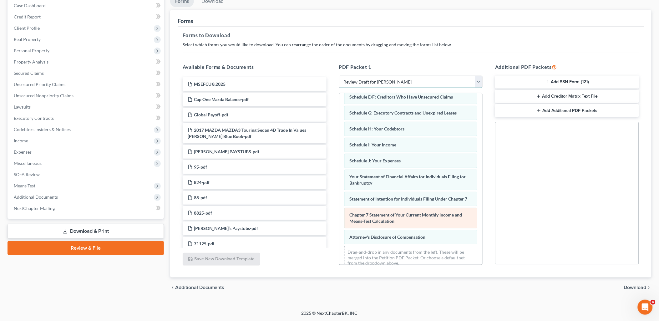
scroll to position [111, 0]
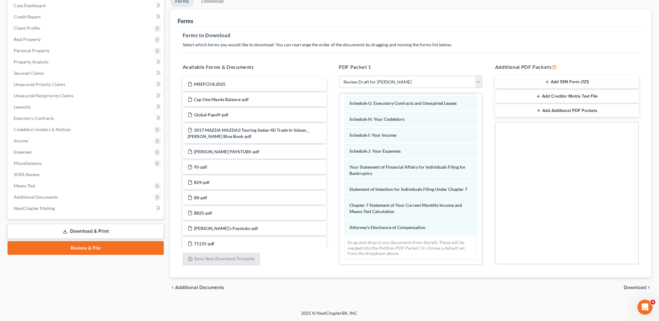
click at [638, 286] on span "Download" at bounding box center [635, 287] width 23 height 5
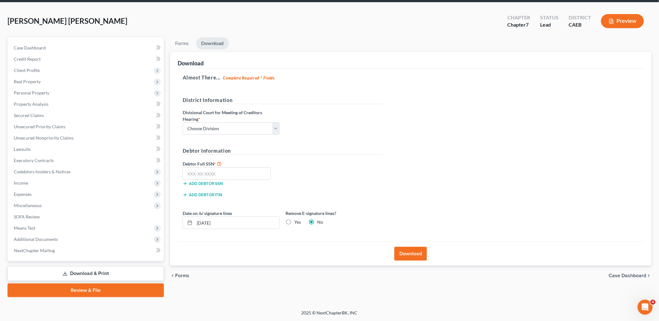
scroll to position [0, 0]
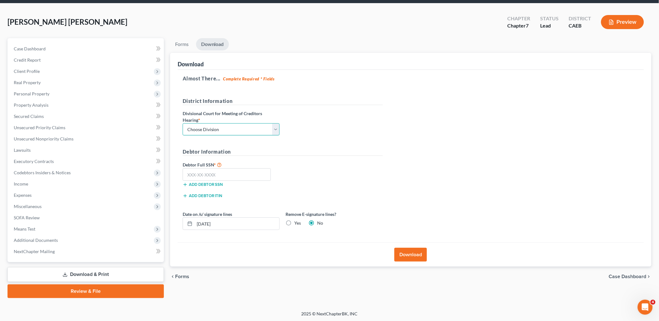
click at [236, 128] on select "Choose Division Fresno Modesto Sacramento" at bounding box center [231, 129] width 97 height 13
select select "1"
click at [183, 123] on select "Choose Division Fresno Modesto Sacramento" at bounding box center [231, 129] width 97 height 13
click at [409, 254] on button "Download" at bounding box center [410, 255] width 33 height 14
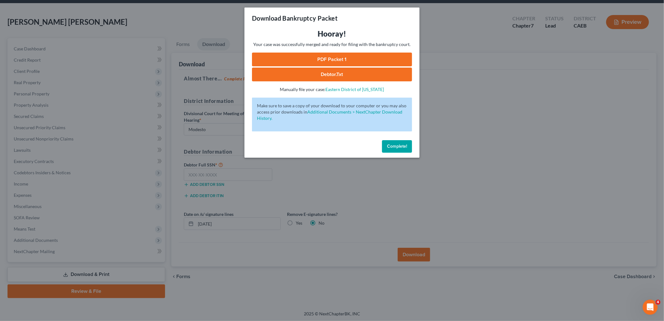
drag, startPoint x: 324, startPoint y: 63, endPoint x: 335, endPoint y: 54, distance: 14.8
click at [324, 63] on link "PDF Packet 1" at bounding box center [332, 60] width 160 height 14
click at [398, 146] on span "Complete!" at bounding box center [397, 145] width 20 height 5
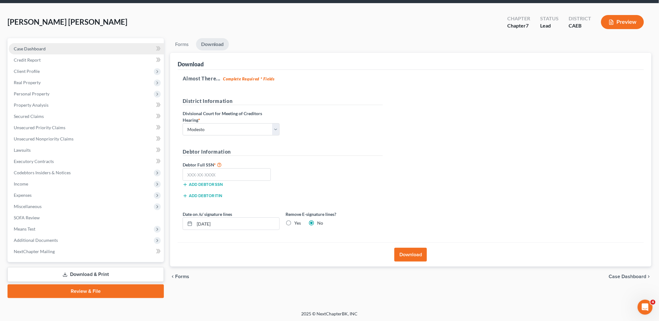
click at [19, 48] on span "Case Dashboard" at bounding box center [30, 48] width 32 height 5
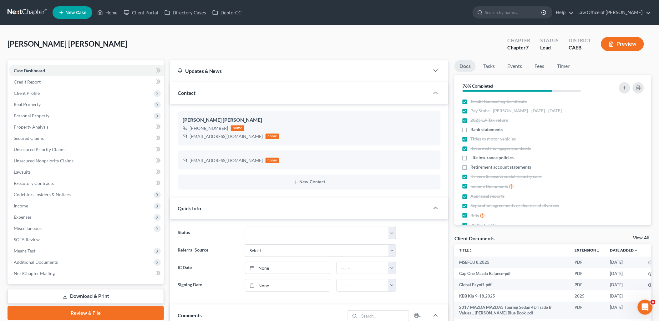
scroll to position [904, 0]
click at [470, 127] on label "Bank statements" at bounding box center [486, 129] width 32 height 6
click at [473, 127] on input "Bank statements" at bounding box center [475, 128] width 4 height 4
checkbox input "true"
click at [470, 158] on label "Life insurance policies" at bounding box center [491, 157] width 43 height 6
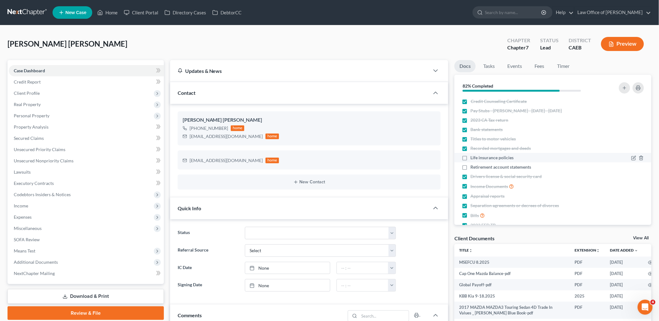
click at [473, 158] on input "Life insurance policies" at bounding box center [475, 156] width 4 height 4
checkbox input "true"
click at [470, 168] on label "Retirement account statements" at bounding box center [500, 167] width 61 height 6
click at [473, 168] on input "Retirement account statements" at bounding box center [475, 166] width 4 height 4
checkbox input "true"
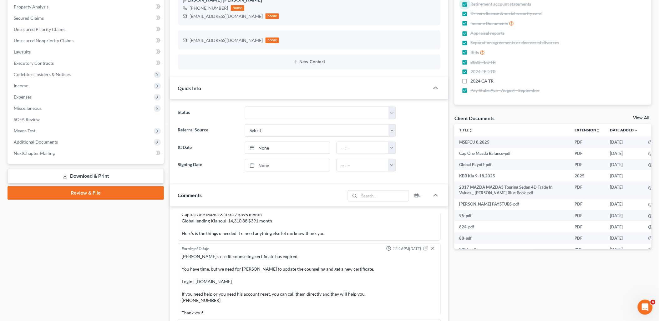
scroll to position [139, 0]
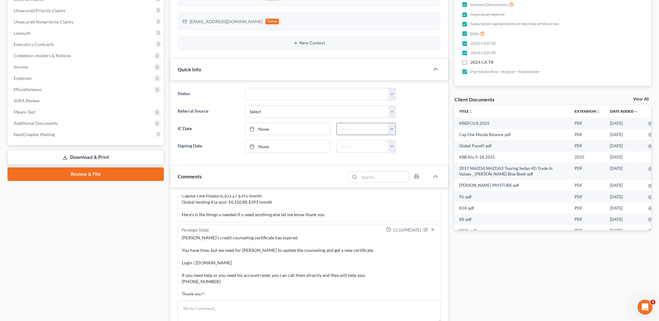
drag, startPoint x: 107, startPoint y: 157, endPoint x: 343, endPoint y: 127, distance: 237.6
click at [107, 157] on link "Download & Print" at bounding box center [86, 157] width 156 height 15
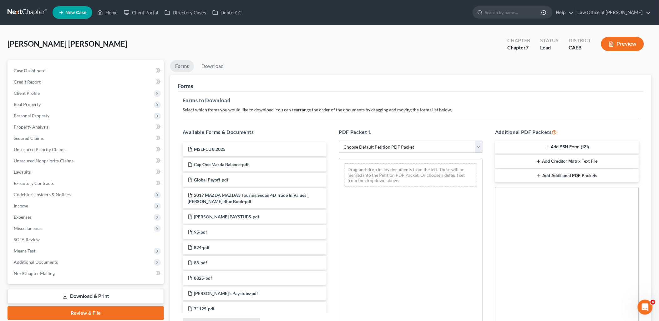
click at [376, 144] on select "Choose Default Petition PDF Packet Complete Bankruptcy Petition (all forms and …" at bounding box center [411, 147] width 144 height 13
select select "7"
click at [339, 141] on select "Choose Default Petition PDF Packet Complete Bankruptcy Petition (all forms and …" at bounding box center [411, 147] width 144 height 13
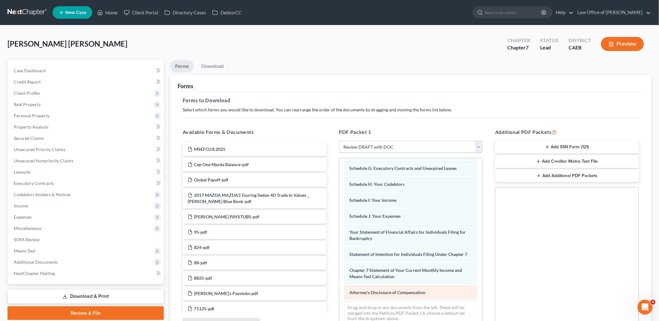
scroll to position [65, 0]
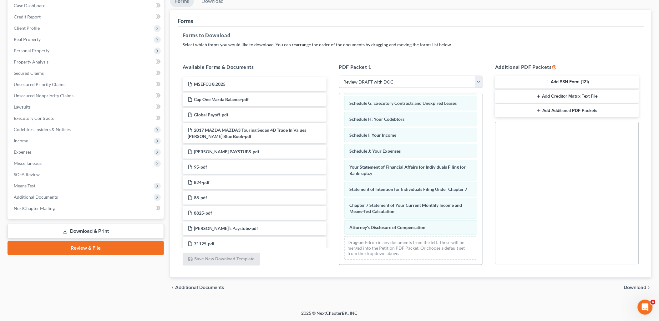
click at [636, 286] on span "Download" at bounding box center [635, 287] width 23 height 5
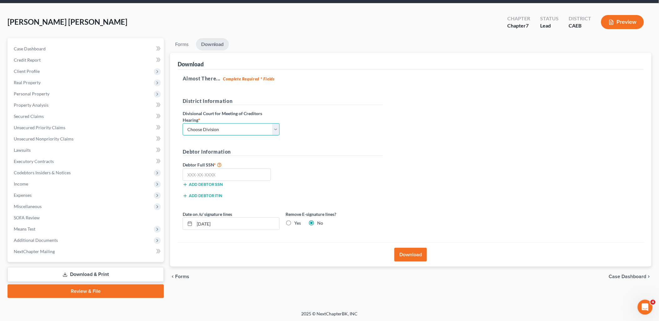
drag, startPoint x: 239, startPoint y: 129, endPoint x: 219, endPoint y: 136, distance: 20.7
click at [239, 129] on select "Choose Division Fresno Modesto Sacramento" at bounding box center [231, 129] width 97 height 13
select select "1"
click at [183, 123] on select "Choose Division Fresno Modesto Sacramento" at bounding box center [231, 129] width 97 height 13
click at [415, 260] on button "Download" at bounding box center [410, 255] width 33 height 14
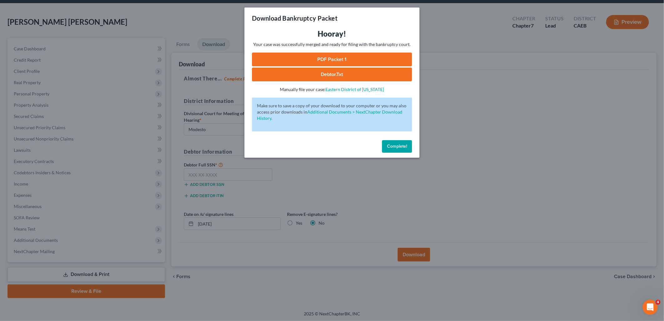
drag, startPoint x: 399, startPoint y: 141, endPoint x: 395, endPoint y: 136, distance: 6.5
click at [399, 142] on button "Complete!" at bounding box center [397, 146] width 30 height 13
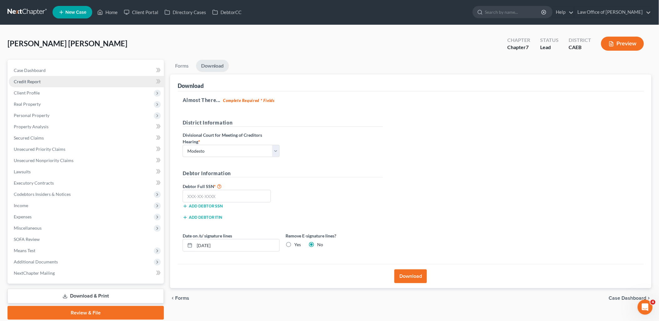
scroll to position [0, 0]
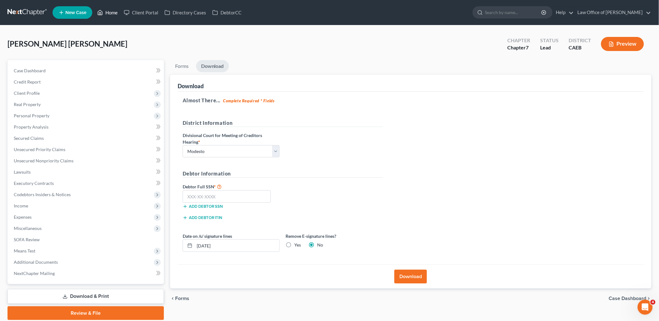
click at [113, 7] on link "Home" at bounding box center [107, 12] width 27 height 11
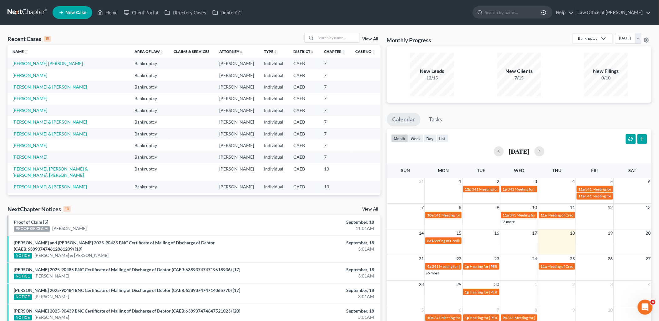
click at [32, 78] on td "Macias-Valverde, Karen" at bounding box center [69, 75] width 122 height 12
click at [32, 77] on link "Macias-Valverde, Karen" at bounding box center [30, 75] width 35 height 5
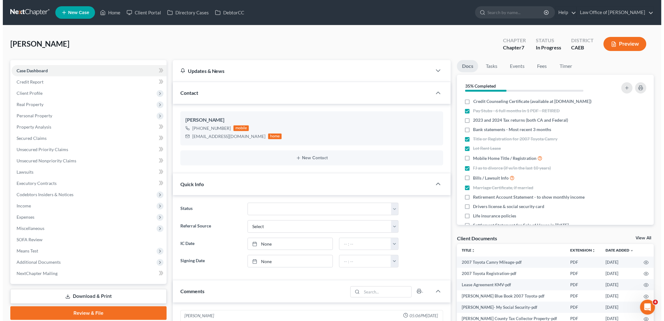
scroll to position [66, 0]
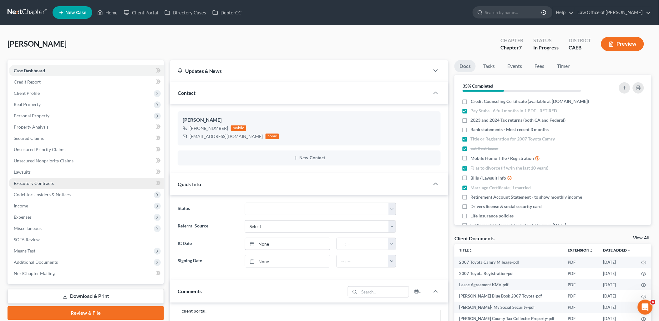
click at [23, 182] on span "Executory Contracts" at bounding box center [34, 182] width 40 height 5
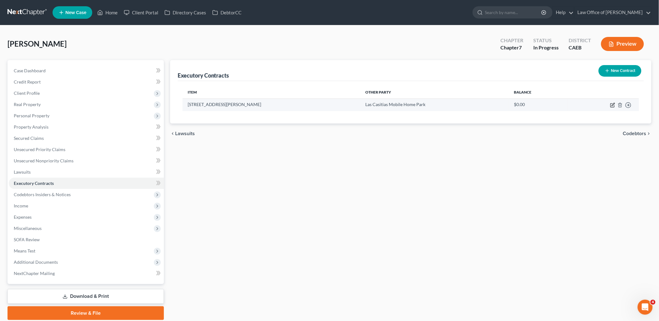
click at [610, 105] on icon "button" at bounding box center [612, 105] width 4 height 4
select select "3"
select select "4"
select select "3"
select select "0"
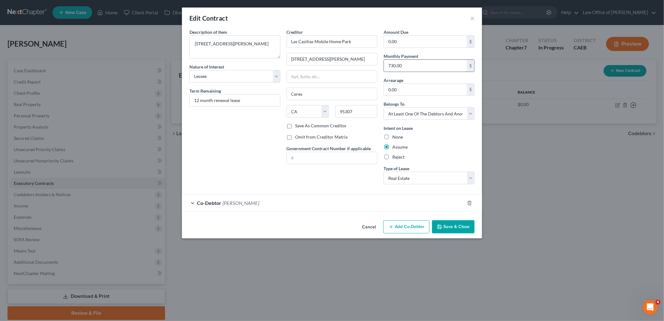
click at [415, 65] on input "730.00" at bounding box center [425, 66] width 83 height 12
click at [407, 40] on input "0.00" at bounding box center [425, 42] width 83 height 12
type input "801.16"
type input "7"
type input "801.16"
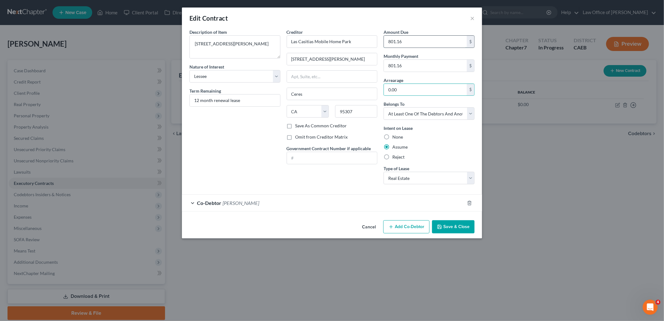
click at [410, 36] on input "801.16" at bounding box center [425, 42] width 83 height 12
type input "810"
click at [256, 99] on input "12 month renewal lease" at bounding box center [235, 100] width 90 height 12
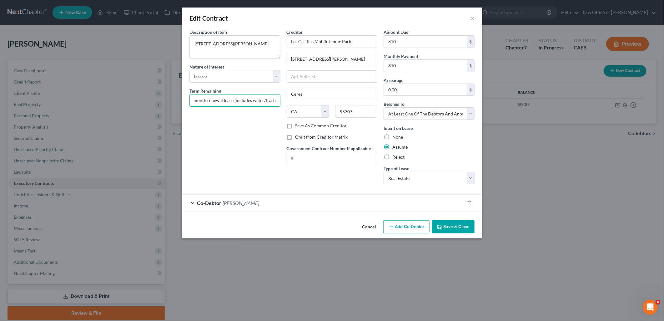
click at [456, 226] on button "Save & Close" at bounding box center [453, 226] width 43 height 13
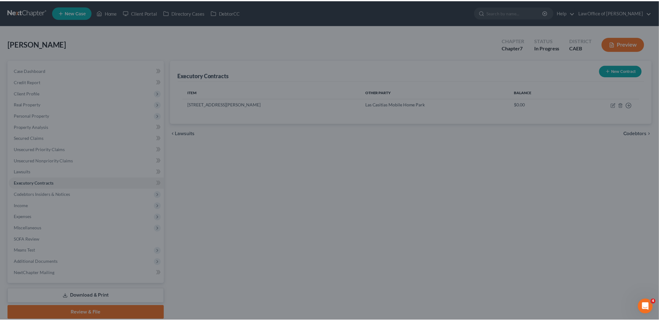
scroll to position [0, 0]
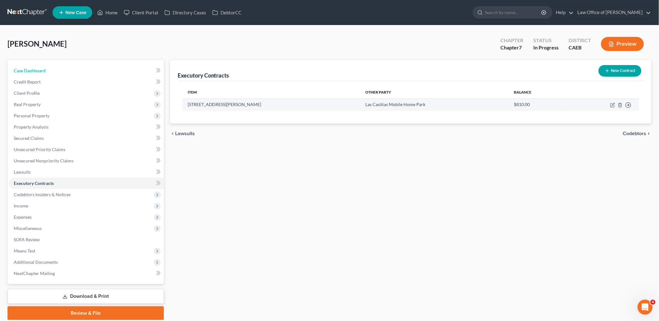
drag, startPoint x: 35, startPoint y: 73, endPoint x: 382, endPoint y: 103, distance: 348.2
click at [35, 73] on link "Case Dashboard" at bounding box center [86, 70] width 155 height 11
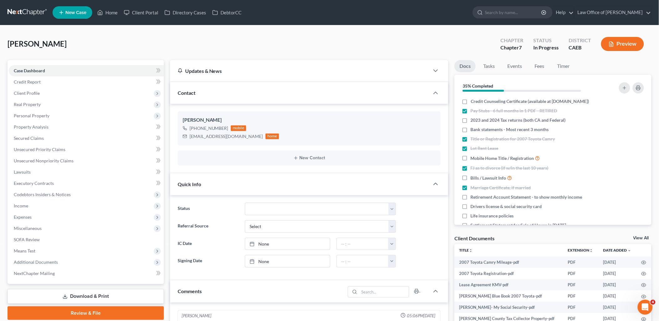
scroll to position [66, 0]
click at [641, 236] on link "View All" at bounding box center [641, 238] width 16 height 4
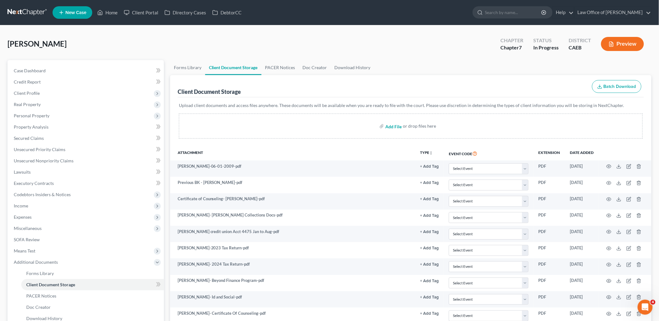
click at [392, 125] on input "file" at bounding box center [392, 125] width 15 height 11
click at [24, 214] on span "Expenses" at bounding box center [23, 216] width 18 height 5
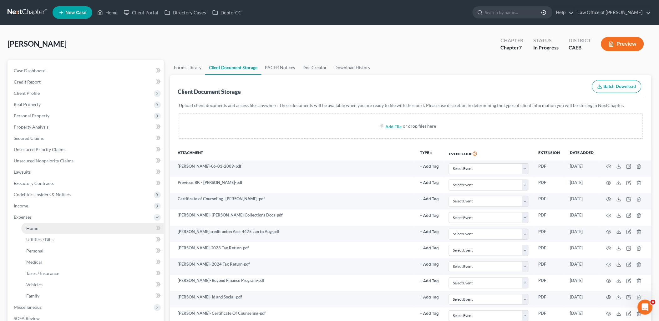
click at [29, 227] on span "Home" at bounding box center [32, 227] width 12 height 5
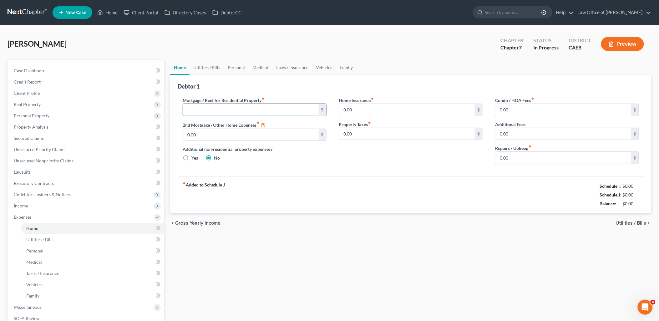
click at [213, 108] on input "text" at bounding box center [251, 110] width 136 height 12
click at [200, 69] on link "Utilities / Bills" at bounding box center [206, 67] width 35 height 15
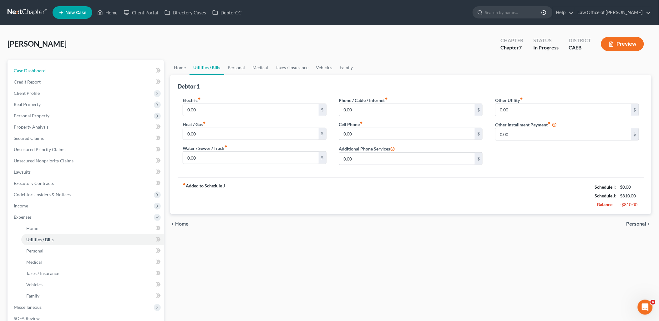
drag, startPoint x: 32, startPoint y: 70, endPoint x: 509, endPoint y: 171, distance: 487.4
click at [32, 70] on span "Case Dashboard" at bounding box center [30, 70] width 32 height 5
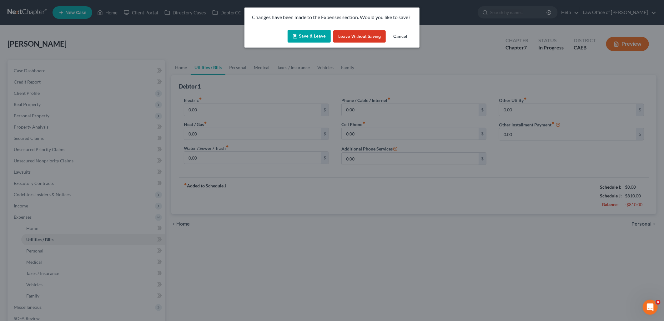
click at [313, 39] on button "Save & Leave" at bounding box center [309, 36] width 43 height 13
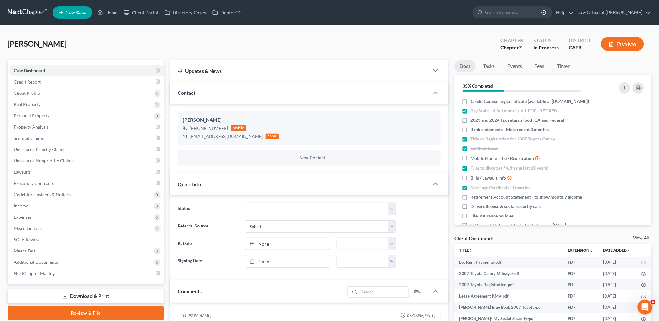
scroll to position [66, 0]
click at [639, 236] on link "View All" at bounding box center [641, 238] width 16 height 4
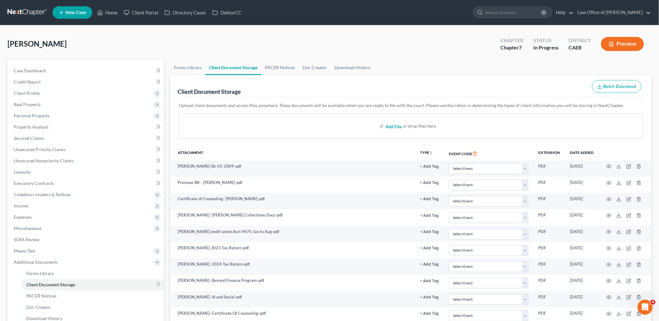
click at [391, 126] on input "file" at bounding box center [392, 125] width 15 height 11
click at [394, 127] on input "file" at bounding box center [392, 125] width 15 height 11
click at [109, 12] on link "Home" at bounding box center [107, 12] width 27 height 11
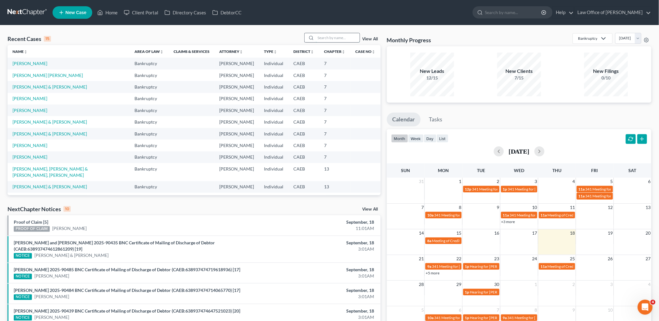
click at [325, 35] on input "search" at bounding box center [338, 37] width 44 height 9
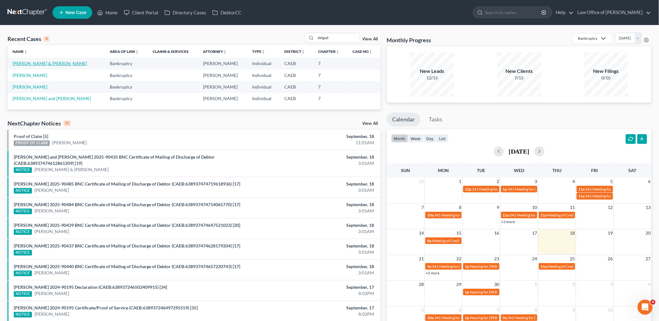
click at [33, 63] on link "Cuellar, Itzel & Delgado, Juan" at bounding box center [50, 63] width 74 height 5
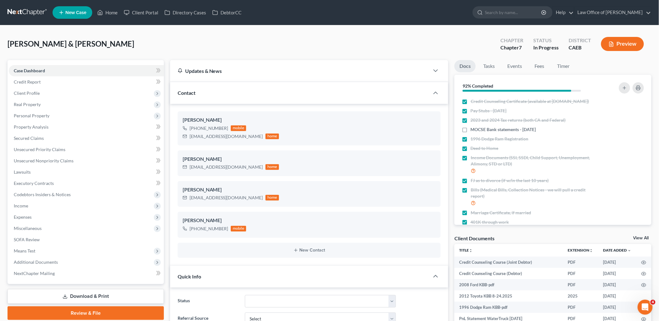
scroll to position [1120, 0]
click at [24, 205] on span "Income" at bounding box center [21, 205] width 14 height 5
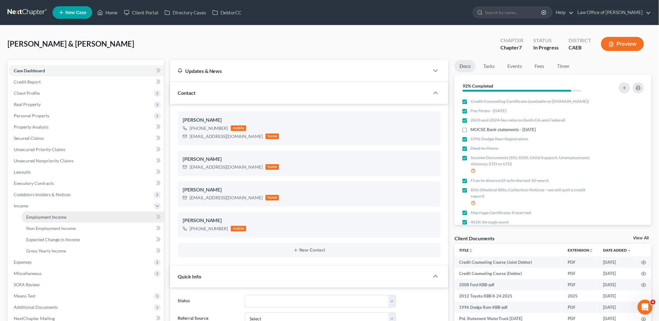
click at [30, 214] on span "Employment Income" at bounding box center [46, 216] width 40 height 5
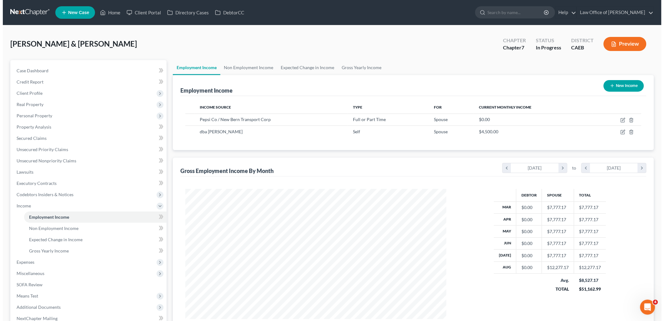
scroll to position [130, 274]
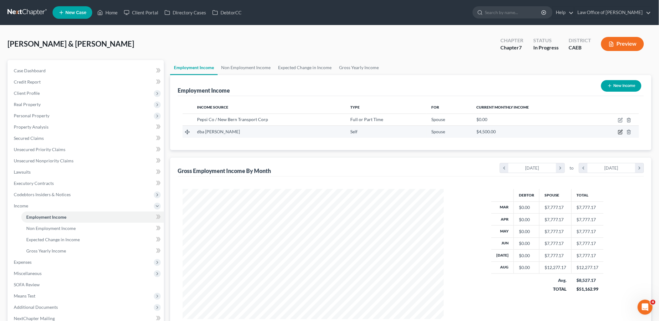
click at [619, 133] on icon "button" at bounding box center [620, 131] width 5 height 5
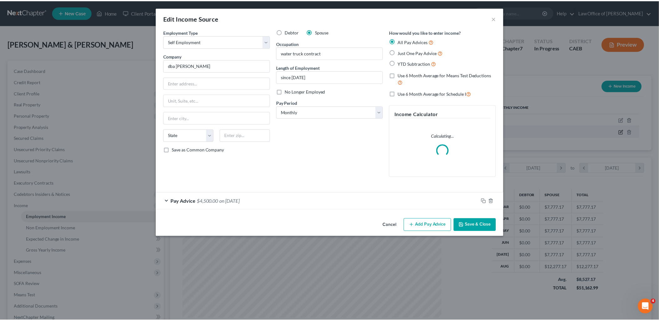
scroll to position [132, 276]
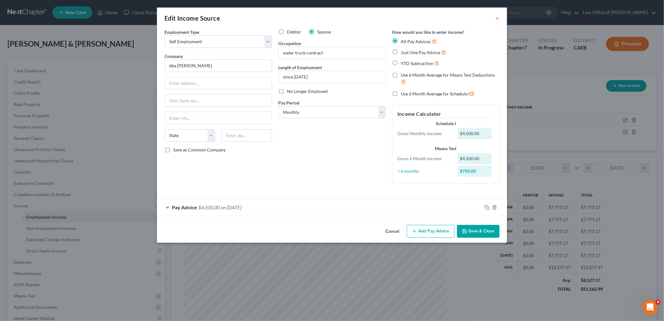
click at [478, 235] on button "Save & Close" at bounding box center [478, 231] width 43 height 13
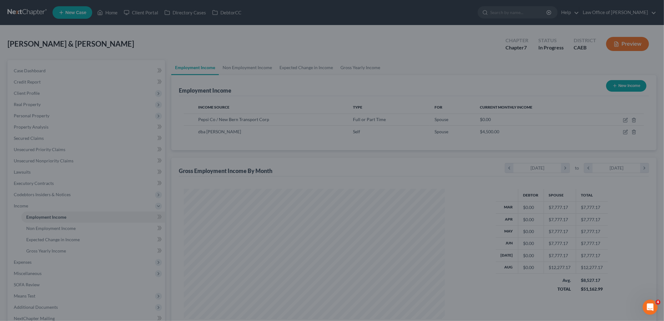
scroll to position [312455, 312312]
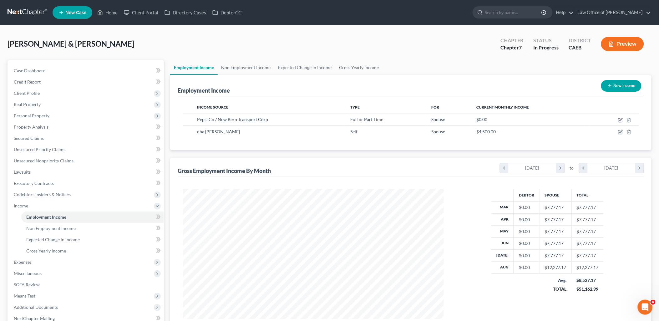
click at [615, 82] on button "New Income" at bounding box center [621, 86] width 40 height 12
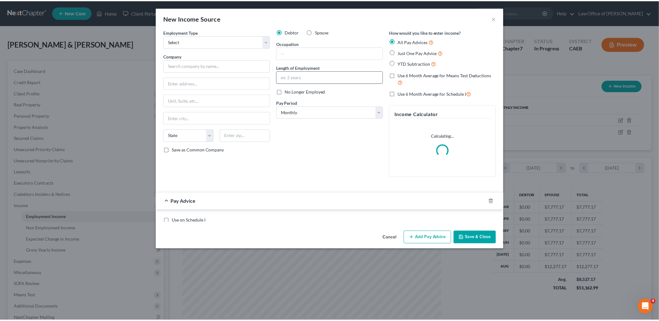
scroll to position [132, 276]
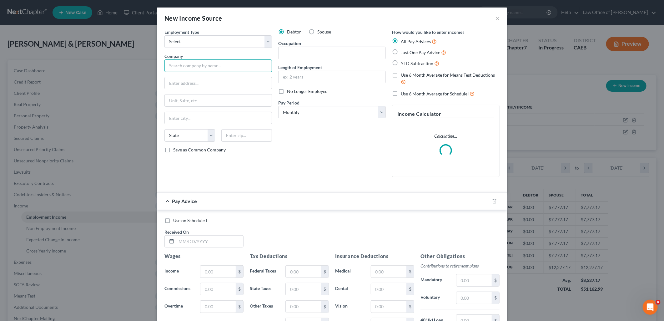
click at [261, 62] on input "text" at bounding box center [218, 65] width 108 height 13
drag, startPoint x: 199, startPoint y: 43, endPoint x: 189, endPoint y: 49, distance: 11.8
click at [199, 43] on select "Select Full or Part Time Employment Self Employment" at bounding box center [218, 41] width 108 height 13
click at [164, 35] on select "Select Full or Part Time Employment Self Employment" at bounding box center [218, 41] width 108 height 13
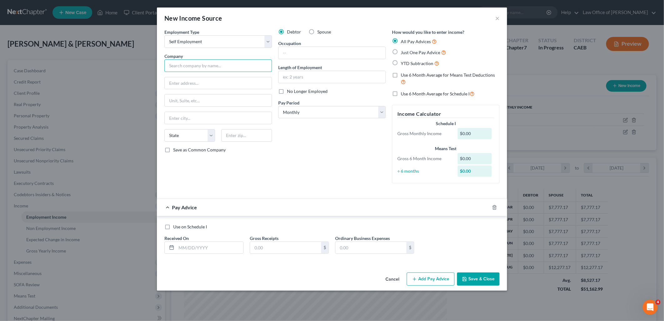
click at [213, 68] on input "text" at bounding box center [218, 65] width 108 height 13
drag, startPoint x: 169, startPoint y: 63, endPoint x: 243, endPoint y: 60, distance: 73.8
click at [236, 63] on input "dba Trash Panda Junk Removal" at bounding box center [218, 65] width 108 height 13
click at [478, 277] on button "Save & Close" at bounding box center [478, 278] width 43 height 13
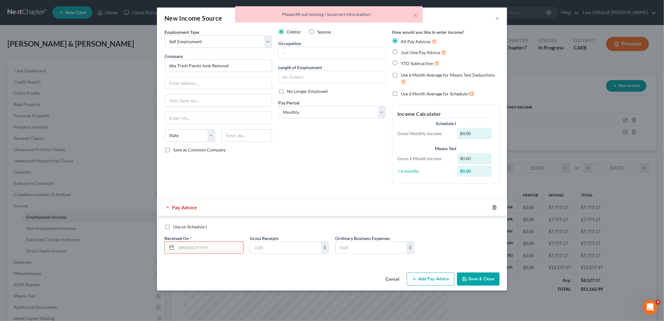
click at [496, 207] on icon "button" at bounding box center [494, 207] width 5 height 5
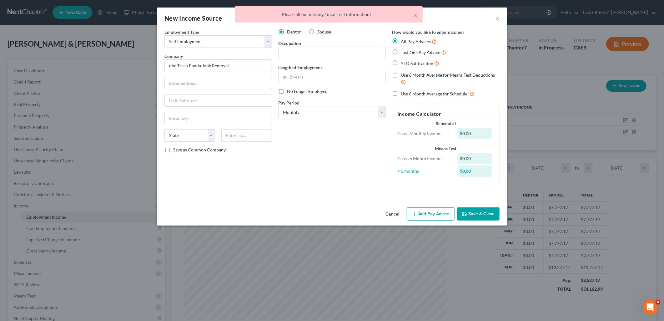
click at [480, 217] on button "Save & Close" at bounding box center [478, 213] width 43 height 13
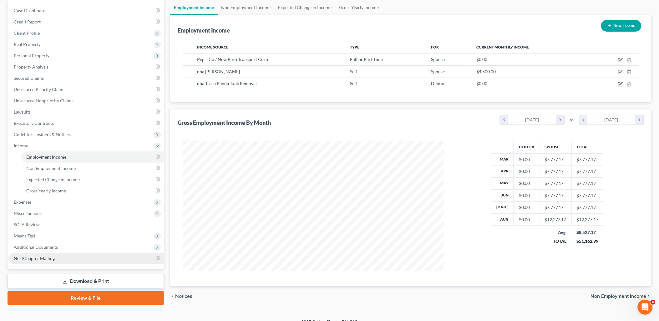
scroll to position [69, 0]
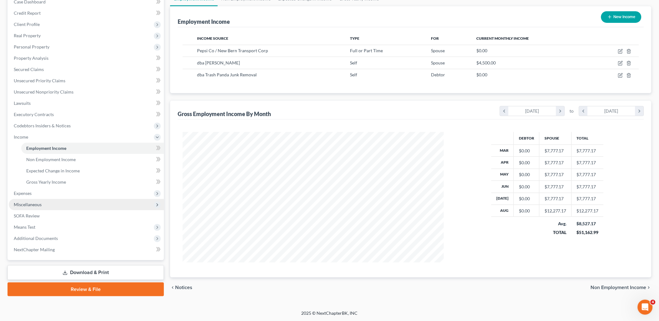
click at [28, 205] on span "Miscellaneous" at bounding box center [28, 204] width 28 height 5
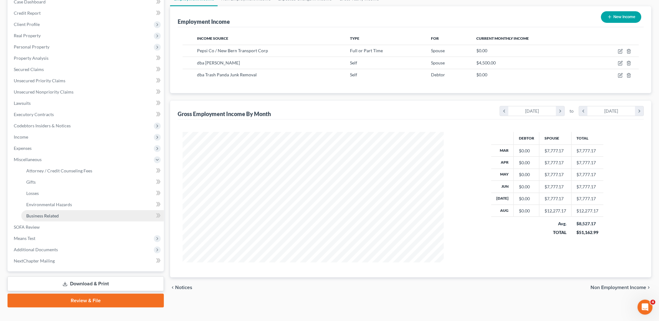
click at [42, 218] on link "Business Related" at bounding box center [92, 215] width 143 height 11
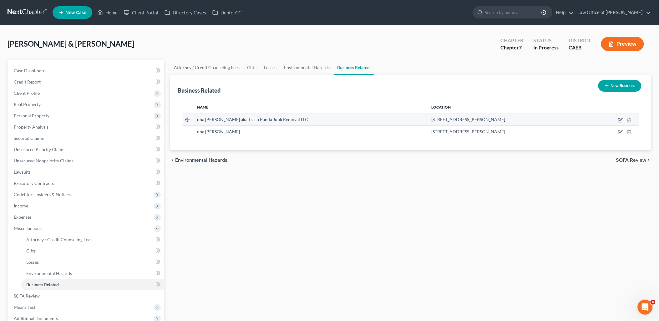
click at [194, 120] on td "dba Juan Delgado aka Trash Panda Junk Removal LLC" at bounding box center [309, 119] width 234 height 12
drag, startPoint x: 198, startPoint y: 119, endPoint x: 305, endPoint y: 119, distance: 107.5
click at [305, 119] on div "dba Juan Delgado aka Trash Panda Junk Removal LLC" at bounding box center [309, 119] width 224 height 6
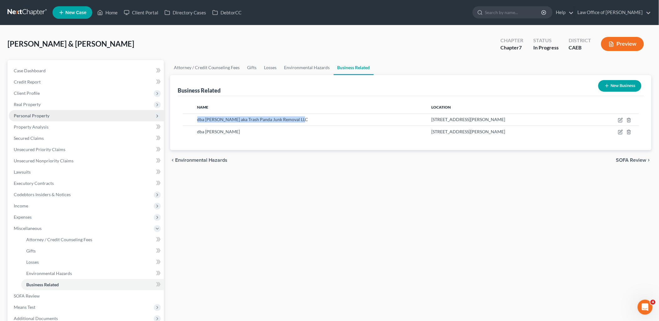
copy span "dba Juan Delgado aka Trash Panda Junk Removal LLC"
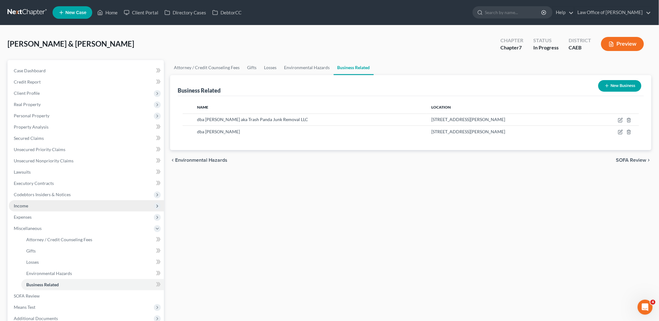
click at [21, 207] on span "Income" at bounding box center [21, 205] width 14 height 5
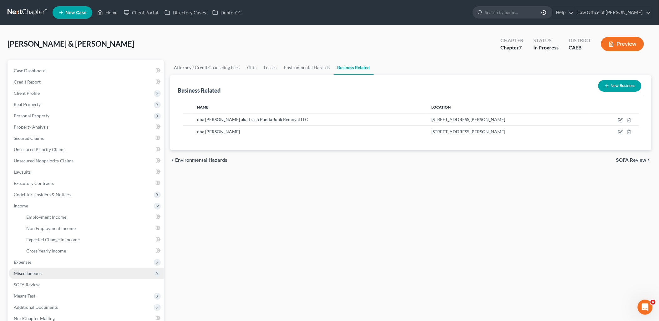
click at [35, 269] on span "Miscellaneous" at bounding box center [86, 273] width 155 height 11
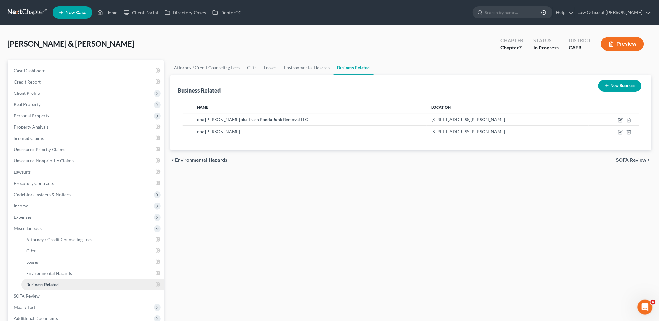
click at [46, 284] on span "Business Related" at bounding box center [42, 284] width 33 height 5
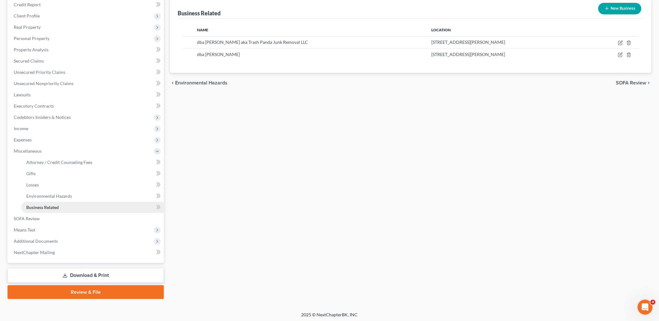
scroll to position [78, 0]
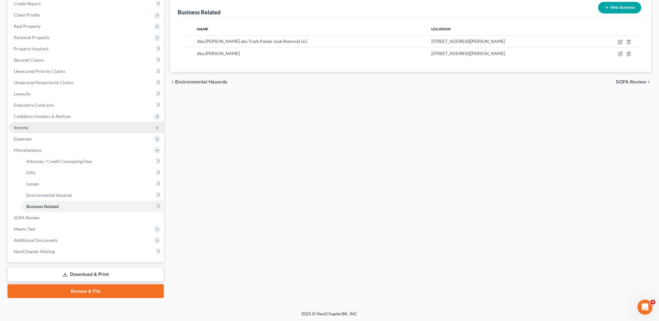
click at [23, 127] on span "Income" at bounding box center [21, 127] width 14 height 5
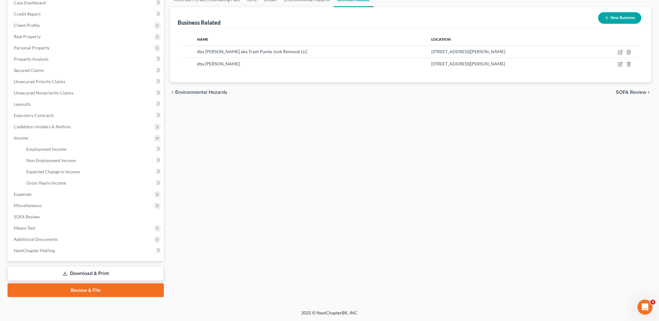
scroll to position [67, 0]
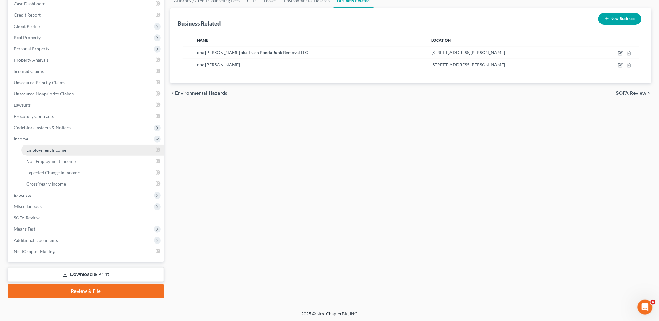
click at [66, 147] on link "Employment Income" at bounding box center [92, 149] width 143 height 11
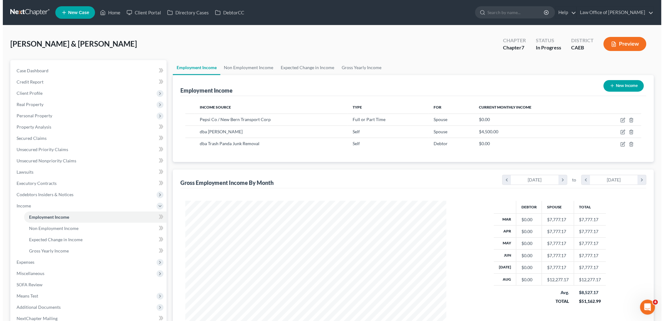
scroll to position [130, 274]
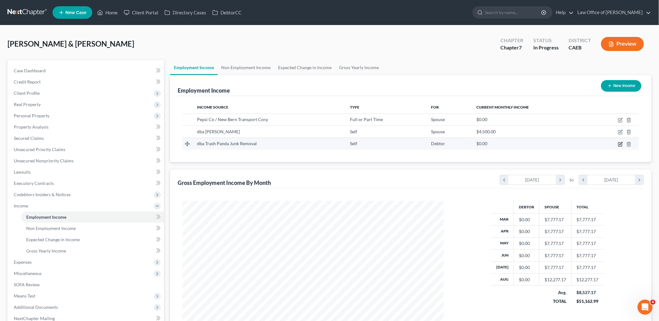
click at [620, 146] on icon "button" at bounding box center [620, 144] width 4 height 4
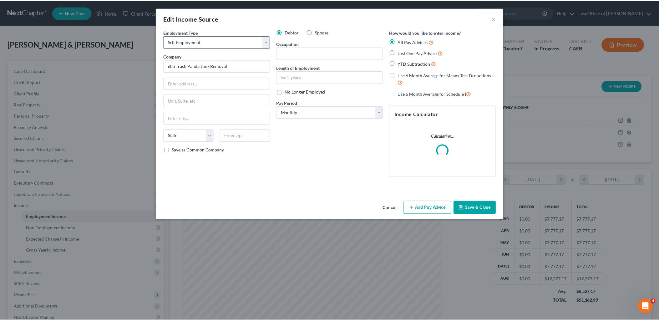
scroll to position [132, 276]
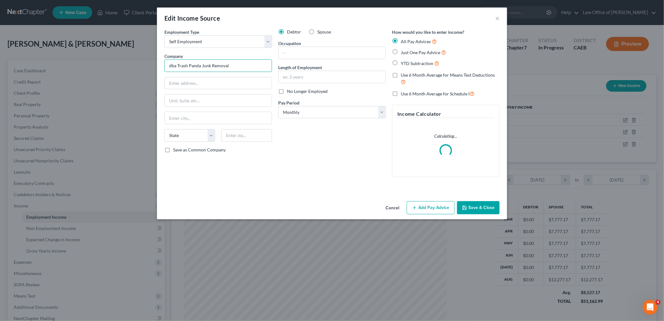
click at [178, 64] on input "dba Trash Panda Junk Removal" at bounding box center [218, 65] width 108 height 13
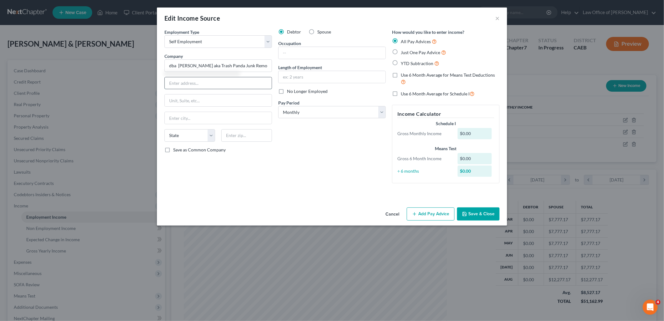
click at [236, 83] on input "text" at bounding box center [218, 83] width 107 height 12
click at [207, 84] on input "7004 Willow" at bounding box center [218, 83] width 107 height 12
click at [319, 53] on input "text" at bounding box center [332, 53] width 107 height 12
click at [434, 213] on button "Add Pay Advice" at bounding box center [431, 213] width 48 height 13
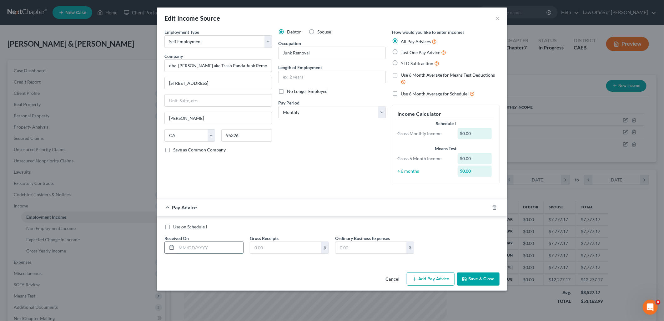
click at [207, 249] on input "text" at bounding box center [209, 248] width 67 height 12
click at [494, 209] on icon "button" at bounding box center [494, 207] width 3 height 4
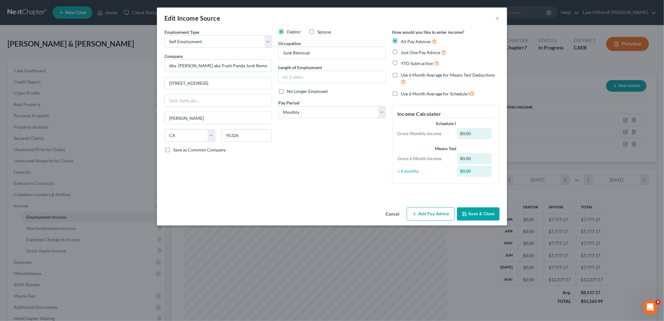
click at [477, 218] on button "Save & Close" at bounding box center [478, 213] width 43 height 13
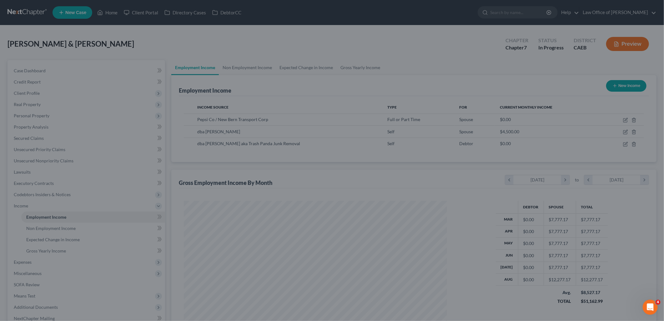
scroll to position [312455, 312312]
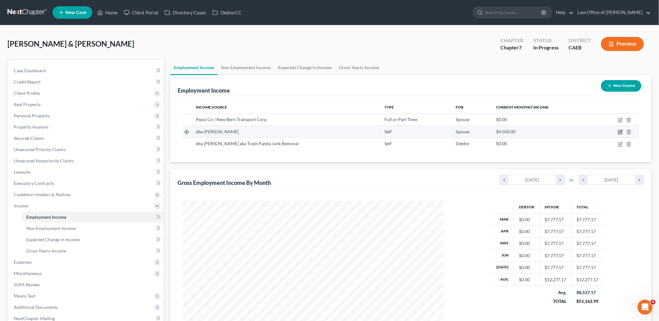
click at [620, 131] on icon "button" at bounding box center [620, 131] width 5 height 5
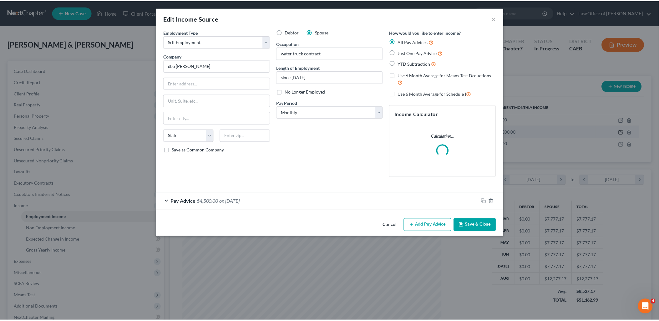
scroll to position [132, 276]
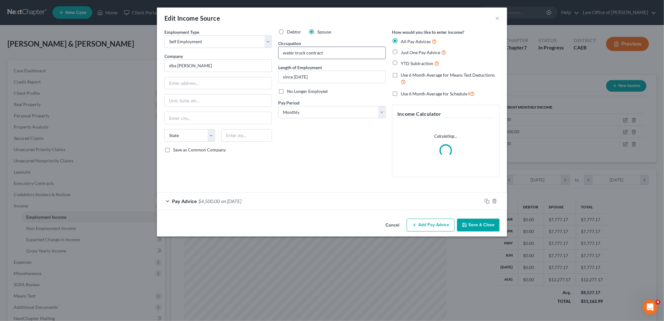
click at [343, 51] on input "water truck contract" at bounding box center [332, 53] width 107 height 12
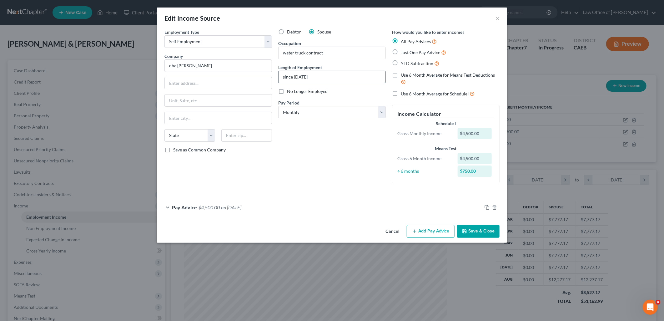
click at [319, 77] on input "since 7/1/2025" at bounding box center [332, 77] width 107 height 12
drag, startPoint x: 295, startPoint y: 76, endPoint x: 275, endPoint y: 76, distance: 19.4
click at [275, 76] on div "Debtor Spouse Occupation water truck contract Length of Employment since 7/1/20…" at bounding box center [332, 108] width 114 height 159
click at [287, 92] on label "No Longer Employed" at bounding box center [307, 91] width 41 height 6
click at [289, 92] on input "No Longer Employed" at bounding box center [291, 90] width 4 height 4
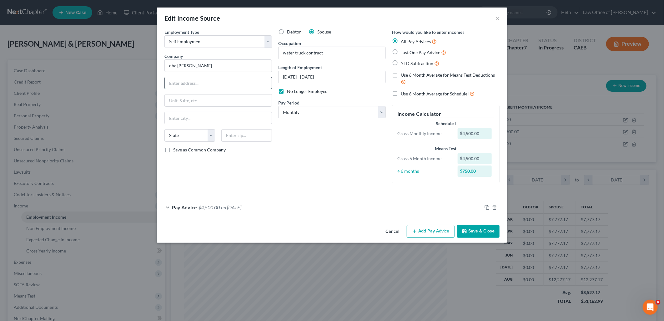
click at [224, 79] on input "text" at bounding box center [218, 83] width 107 height 12
click at [439, 233] on button "Add Pay Advice" at bounding box center [431, 231] width 48 height 13
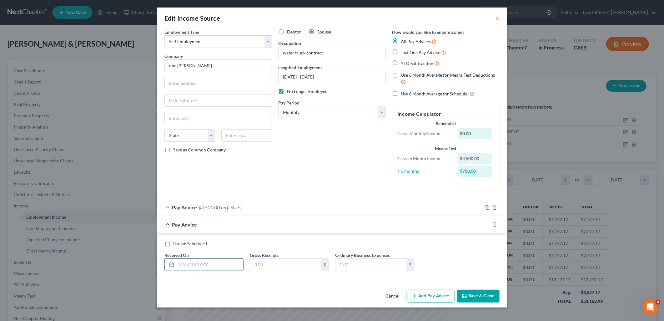
click at [220, 268] on input "text" at bounding box center [209, 265] width 67 height 12
click at [495, 207] on icon "button" at bounding box center [494, 207] width 5 height 5
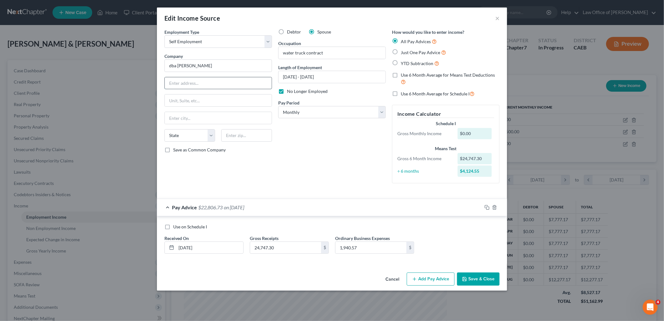
click at [254, 85] on input "text" at bounding box center [218, 83] width 107 height 12
click at [207, 85] on input "text" at bounding box center [218, 83] width 107 height 12
paste input "7004 Willow Street,"
click at [258, 138] on input "text" at bounding box center [246, 135] width 51 height 13
drag, startPoint x: 210, startPoint y: 245, endPoint x: 174, endPoint y: 244, distance: 36.0
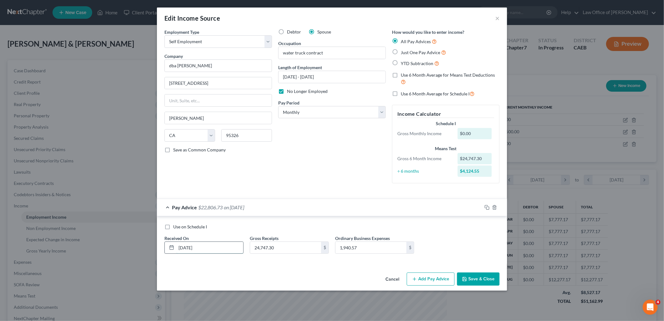
click at [174, 244] on div "07/31/2025" at bounding box center [203, 247] width 79 height 13
click at [483, 280] on button "Save & Close" at bounding box center [478, 278] width 43 height 13
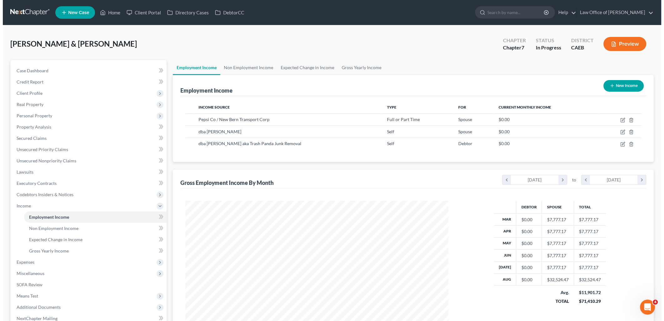
scroll to position [312455, 312312]
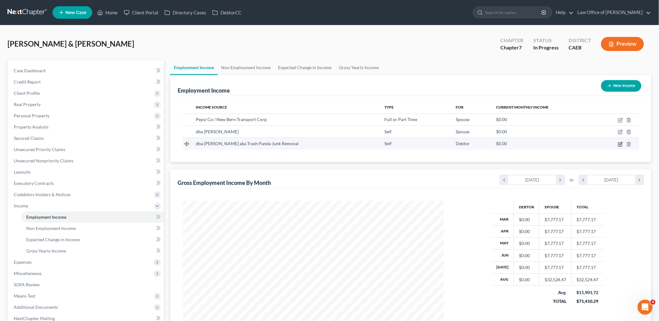
click at [621, 142] on icon "button" at bounding box center [620, 144] width 5 height 5
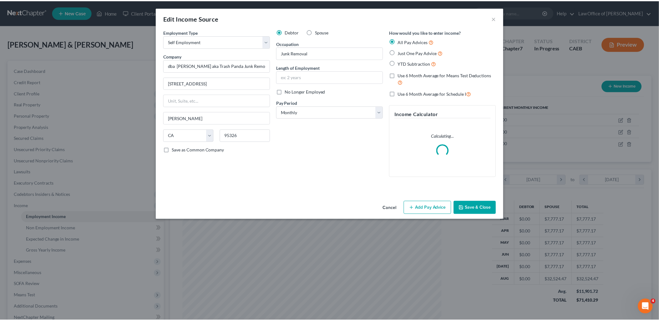
scroll to position [132, 276]
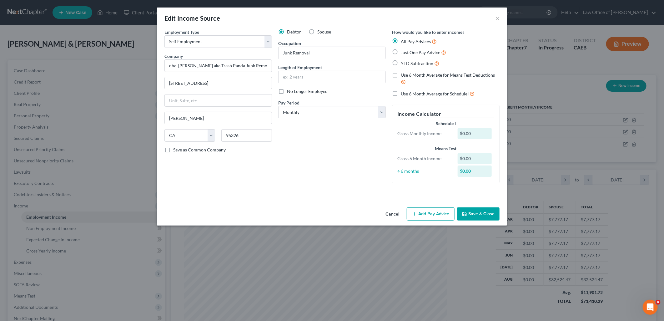
click at [475, 217] on button "Save & Close" at bounding box center [478, 213] width 43 height 13
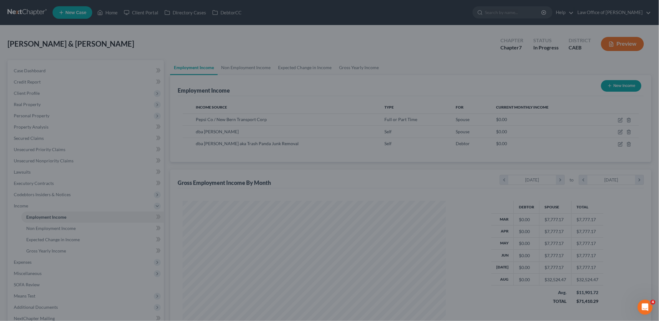
scroll to position [312455, 312312]
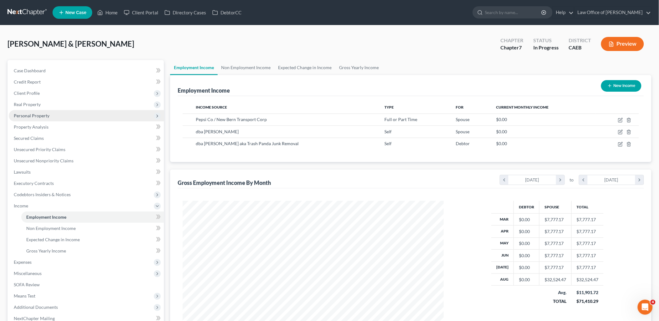
click at [25, 112] on span "Personal Property" at bounding box center [86, 115] width 155 height 11
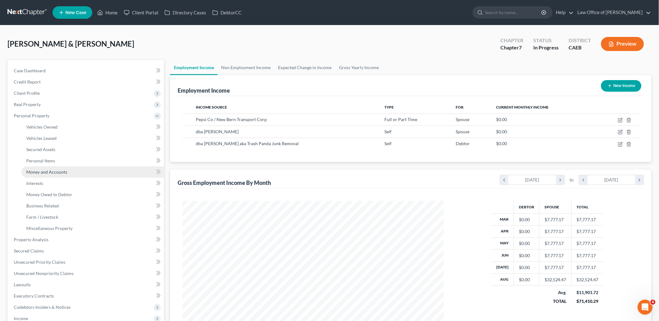
click at [42, 170] on span "Money and Accounts" at bounding box center [46, 171] width 41 height 5
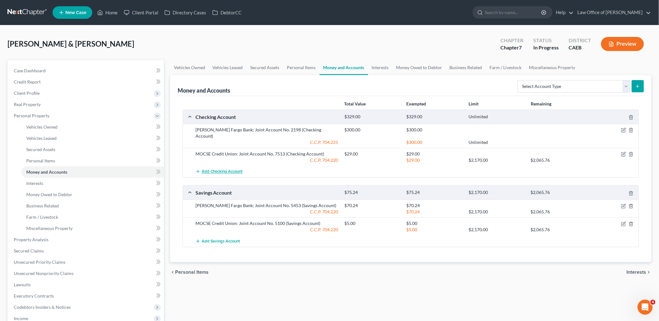
click at [210, 169] on span "Add Checking Account" at bounding box center [222, 171] width 41 height 5
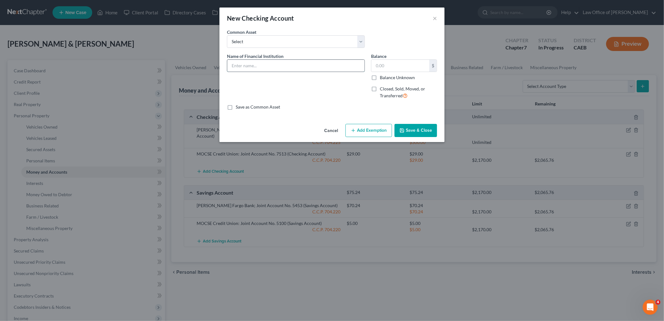
click at [264, 67] on input "text" at bounding box center [295, 66] width 137 height 12
click at [254, 64] on input "US Bank - account 5599" at bounding box center [295, 66] width 137 height 12
click at [423, 134] on button "Save & Close" at bounding box center [415, 130] width 43 height 13
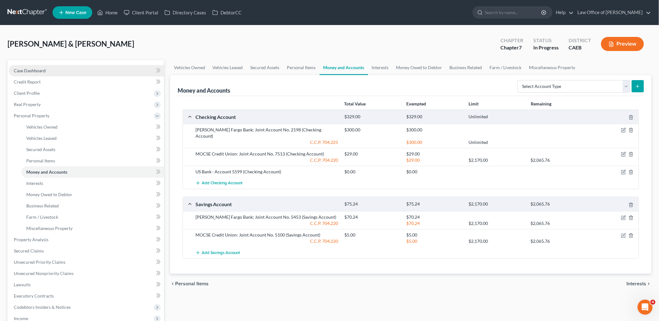
click at [39, 69] on span "Case Dashboard" at bounding box center [30, 70] width 32 height 5
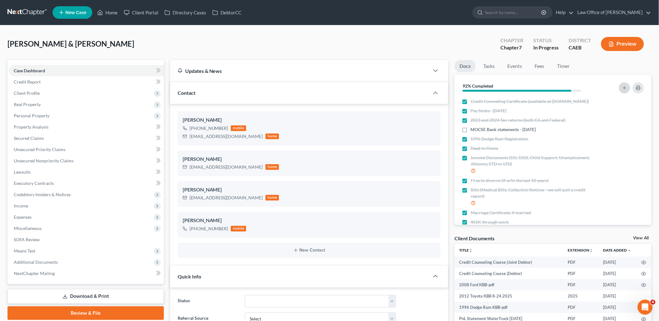
scroll to position [1120, 0]
click at [626, 85] on icon "button" at bounding box center [624, 87] width 5 height 5
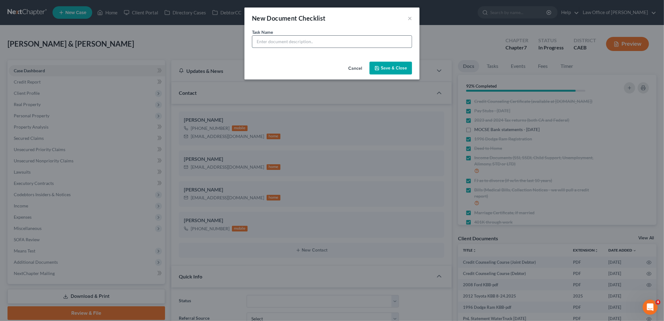
click at [337, 44] on input "text" at bounding box center [331, 42] width 159 height 12
click at [299, 39] on input "US Bank - September statement" at bounding box center [331, 42] width 159 height 12
click at [393, 73] on button "Save & Close" at bounding box center [390, 68] width 43 height 13
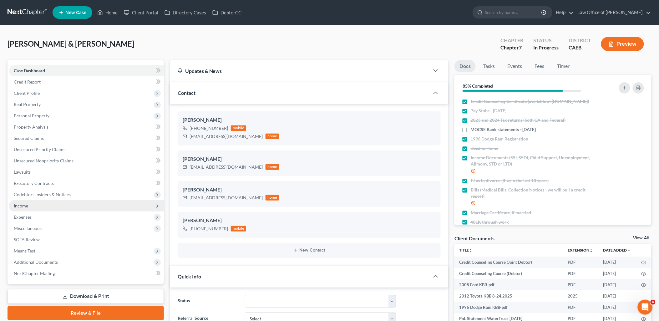
click at [21, 203] on span "Income" at bounding box center [21, 205] width 14 height 5
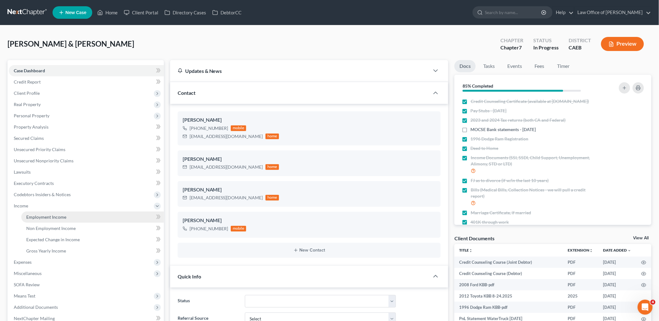
click at [46, 216] on span "Employment Income" at bounding box center [46, 216] width 40 height 5
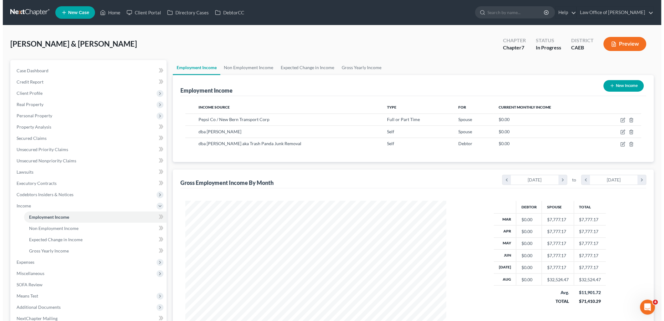
scroll to position [130, 274]
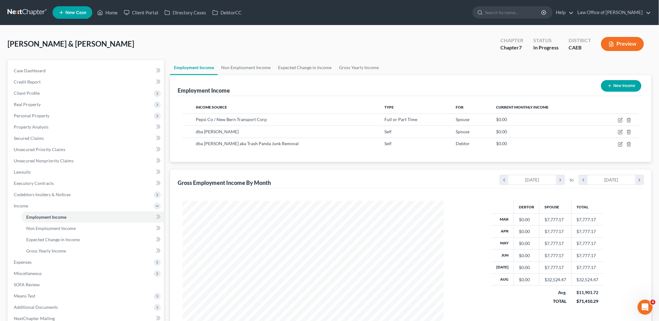
click at [616, 83] on button "New Income" at bounding box center [621, 86] width 40 height 12
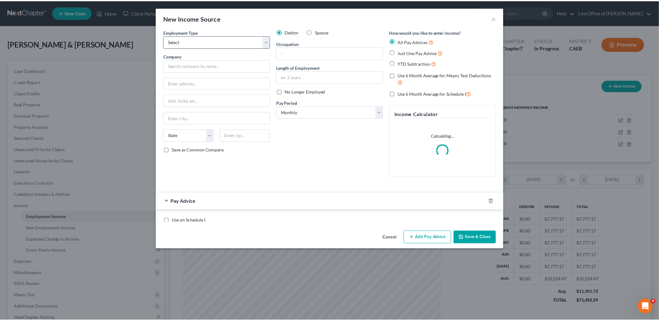
scroll to position [132, 276]
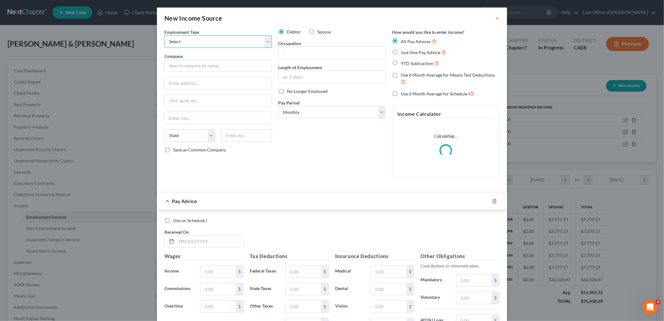
drag, startPoint x: 176, startPoint y: 40, endPoint x: 179, endPoint y: 49, distance: 9.4
click at [176, 40] on select "Select Full or Part Time Employment Self Employment" at bounding box center [218, 41] width 108 height 13
click at [164, 35] on select "Select Full or Part Time Employment Self Employment" at bounding box center [218, 41] width 108 height 13
click at [201, 68] on input "text" at bounding box center [218, 65] width 108 height 13
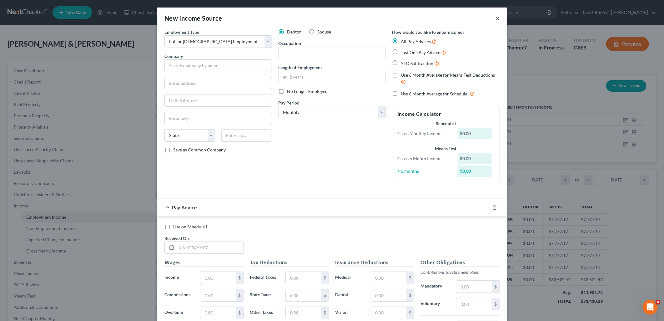
click at [495, 18] on button "×" at bounding box center [497, 18] width 4 height 8
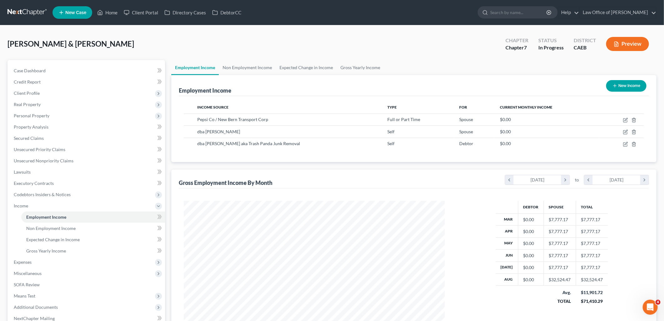
scroll to position [312455, 312312]
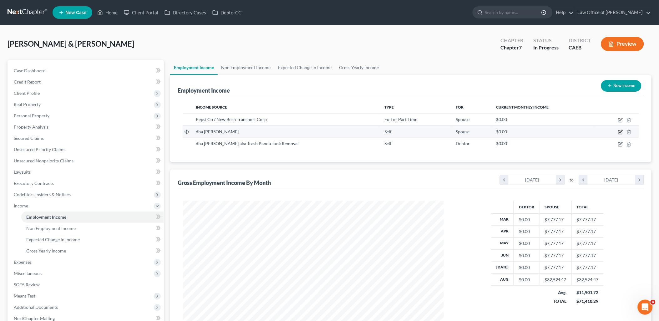
click at [620, 132] on icon "button" at bounding box center [620, 131] width 3 height 3
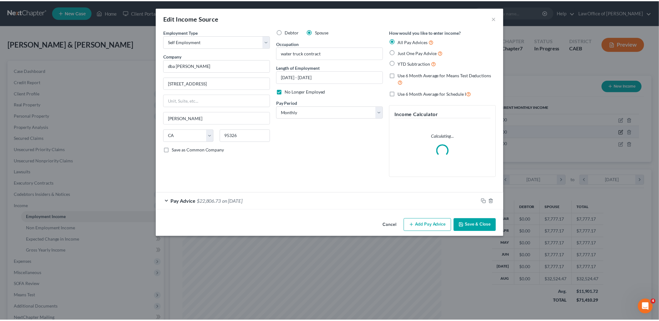
scroll to position [132, 276]
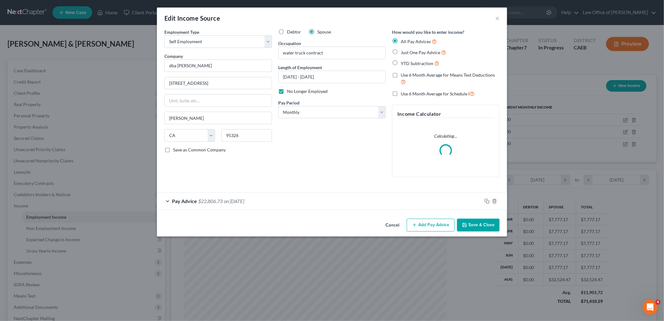
click at [244, 200] on span "on 08/30/2025" at bounding box center [234, 201] width 20 height 6
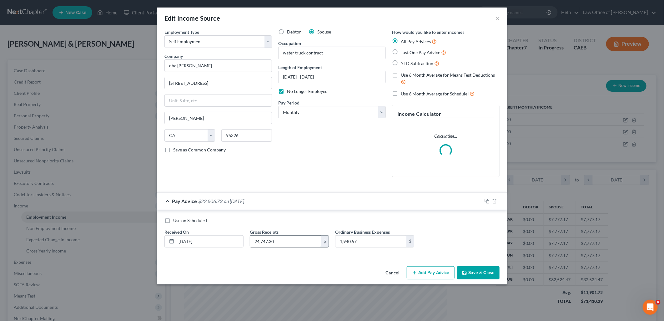
click at [301, 239] on input "24,747.30" at bounding box center [285, 241] width 71 height 12
click at [364, 239] on input "1,940.57" at bounding box center [370, 241] width 71 height 12
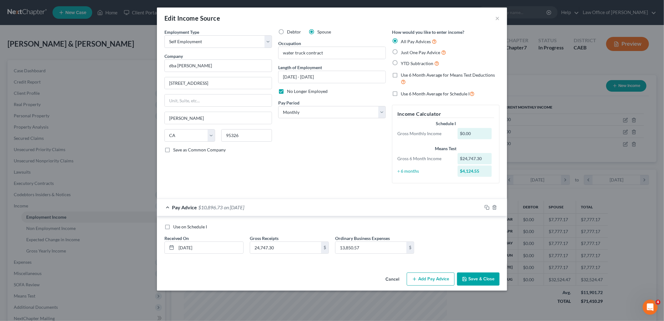
click at [476, 282] on button "Save & Close" at bounding box center [478, 278] width 43 height 13
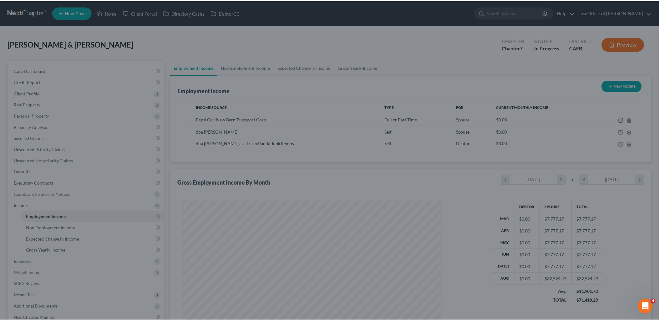
scroll to position [312455, 312312]
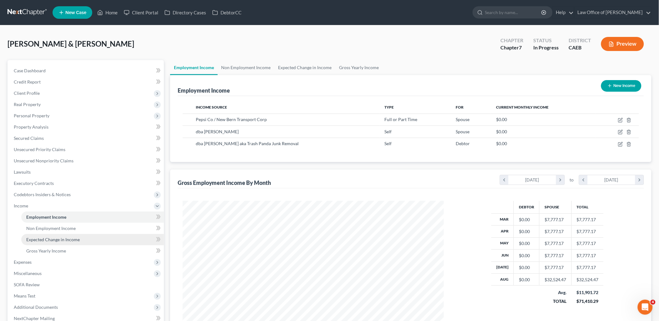
click at [47, 238] on span "Expected Change in Income" at bounding box center [52, 239] width 53 height 5
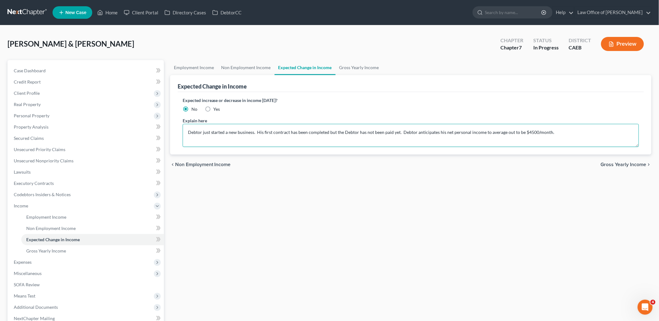
drag, startPoint x: 188, startPoint y: 132, endPoint x: 569, endPoint y: 133, distance: 381.4
click at [569, 133] on textarea "Debtor just started a new business. His first contract has been completed but t…" at bounding box center [411, 135] width 456 height 23
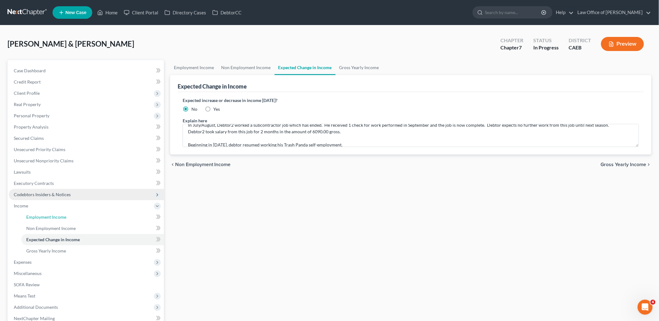
drag, startPoint x: 48, startPoint y: 215, endPoint x: 54, endPoint y: 199, distance: 17.4
click at [48, 215] on span "Employment Income" at bounding box center [46, 216] width 40 height 5
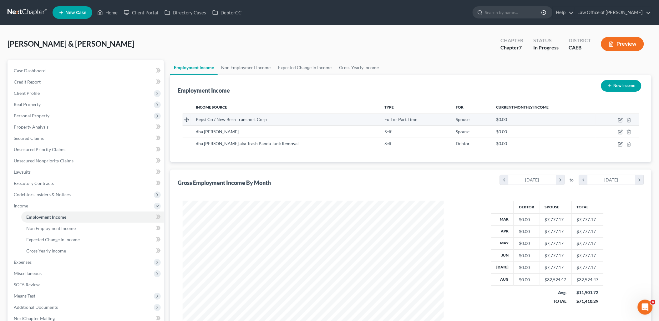
scroll to position [130, 274]
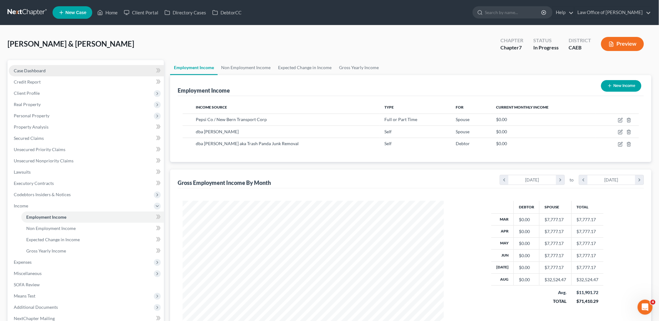
click at [32, 66] on link "Case Dashboard" at bounding box center [86, 70] width 155 height 11
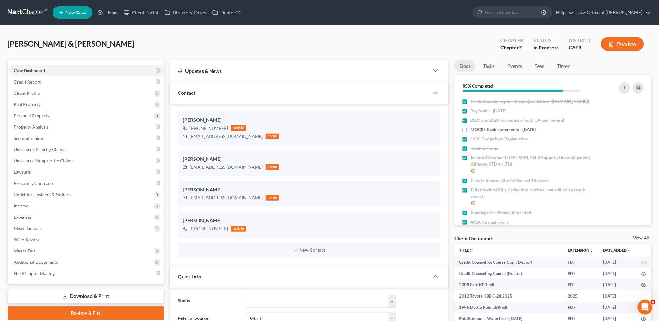
scroll to position [1120, 0]
click at [639, 236] on link "View All" at bounding box center [641, 238] width 16 height 4
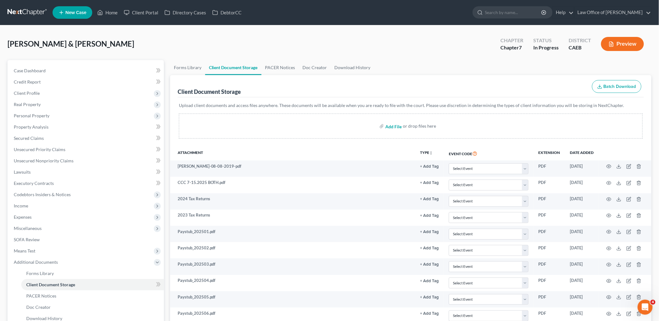
click at [395, 125] on input "file" at bounding box center [392, 125] width 15 height 11
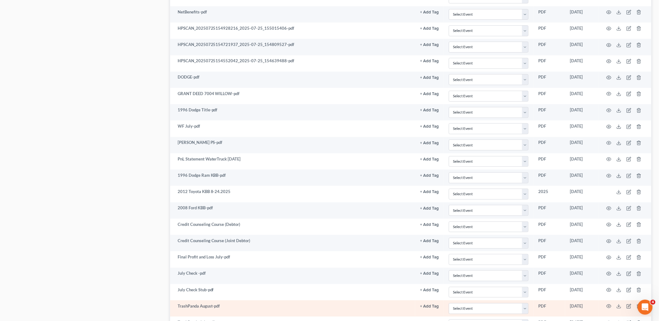
scroll to position [955, 0]
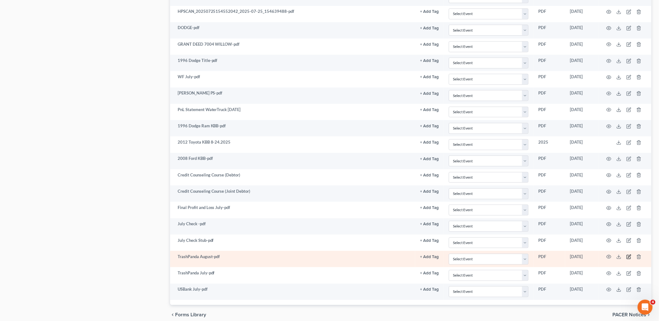
click at [631, 259] on icon "button" at bounding box center [628, 256] width 5 height 5
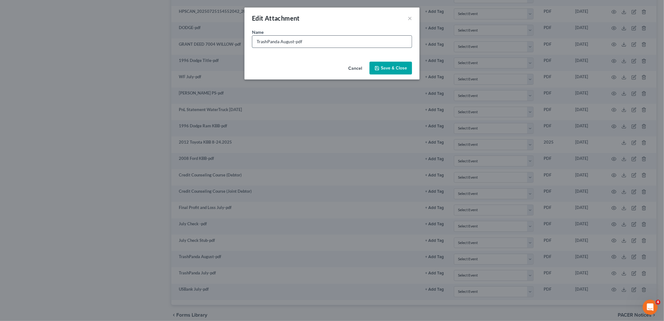
click at [256, 41] on input "TrashPanda August-pdf" at bounding box center [331, 42] width 159 height 12
click at [393, 69] on span "Save & Close" at bounding box center [394, 67] width 26 height 5
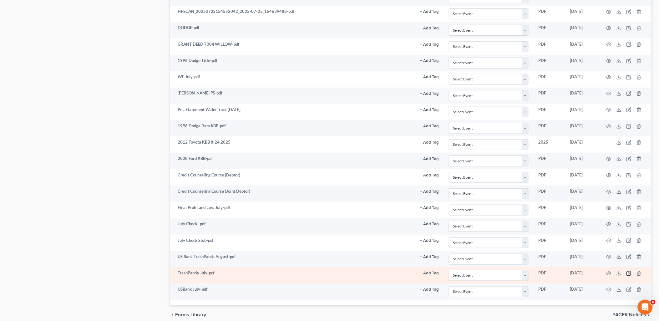
click at [628, 276] on icon "button" at bounding box center [628, 273] width 5 height 5
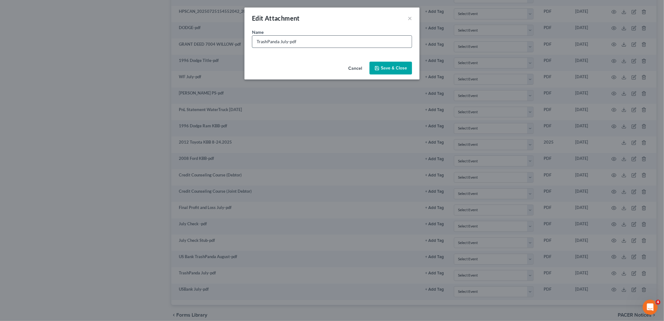
click at [254, 40] on input "TrashPanda July-pdf" at bounding box center [331, 42] width 159 height 12
click at [404, 69] on span "Save & Close" at bounding box center [394, 67] width 26 height 5
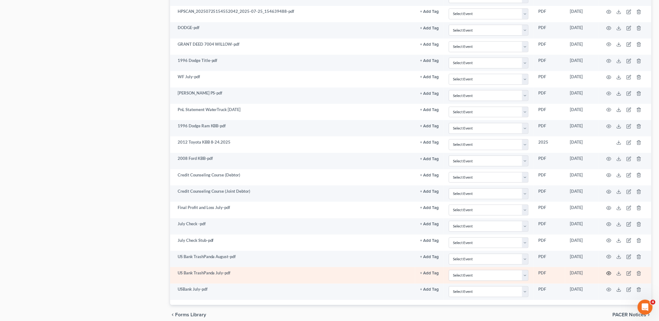
click at [608, 276] on icon "button" at bounding box center [608, 273] width 5 height 5
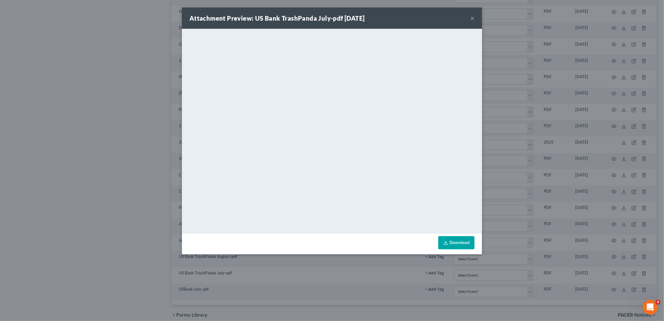
click at [474, 19] on button "×" at bounding box center [472, 18] width 4 height 8
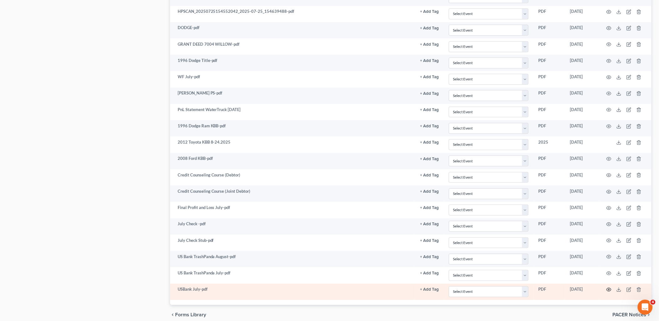
click at [610, 291] on icon "button" at bounding box center [608, 289] width 5 height 3
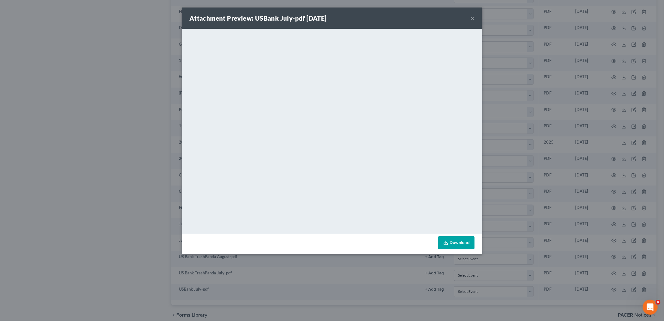
click at [471, 18] on button "×" at bounding box center [472, 18] width 4 height 8
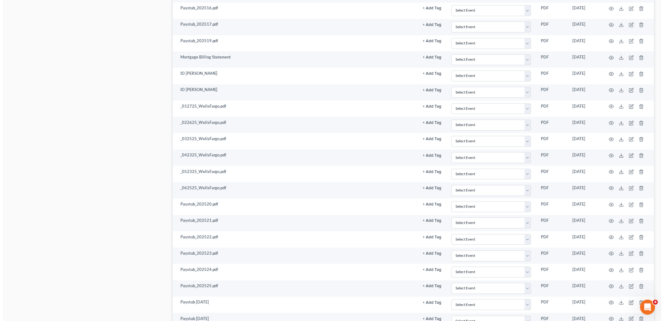
scroll to position [0, 0]
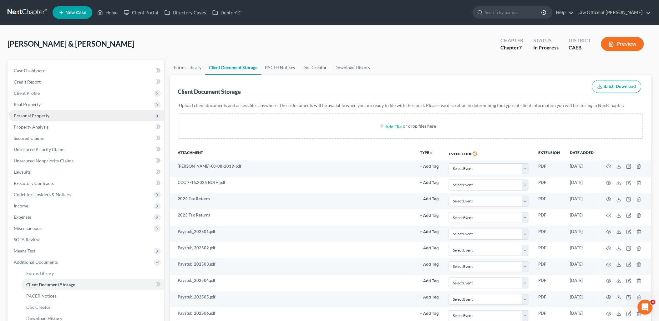
click at [26, 117] on span "Personal Property" at bounding box center [32, 115] width 36 height 5
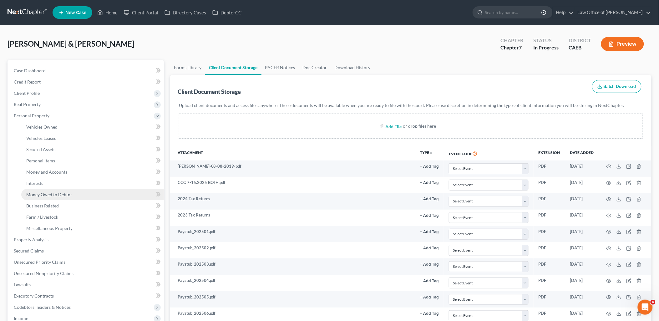
click at [38, 193] on span "Money Owed to Debtor" at bounding box center [49, 194] width 46 height 5
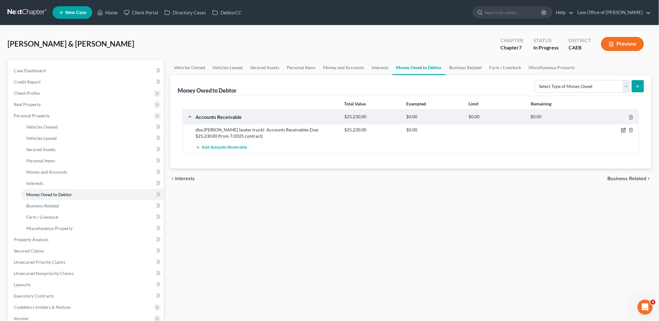
click at [626, 132] on icon "button" at bounding box center [623, 130] width 5 height 5
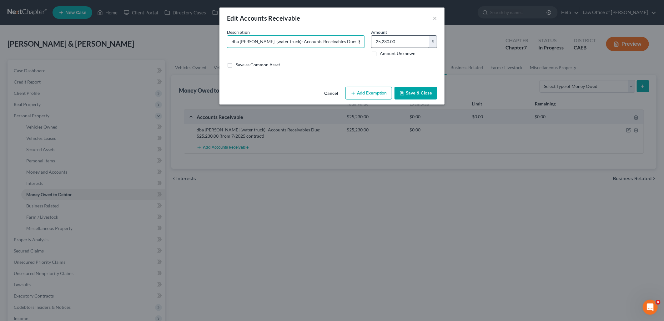
scroll to position [0, 54]
drag, startPoint x: 293, startPoint y: 41, endPoint x: 375, endPoint y: 42, distance: 82.8
click at [375, 42] on div "Description * dba Juan Delgado (water truck)- Accounts Receivables Due: $25,230…" at bounding box center [332, 51] width 216 height 44
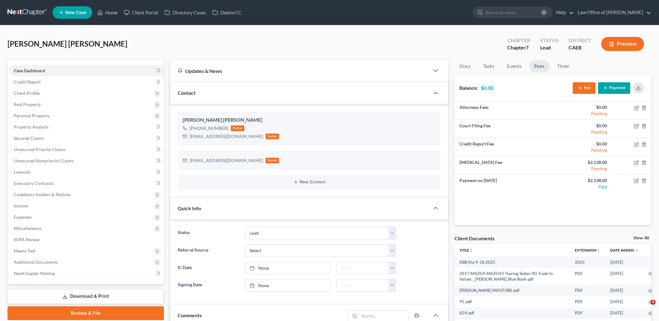
select select "10"
drag, startPoint x: 645, startPoint y: 237, endPoint x: 384, endPoint y: 213, distance: 261.2
click at [645, 237] on link "View All" at bounding box center [641, 238] width 16 height 4
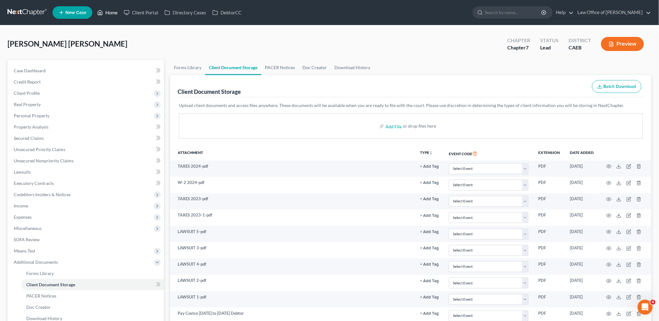
click at [105, 13] on link "Home" at bounding box center [107, 12] width 27 height 11
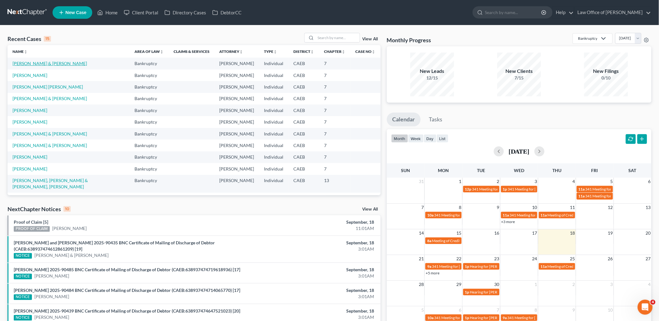
click at [24, 62] on link "[PERSON_NAME] & [PERSON_NAME]" at bounding box center [50, 63] width 74 height 5
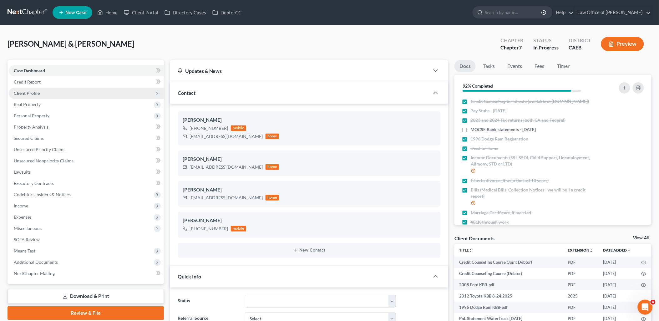
scroll to position [1120, 0]
click at [33, 91] on span "Client Profile" at bounding box center [27, 92] width 26 height 5
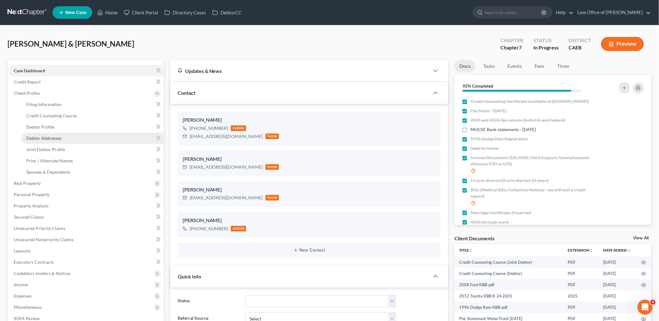
click at [48, 138] on span "Debtor Addresses" at bounding box center [43, 137] width 35 height 5
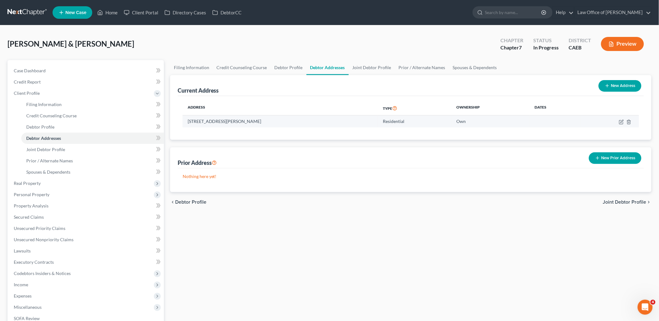
click at [190, 119] on td "7004 Willow Street, Hughson , CA 95326" at bounding box center [280, 121] width 195 height 12
drag, startPoint x: 188, startPoint y: 119, endPoint x: 226, endPoint y: 122, distance: 37.3
click at [226, 122] on td "7004 Willow Street, Hughson , CA 95326" at bounding box center [280, 121] width 195 height 12
copy td "7004 Willow Street,"
click at [111, 11] on link "Home" at bounding box center [107, 12] width 27 height 11
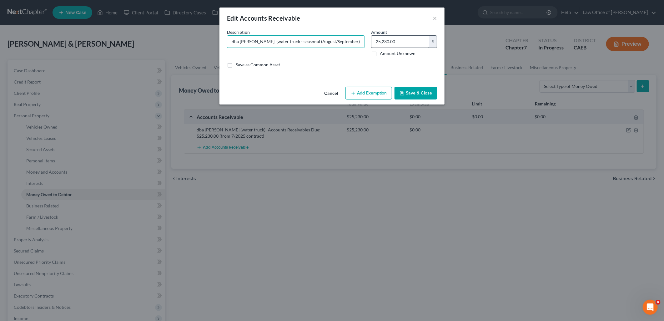
type input "dba [PERSON_NAME] (water truck - seasonal (August/September)"
click at [401, 40] on input "25,230.00" at bounding box center [400, 42] width 58 height 12
type input "0"
click at [421, 89] on button "Save & Close" at bounding box center [415, 93] width 43 height 13
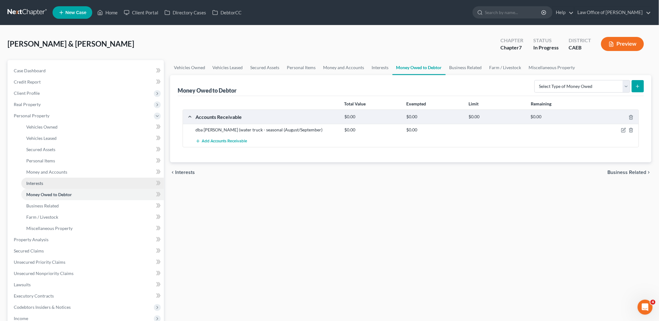
click at [36, 183] on span "Interests" at bounding box center [34, 182] width 17 height 5
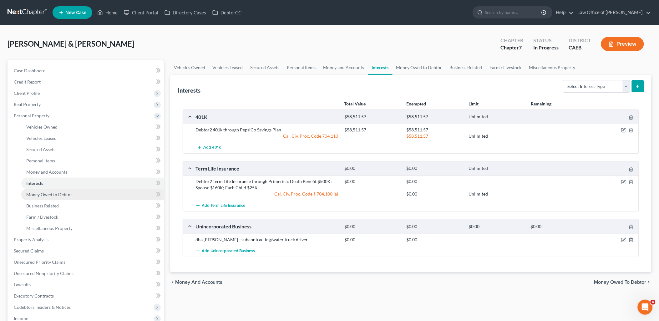
click at [55, 195] on span "Money Owed to Debtor" at bounding box center [49, 194] width 46 height 5
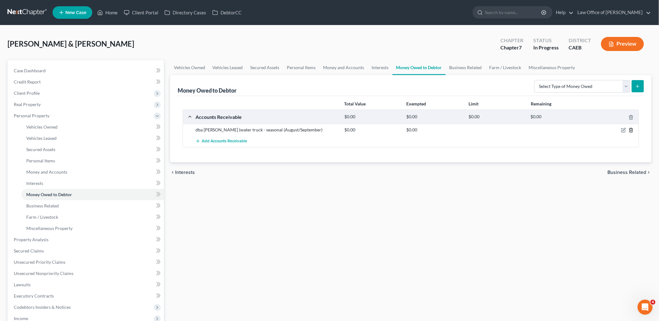
click at [632, 130] on icon "button" at bounding box center [630, 130] width 5 height 5
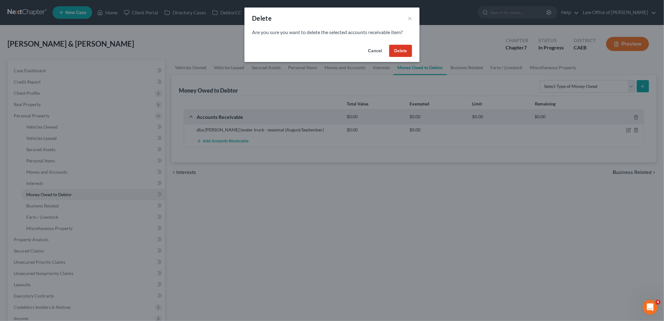
click at [404, 48] on button "Delete" at bounding box center [400, 51] width 23 height 13
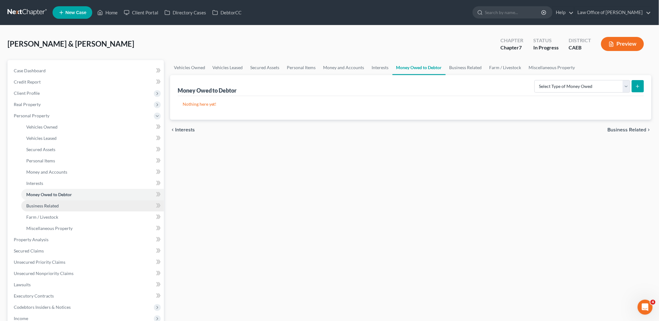
click at [40, 205] on span "Business Related" at bounding box center [42, 205] width 33 height 5
click at [44, 196] on link "Money Owed to Debtor" at bounding box center [92, 194] width 143 height 11
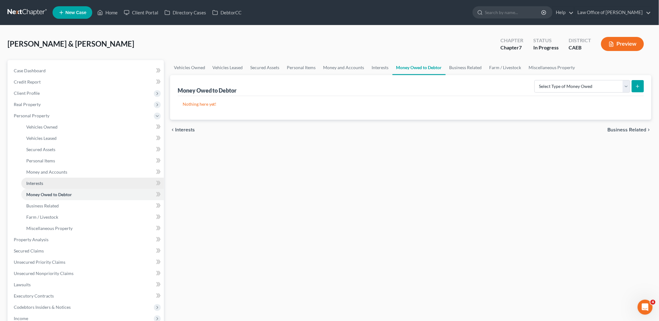
click at [36, 183] on span "Interests" at bounding box center [34, 182] width 17 height 5
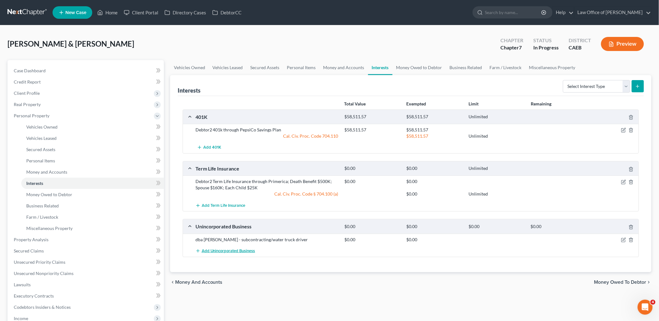
click at [221, 250] on span "Add Unincorporated Business" at bounding box center [228, 250] width 53 height 5
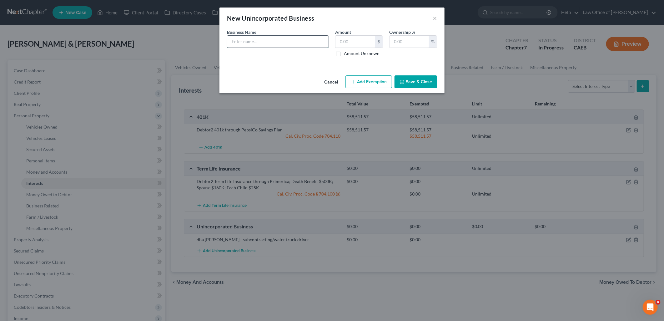
click at [258, 38] on input "text" at bounding box center [277, 42] width 101 height 12
type input "dba Juan Delgado aka Trash Panda Junk Removal LLC"
drag, startPoint x: 399, startPoint y: 42, endPoint x: 410, endPoint y: 37, distance: 12.2
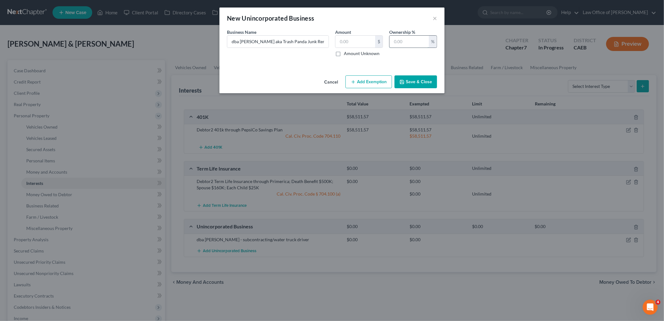
click at [400, 42] on input "text" at bounding box center [408, 42] width 39 height 12
type input "100"
click at [356, 44] on input "text" at bounding box center [355, 42] width 40 height 12
type input "0"
click at [419, 80] on button "Save & Close" at bounding box center [415, 81] width 43 height 13
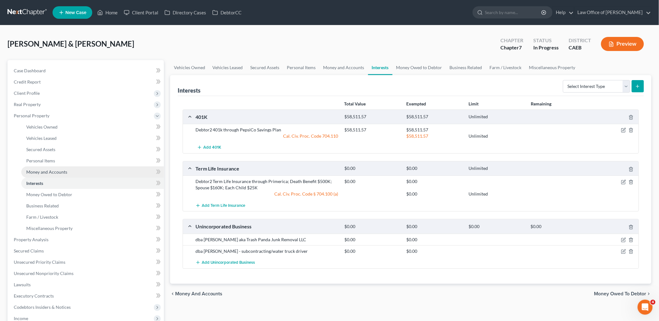
click at [44, 170] on span "Money and Accounts" at bounding box center [46, 171] width 41 height 5
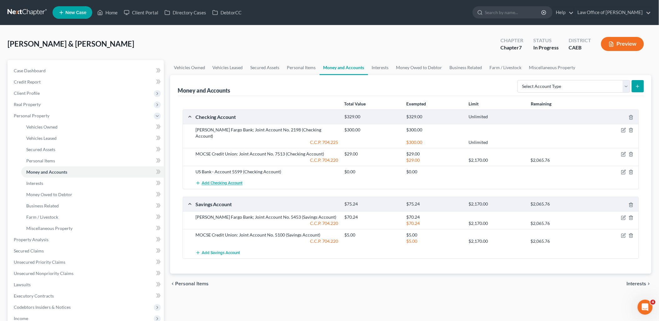
click at [230, 181] on span "Add Checking Account" at bounding box center [222, 183] width 41 height 5
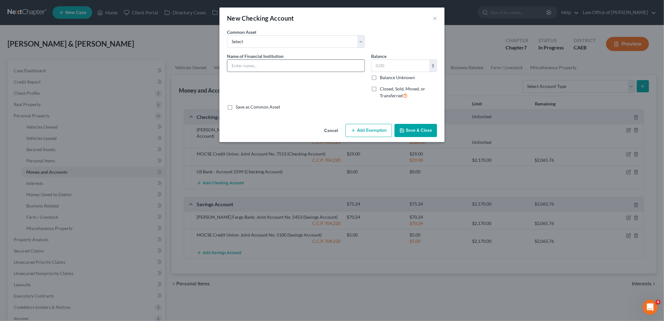
click at [254, 65] on input "text" at bounding box center [295, 66] width 137 height 12
type input "C"
type input "Business Checking Account: US Bank - Trash Panda Junk Removal"
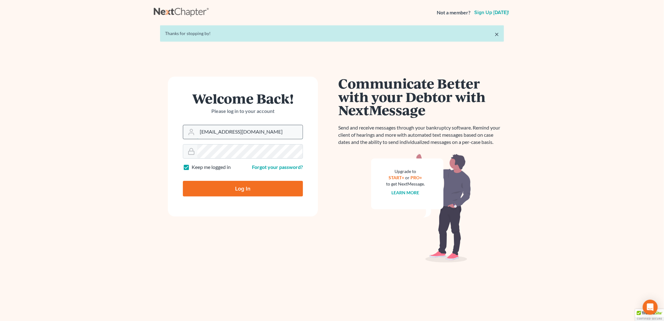
drag, startPoint x: 240, startPoint y: 133, endPoint x: 239, endPoint y: 136, distance: 3.1
click at [240, 133] on input "[EMAIL_ADDRESS][DOMAIN_NAME]" at bounding box center [249, 132] width 105 height 14
type input "[PERSON_NAME][EMAIL_ADDRESS][DOMAIN_NAME]"
click at [229, 188] on input "Log In" at bounding box center [243, 189] width 120 height 16
type input "Thinking..."
